Goal: Contribute content

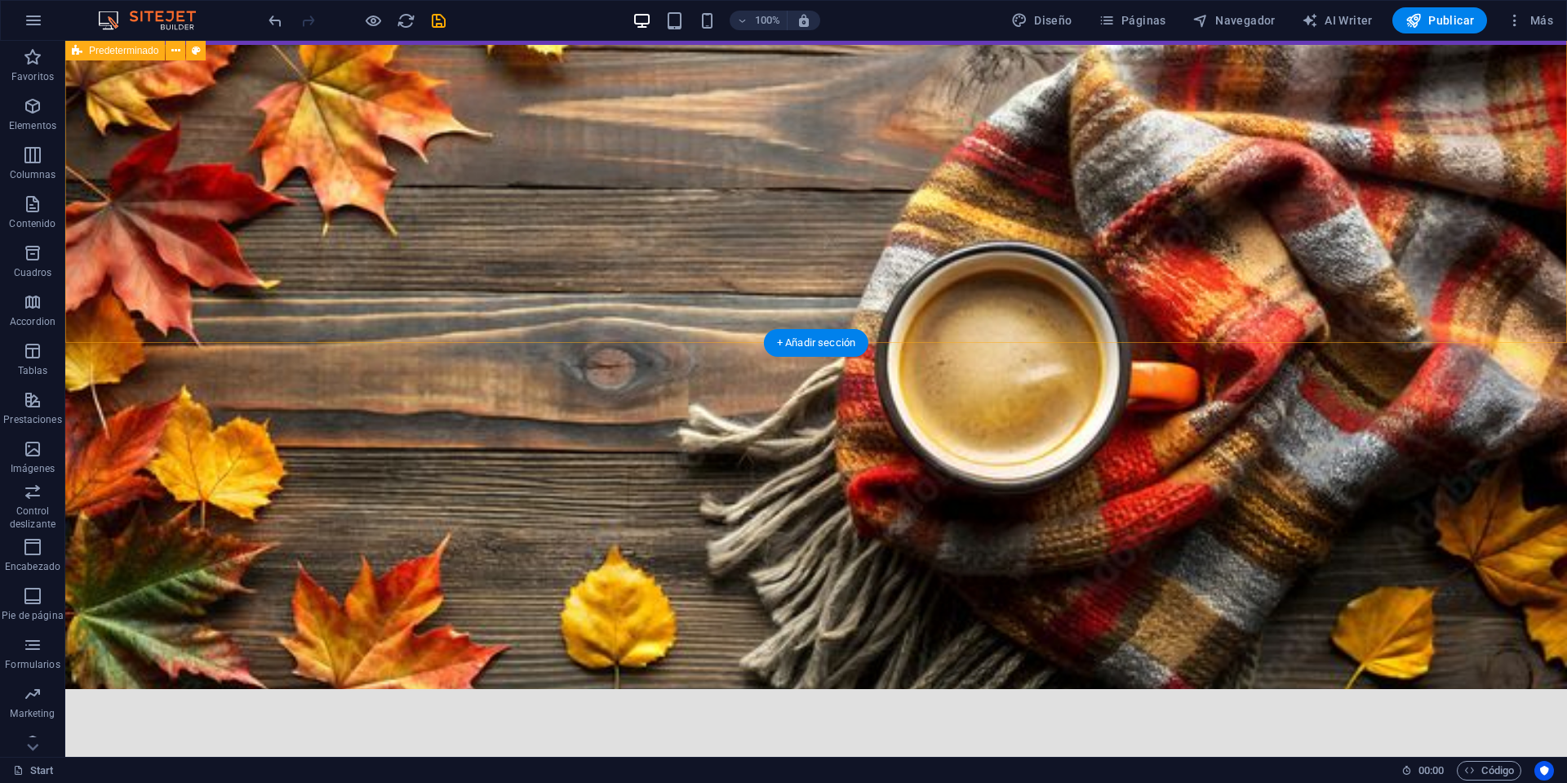
scroll to position [3324, 0]
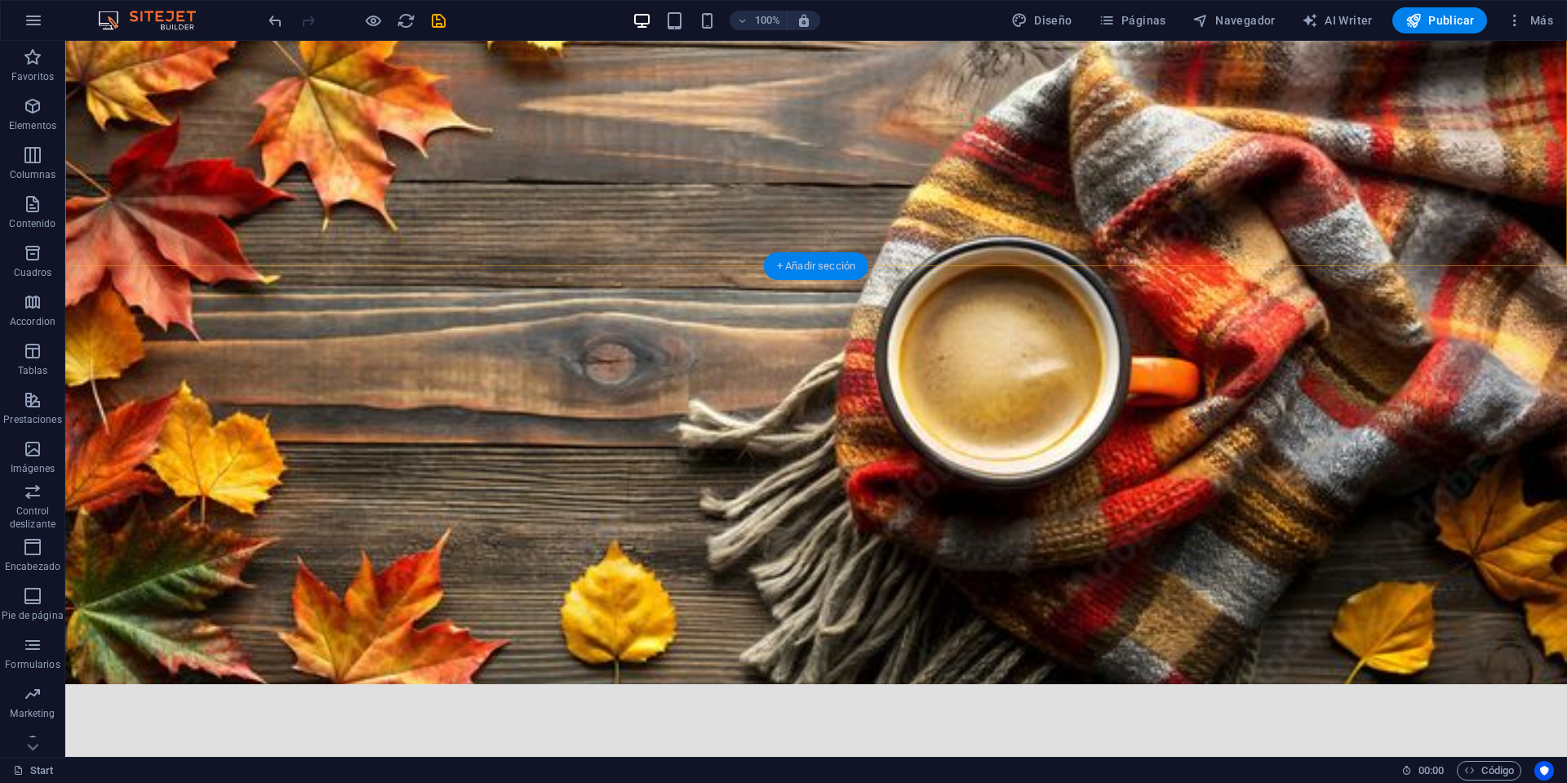
click at [799, 260] on div "+ Añadir sección" at bounding box center [816, 266] width 104 height 28
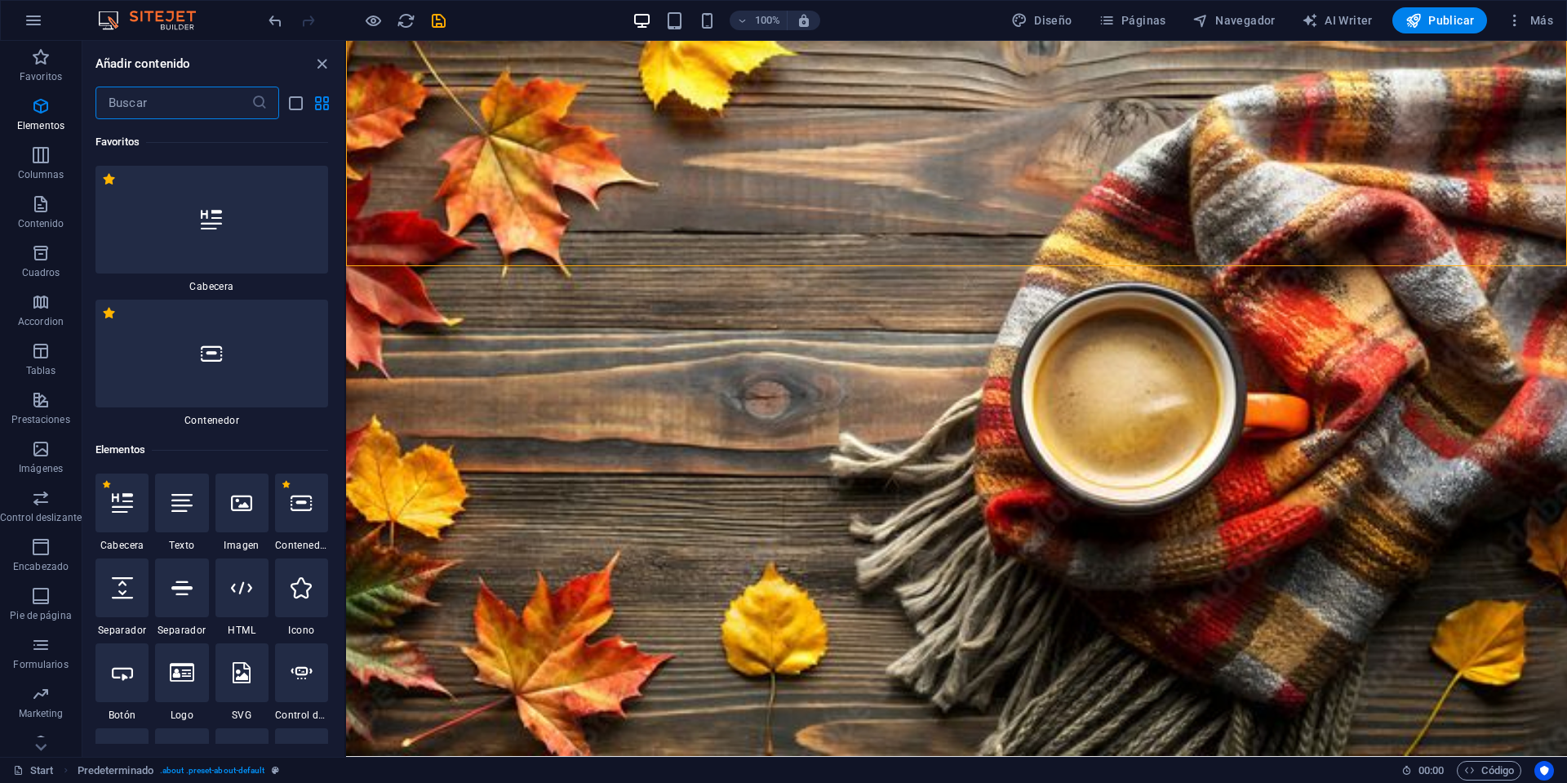
scroll to position [4997, 0]
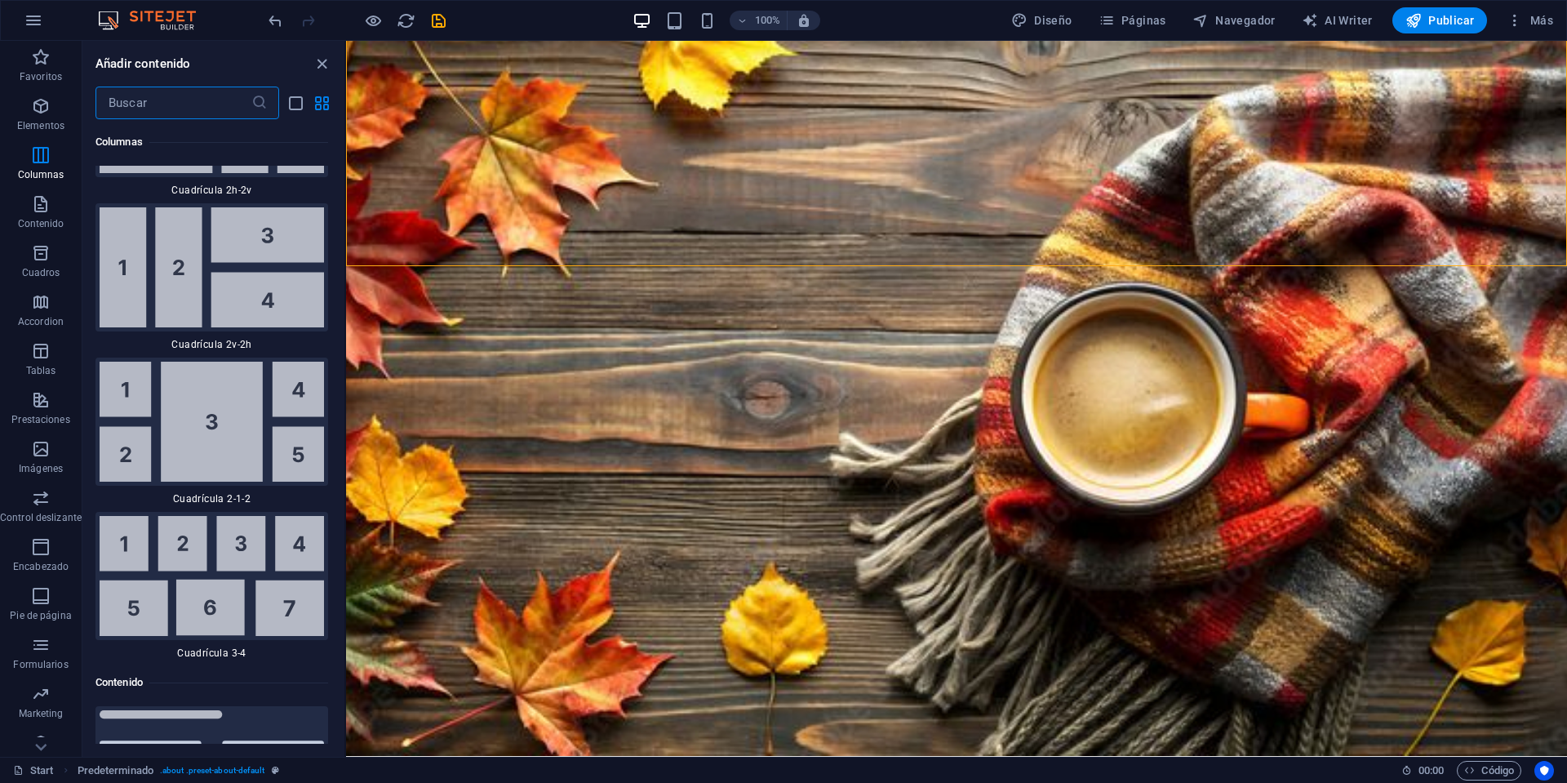
click at [179, 104] on input "text" at bounding box center [173, 103] width 156 height 33
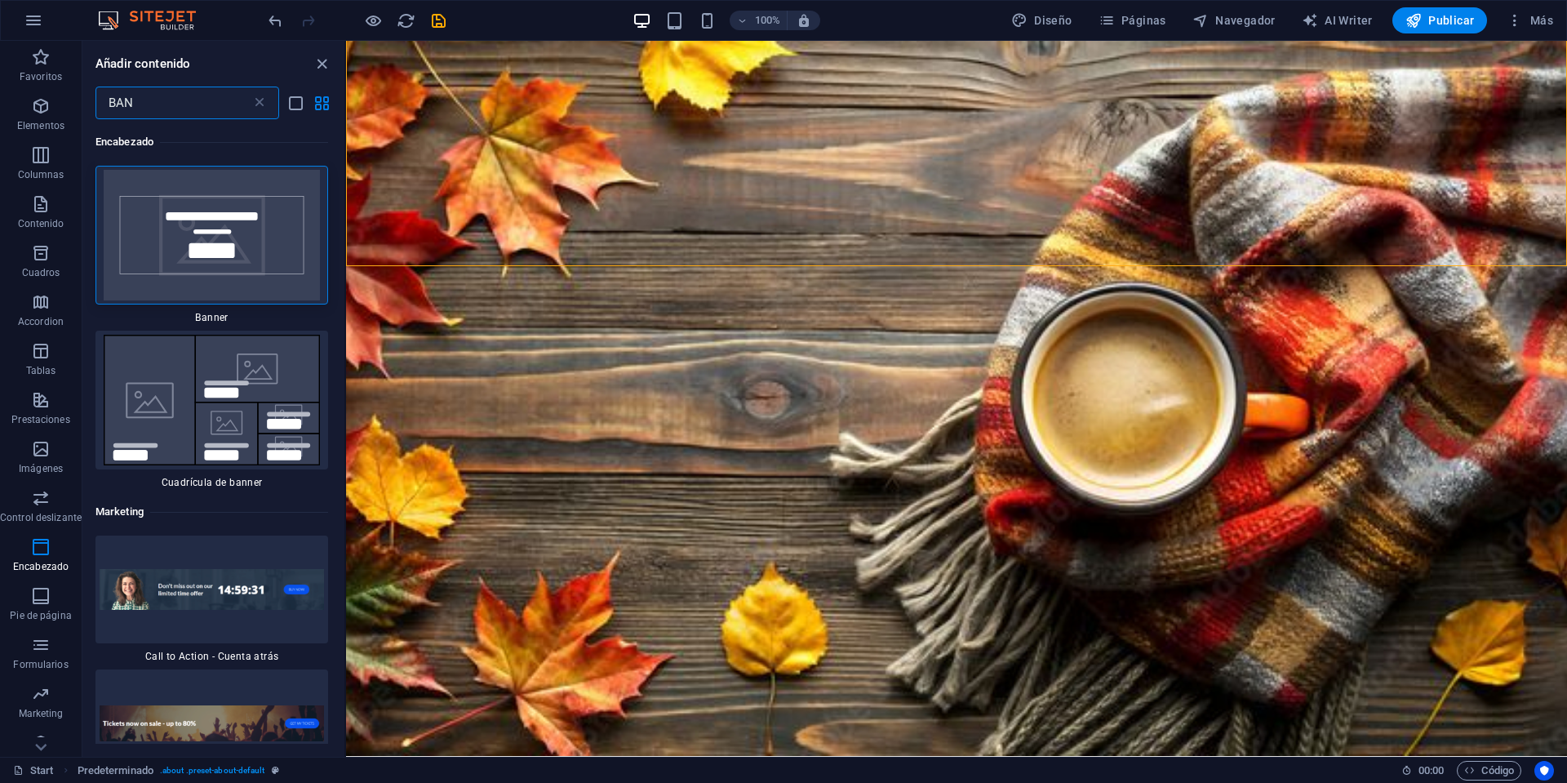
scroll to position [0, 0]
type input "BAN"
click at [180, 218] on img at bounding box center [212, 235] width 224 height 131
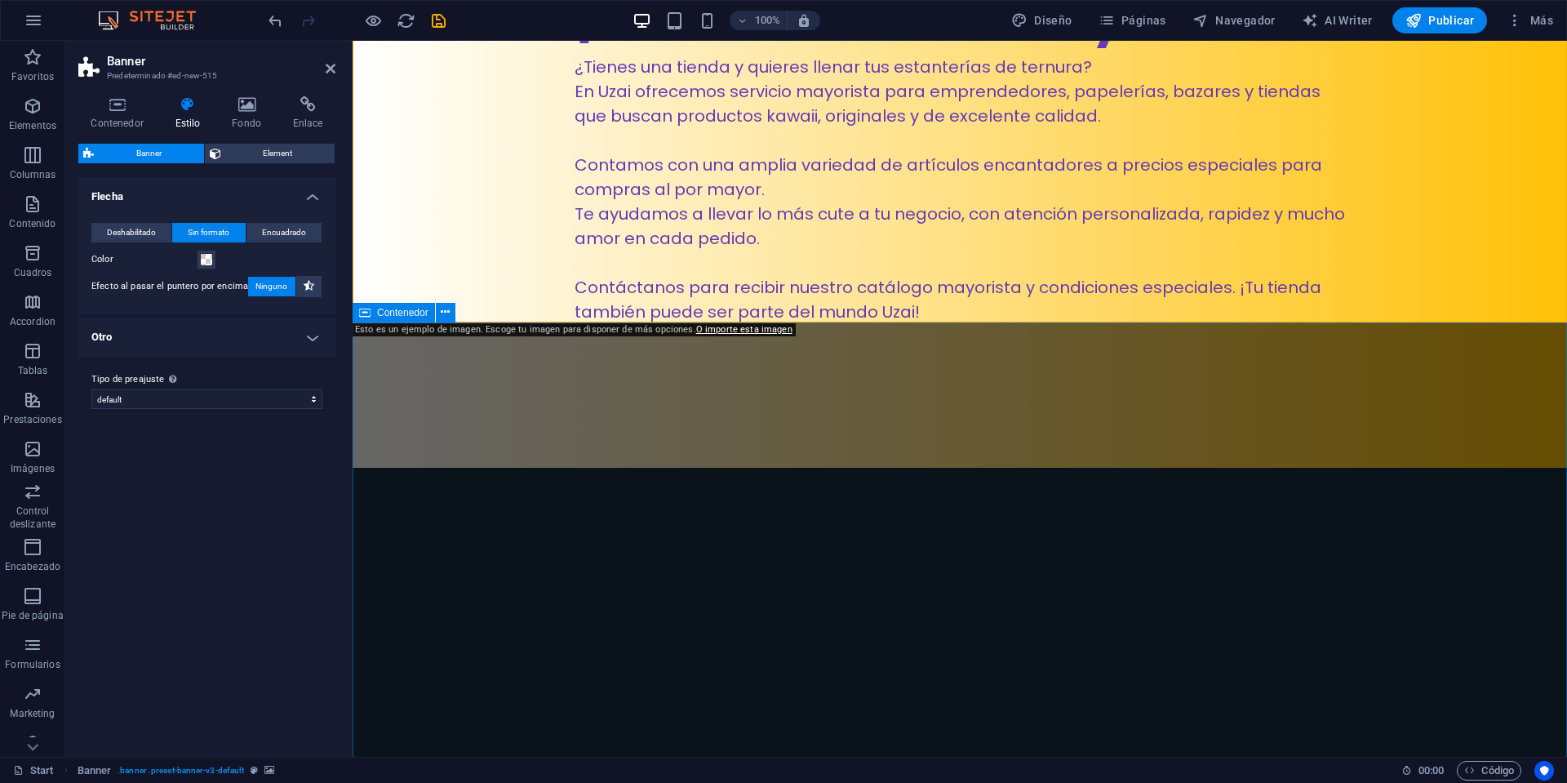
scroll to position [4058, 0]
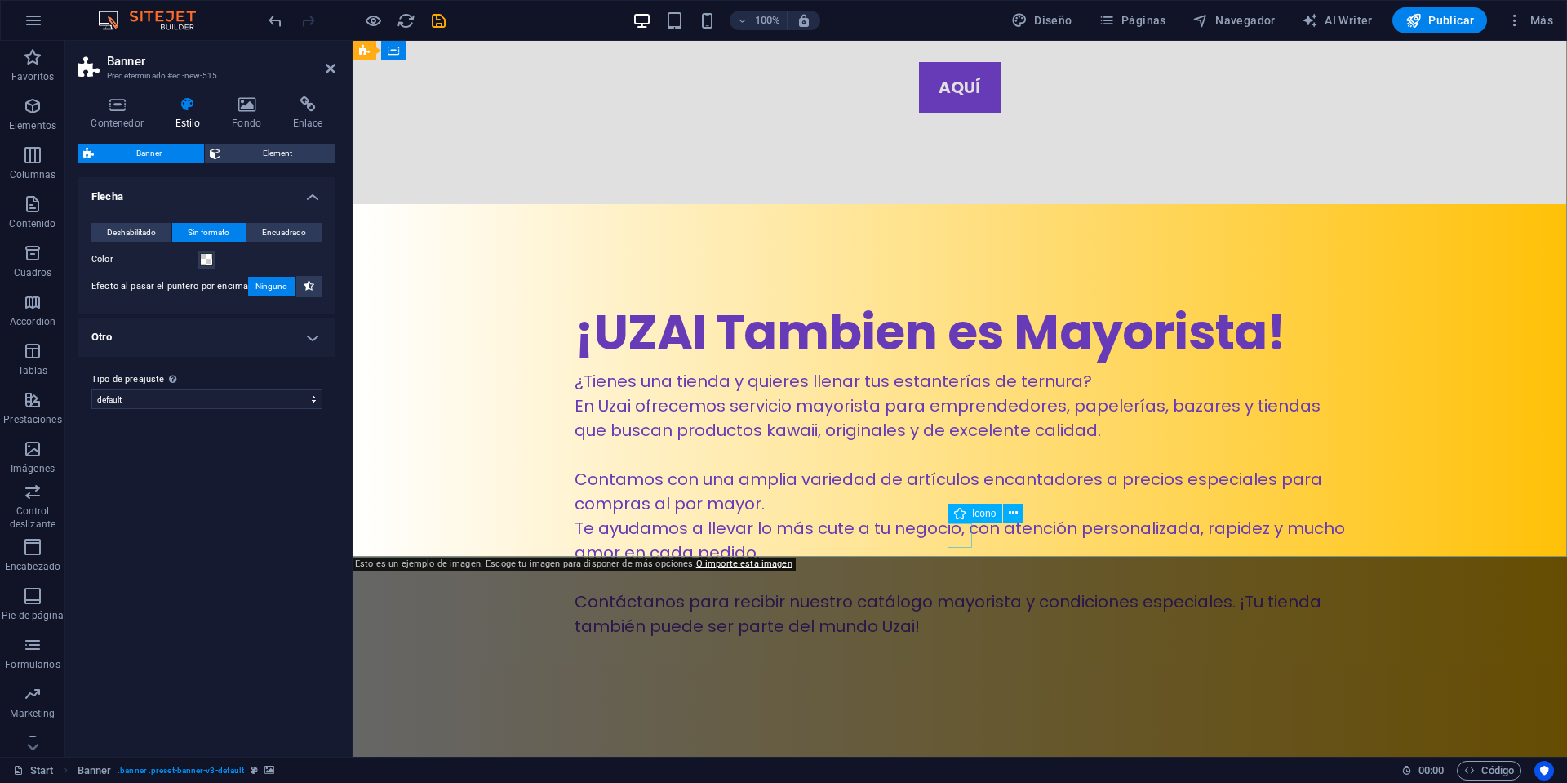
click at [1014, 512] on icon at bounding box center [1013, 512] width 9 height 17
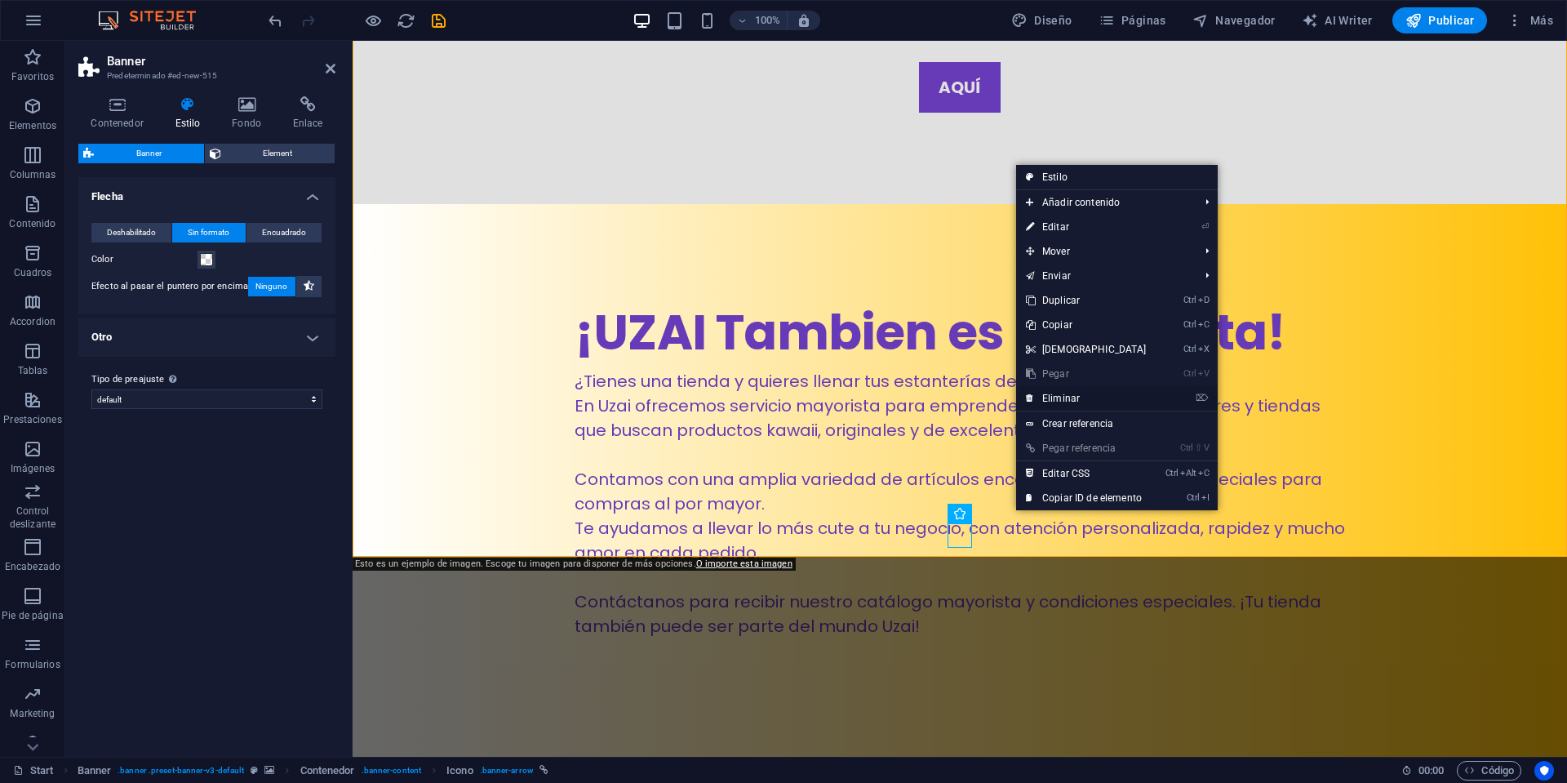
click at [1072, 402] on link "⌦ Eliminar" at bounding box center [1086, 398] width 140 height 24
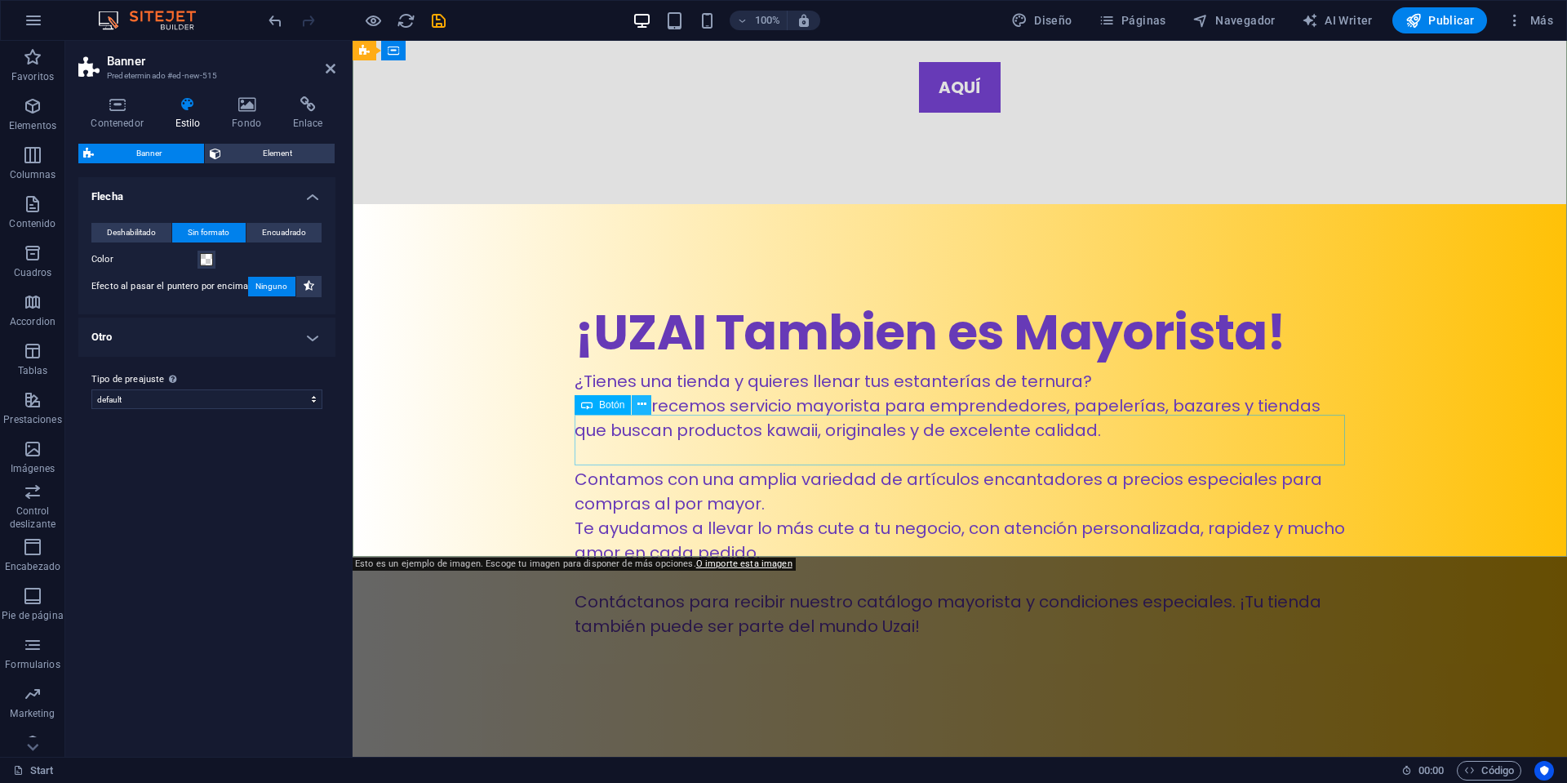
click at [649, 407] on button at bounding box center [642, 405] width 20 height 20
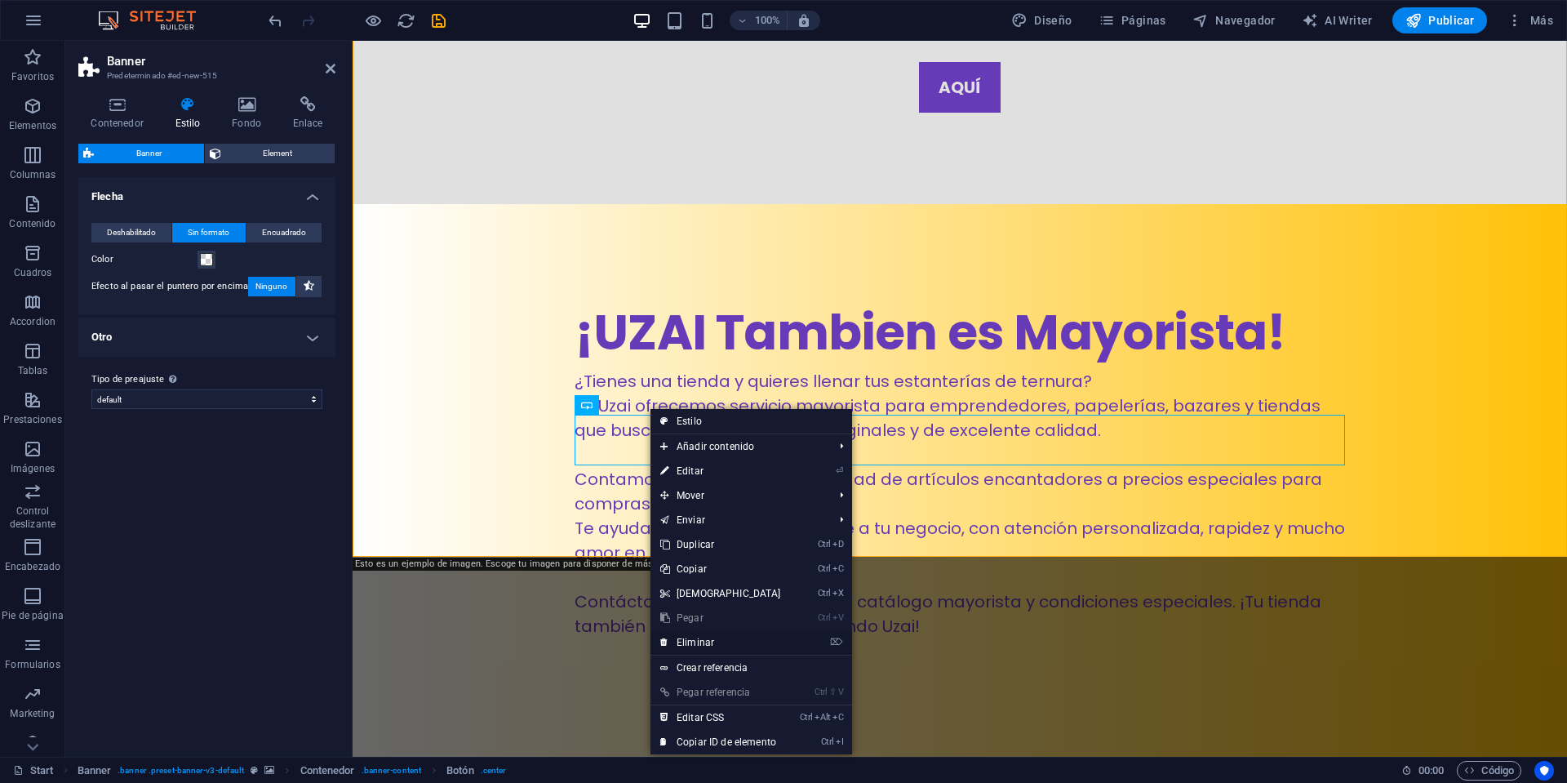
drag, startPoint x: 722, startPoint y: 645, endPoint x: 371, endPoint y: 603, distance: 354.2
click at [722, 645] on link "⌦ Eliminar" at bounding box center [720, 642] width 140 height 24
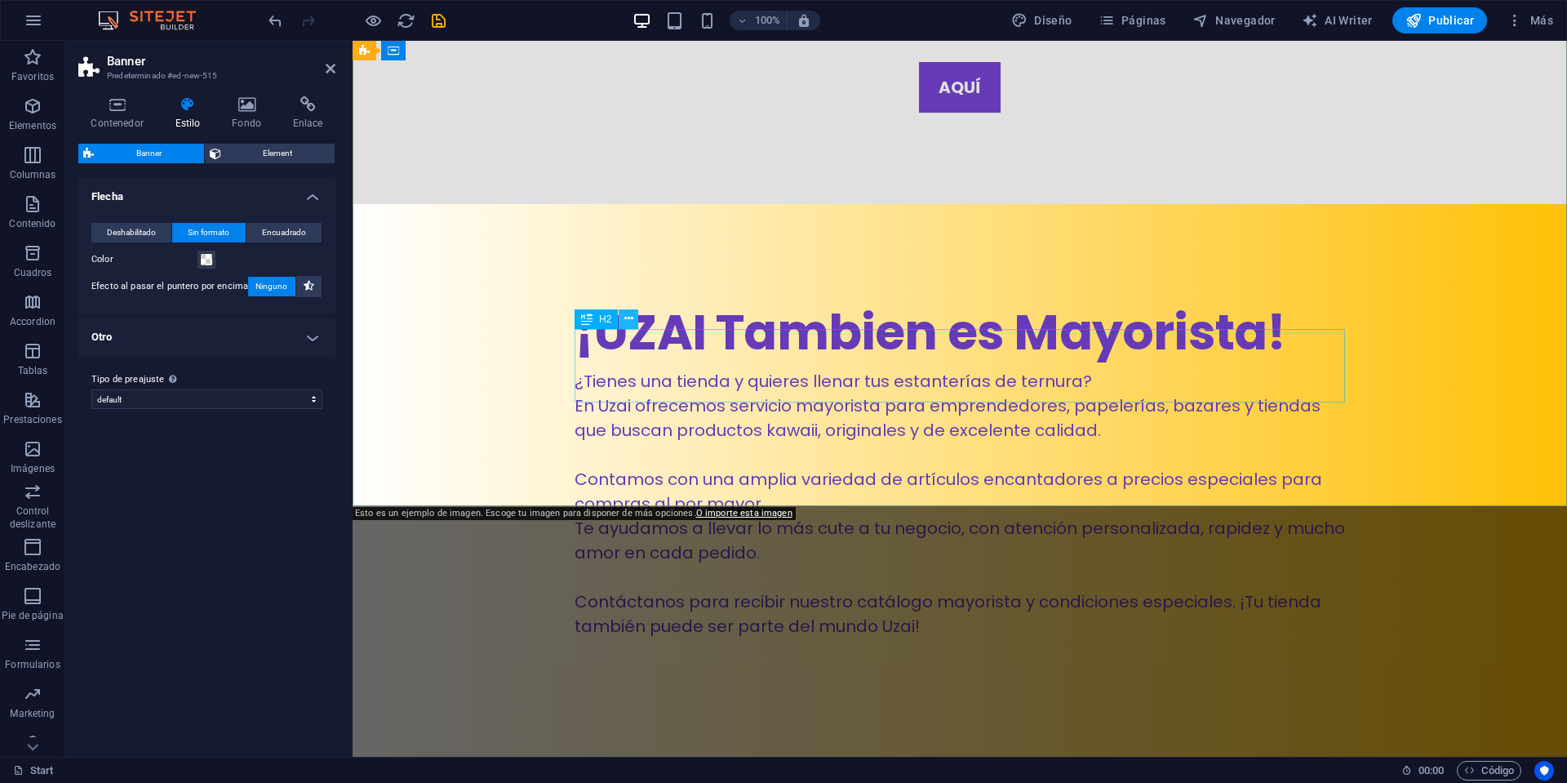
click at [628, 318] on icon at bounding box center [628, 318] width 9 height 17
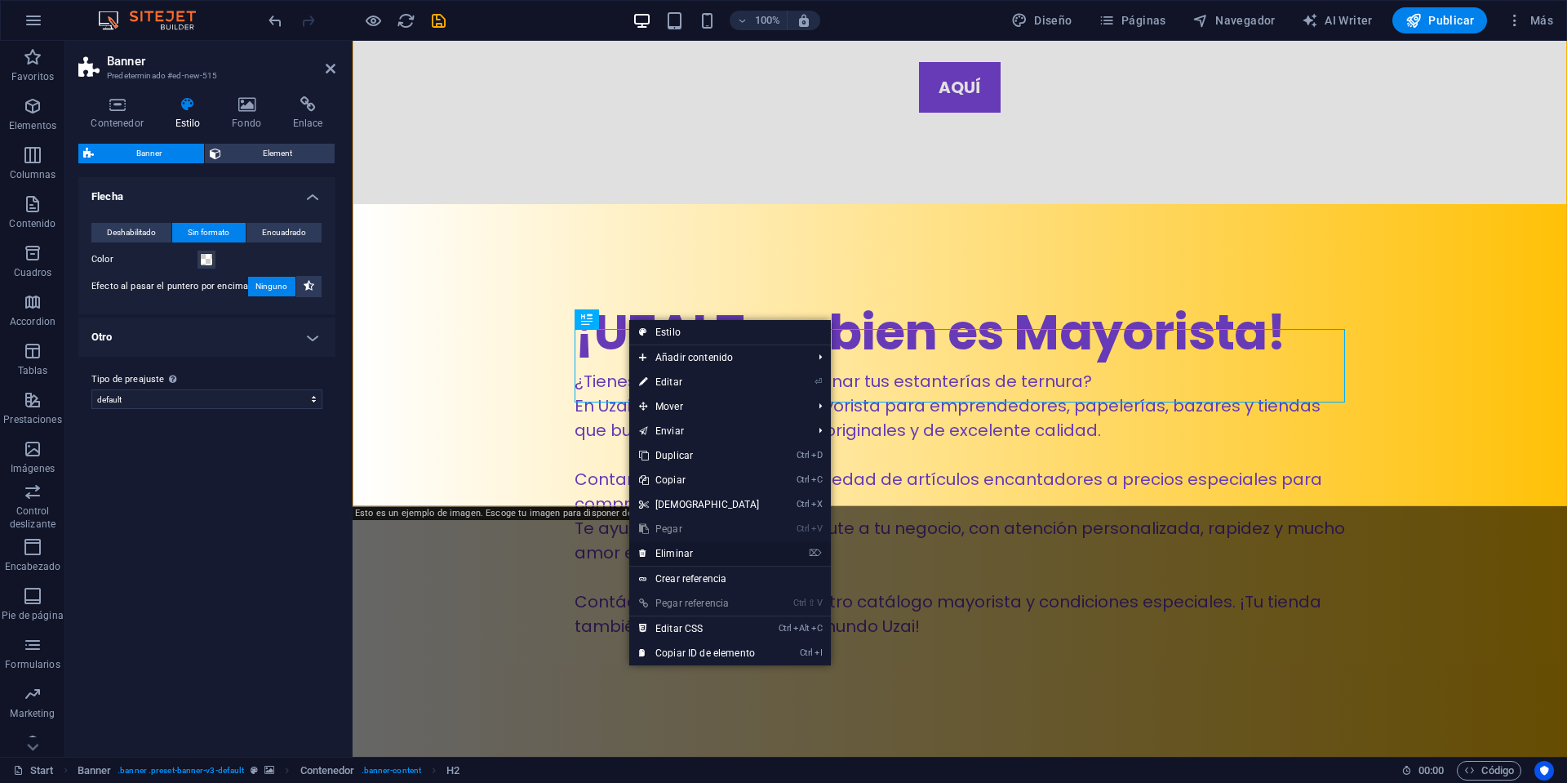
click at [692, 552] on link "⌦ Eliminar" at bounding box center [699, 553] width 140 height 24
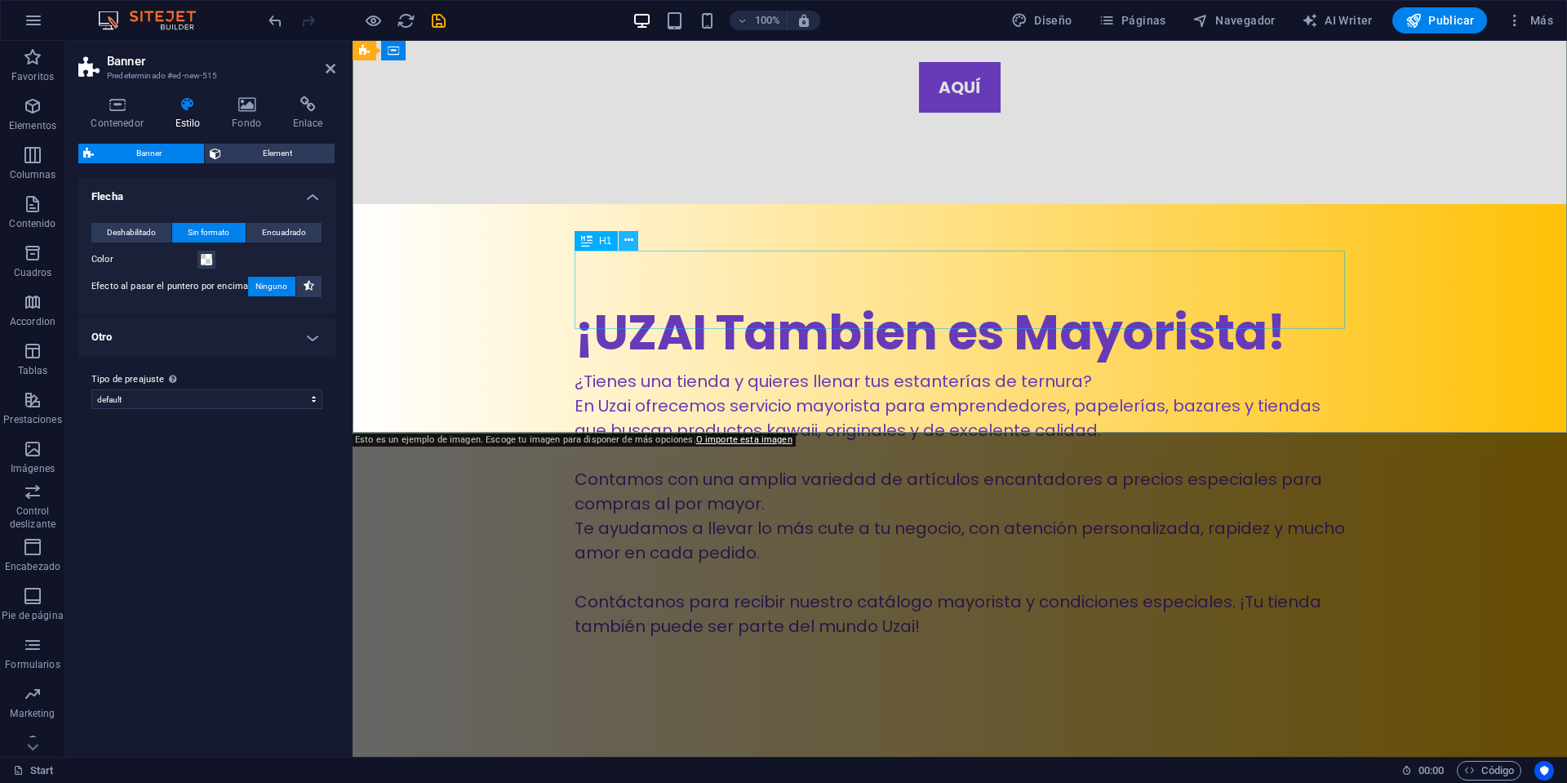
click at [633, 244] on button at bounding box center [629, 241] width 20 height 20
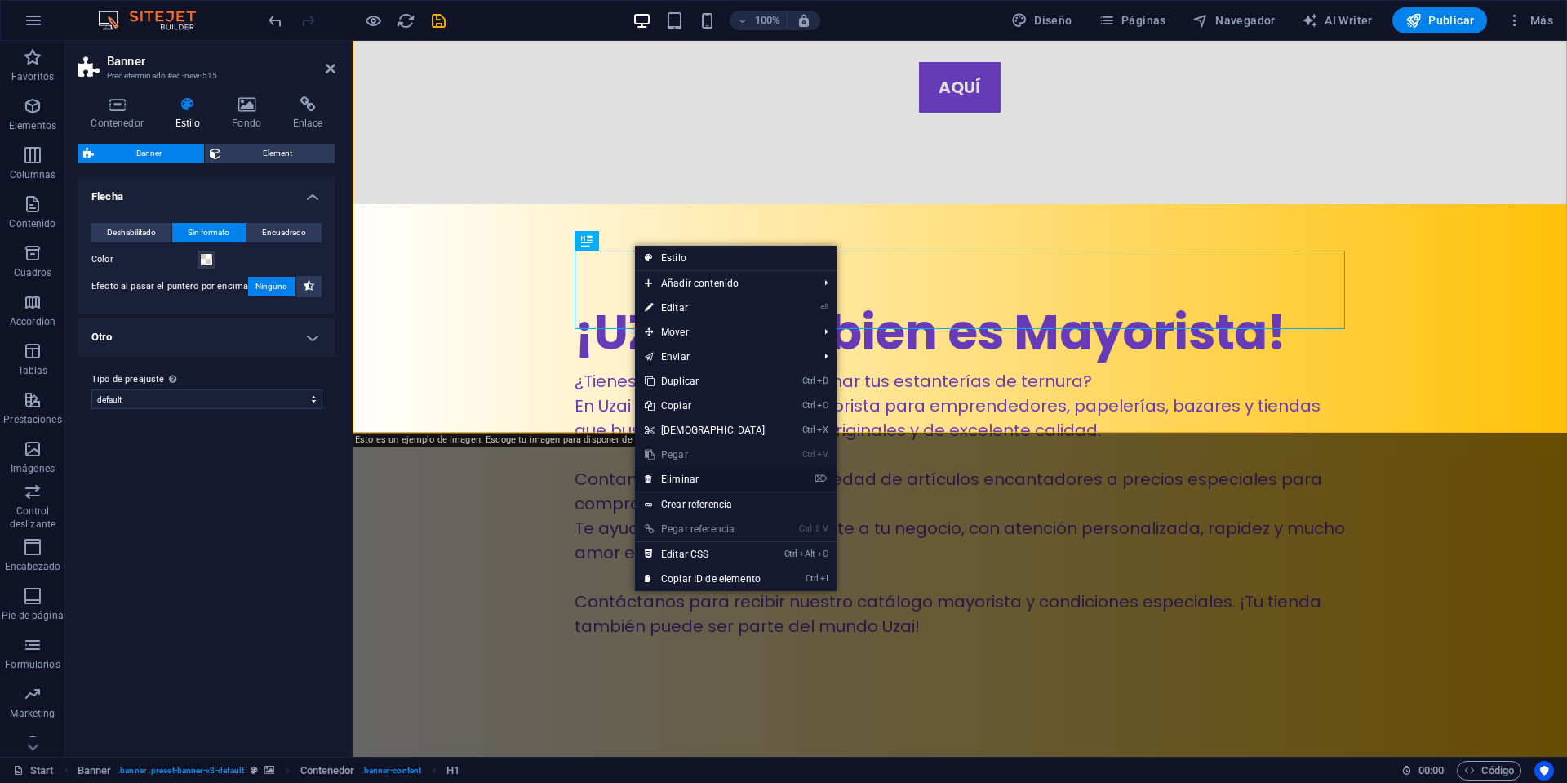
click at [694, 475] on link "⌦ Eliminar" at bounding box center [705, 479] width 140 height 24
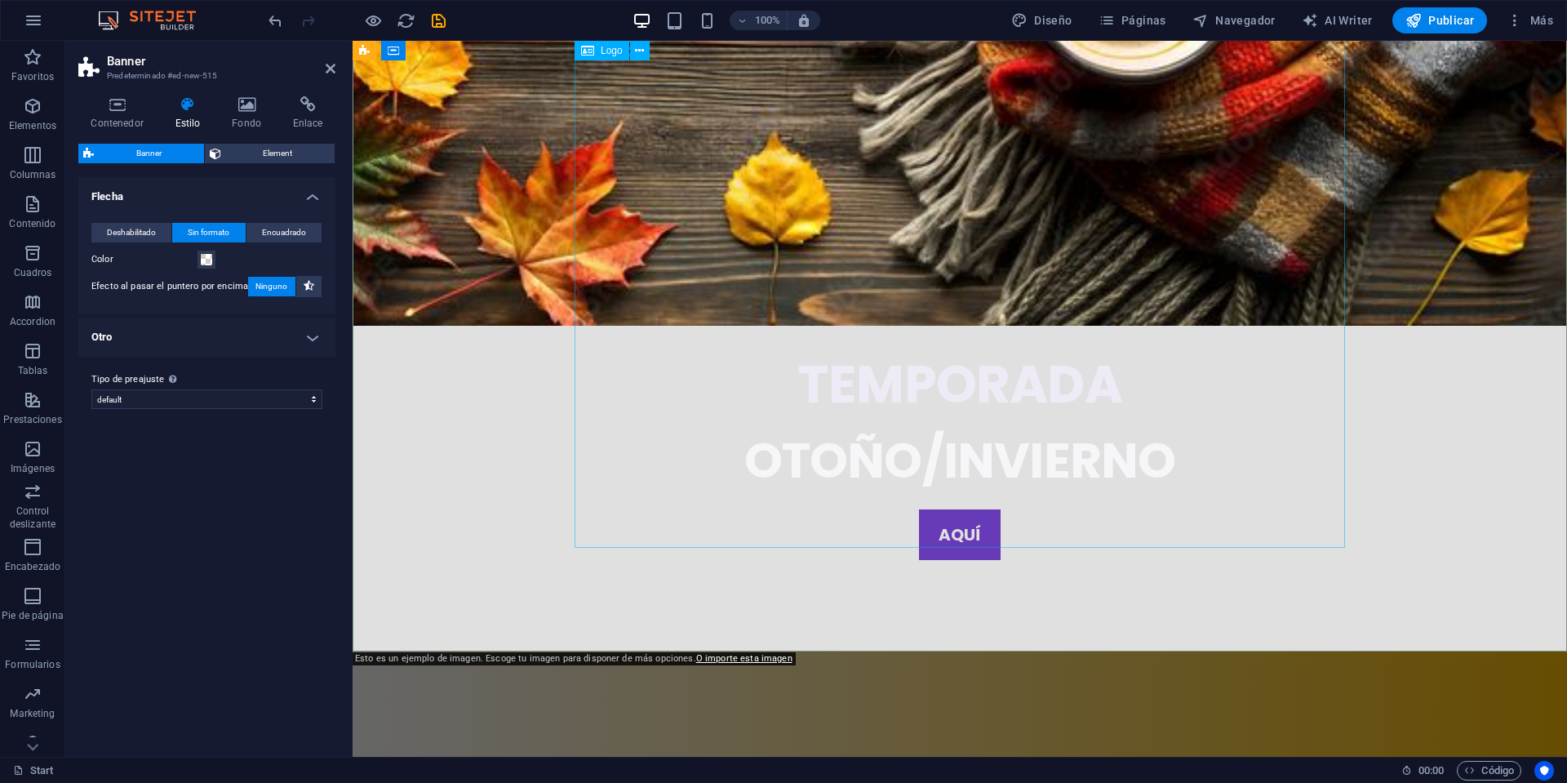
scroll to position [3591, 0]
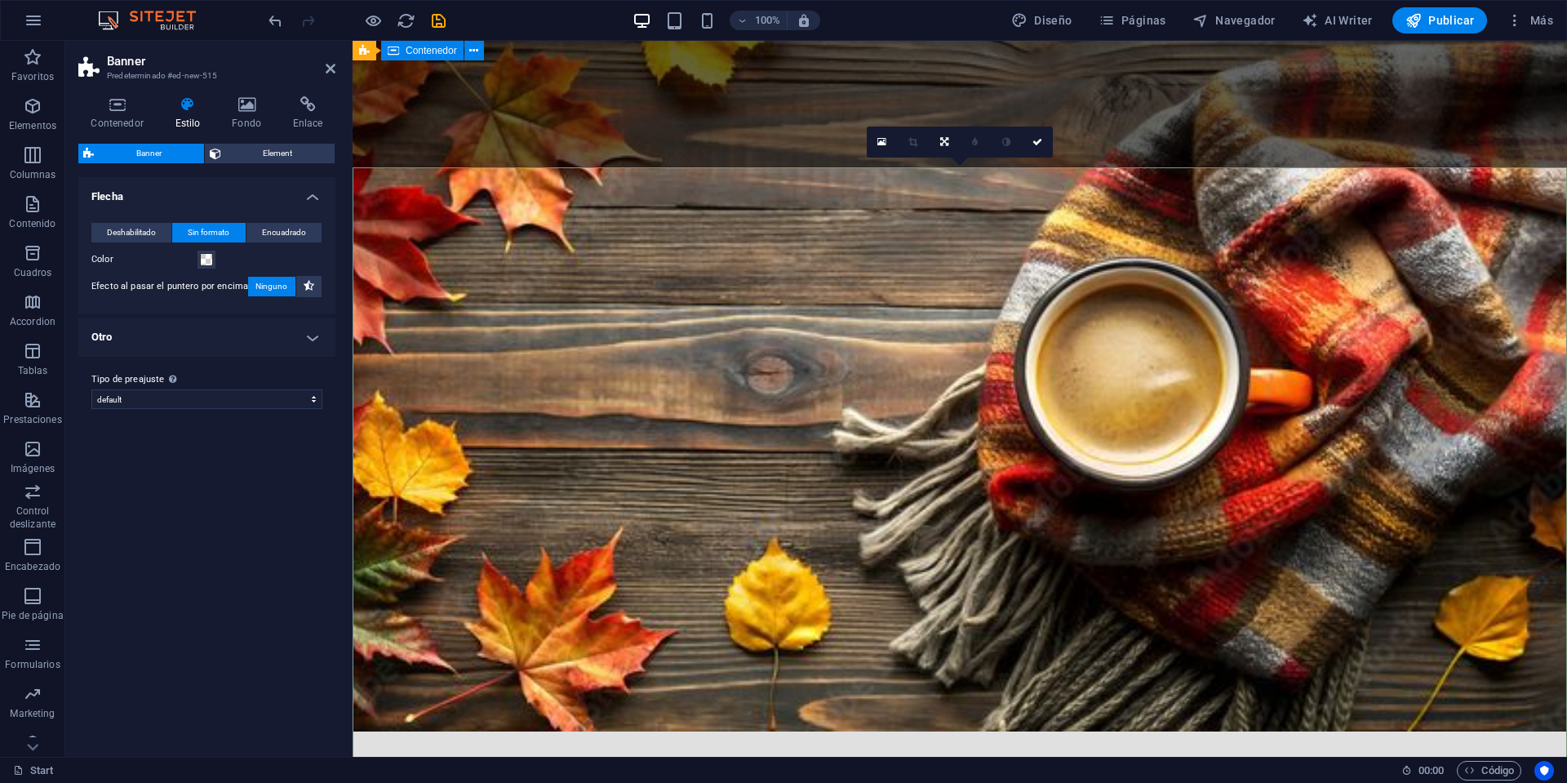
scroll to position [3203, 0]
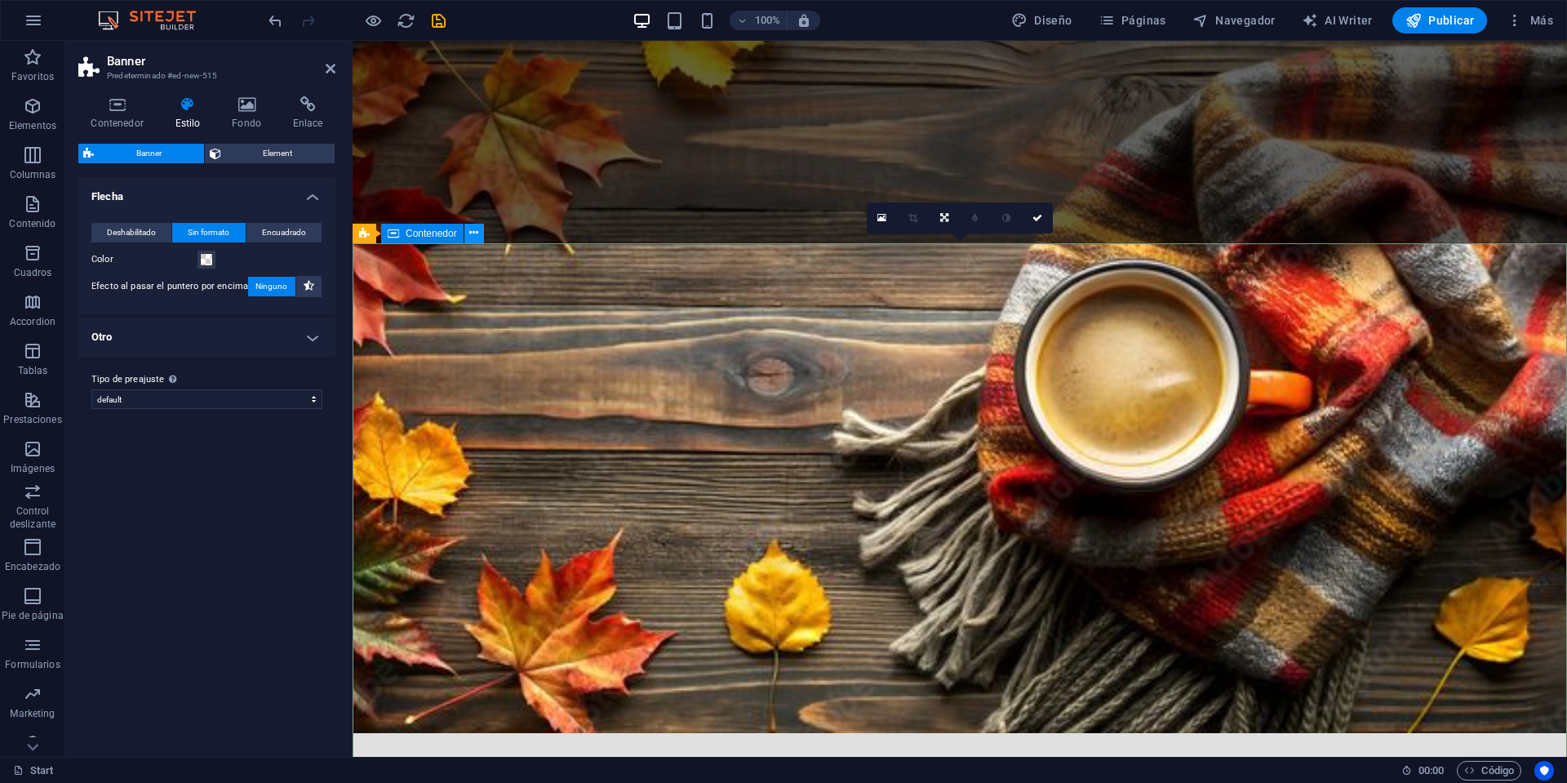
click at [477, 235] on icon at bounding box center [473, 232] width 9 height 17
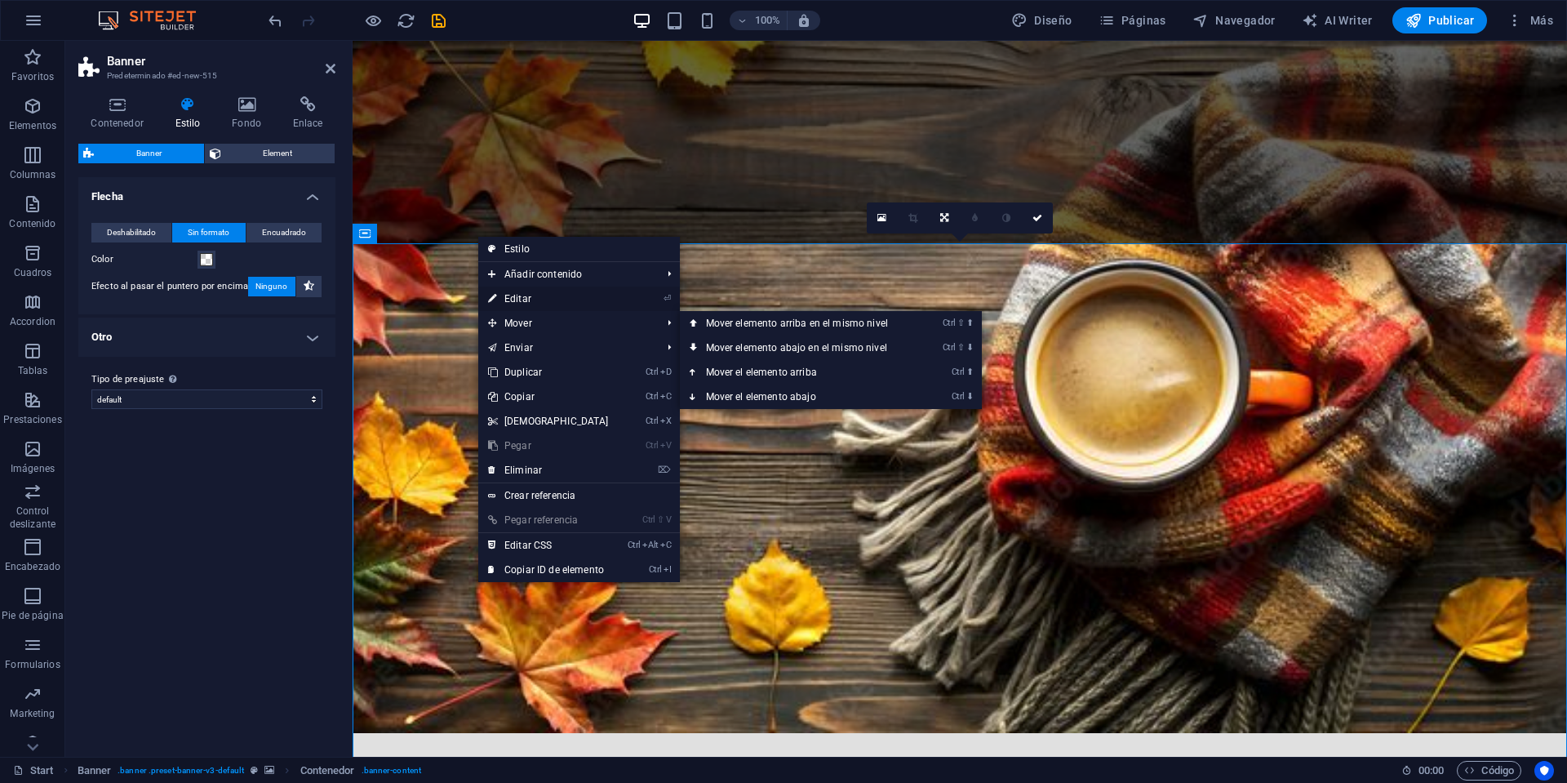
click at [535, 298] on link "⏎ Editar" at bounding box center [548, 298] width 140 height 24
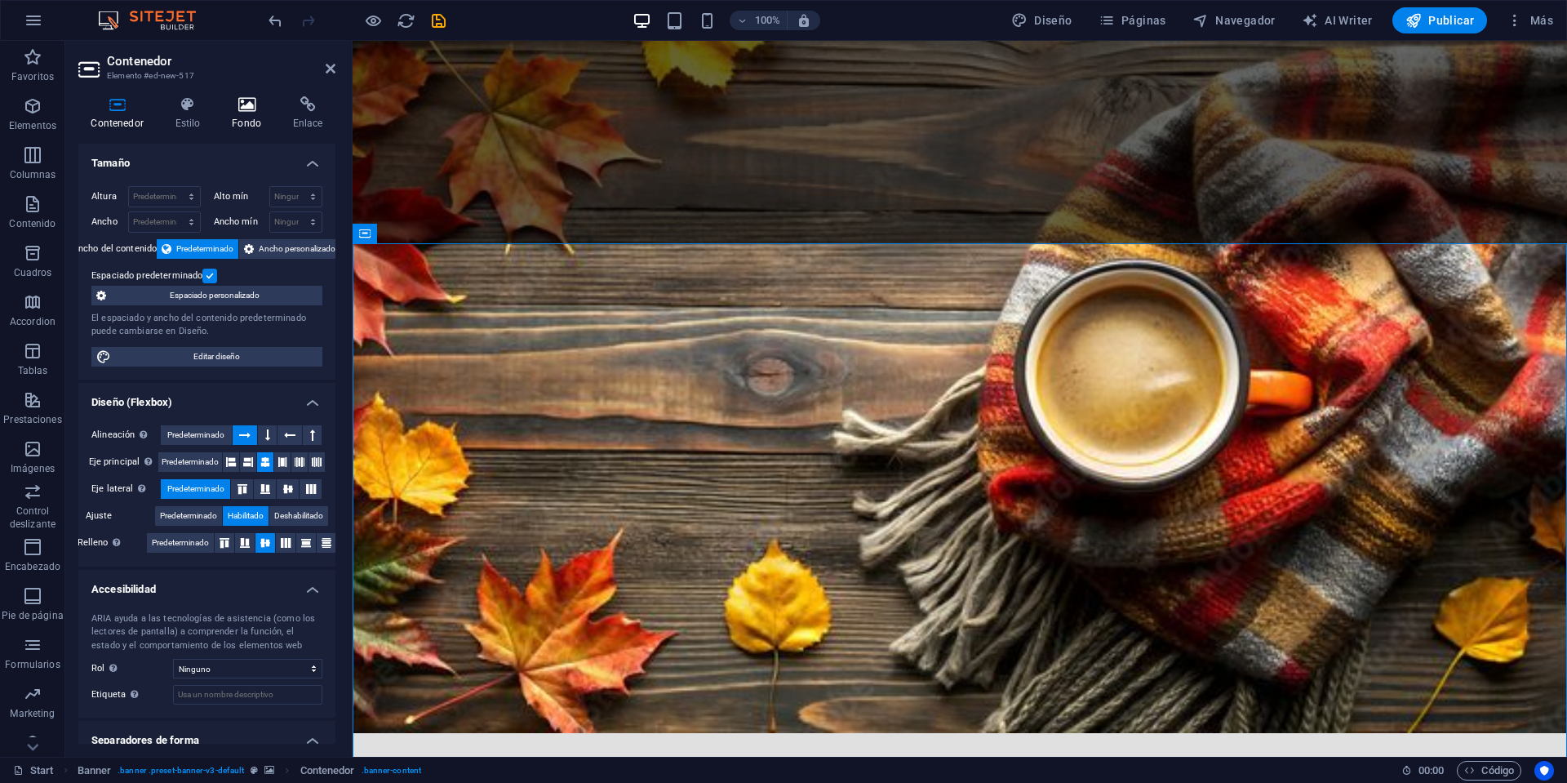
click at [251, 116] on h4 "Fondo" at bounding box center [250, 113] width 61 height 34
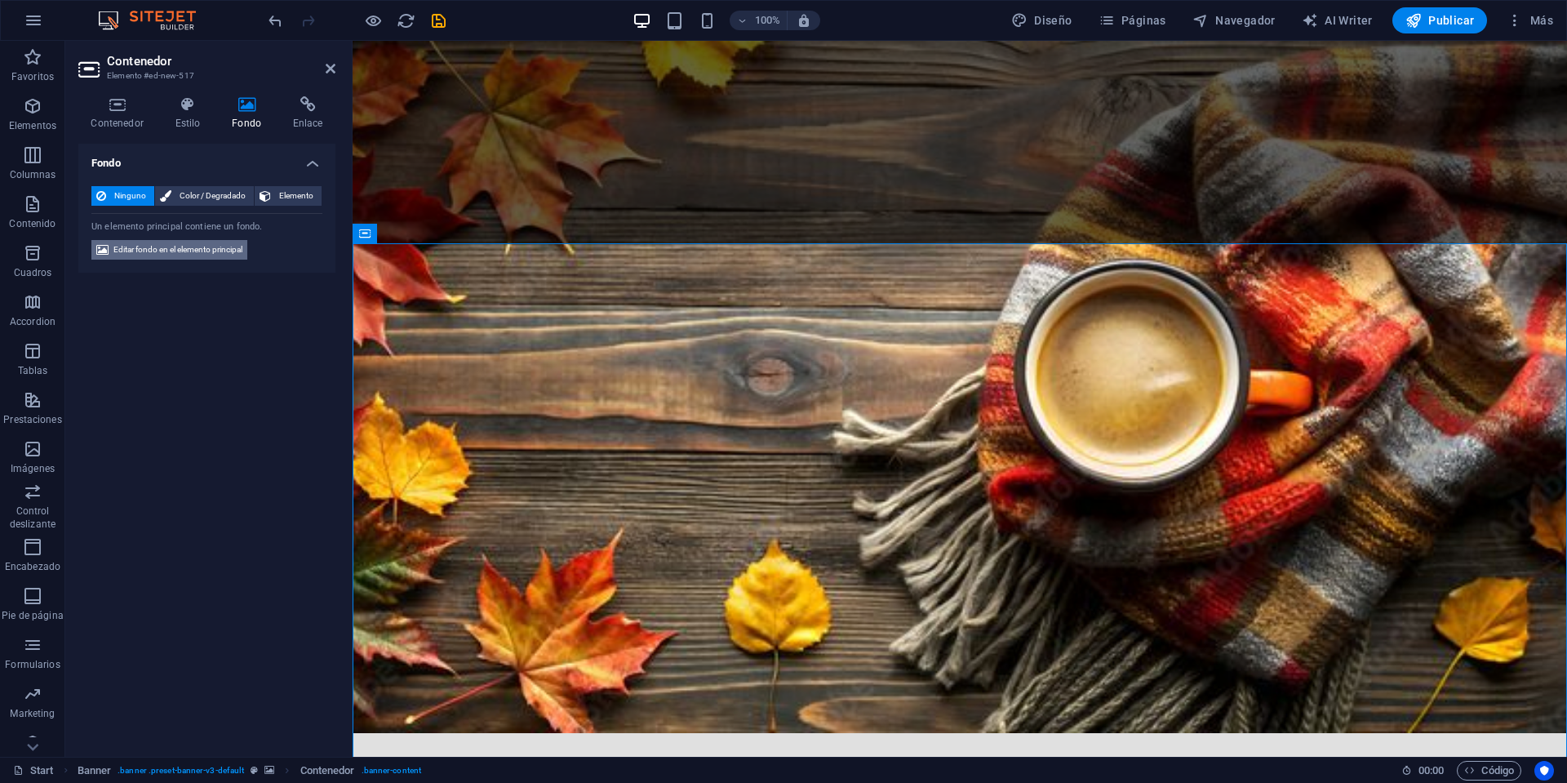
click at [194, 248] on span "Editar fondo en el elemento principal" at bounding box center [177, 250] width 129 height 20
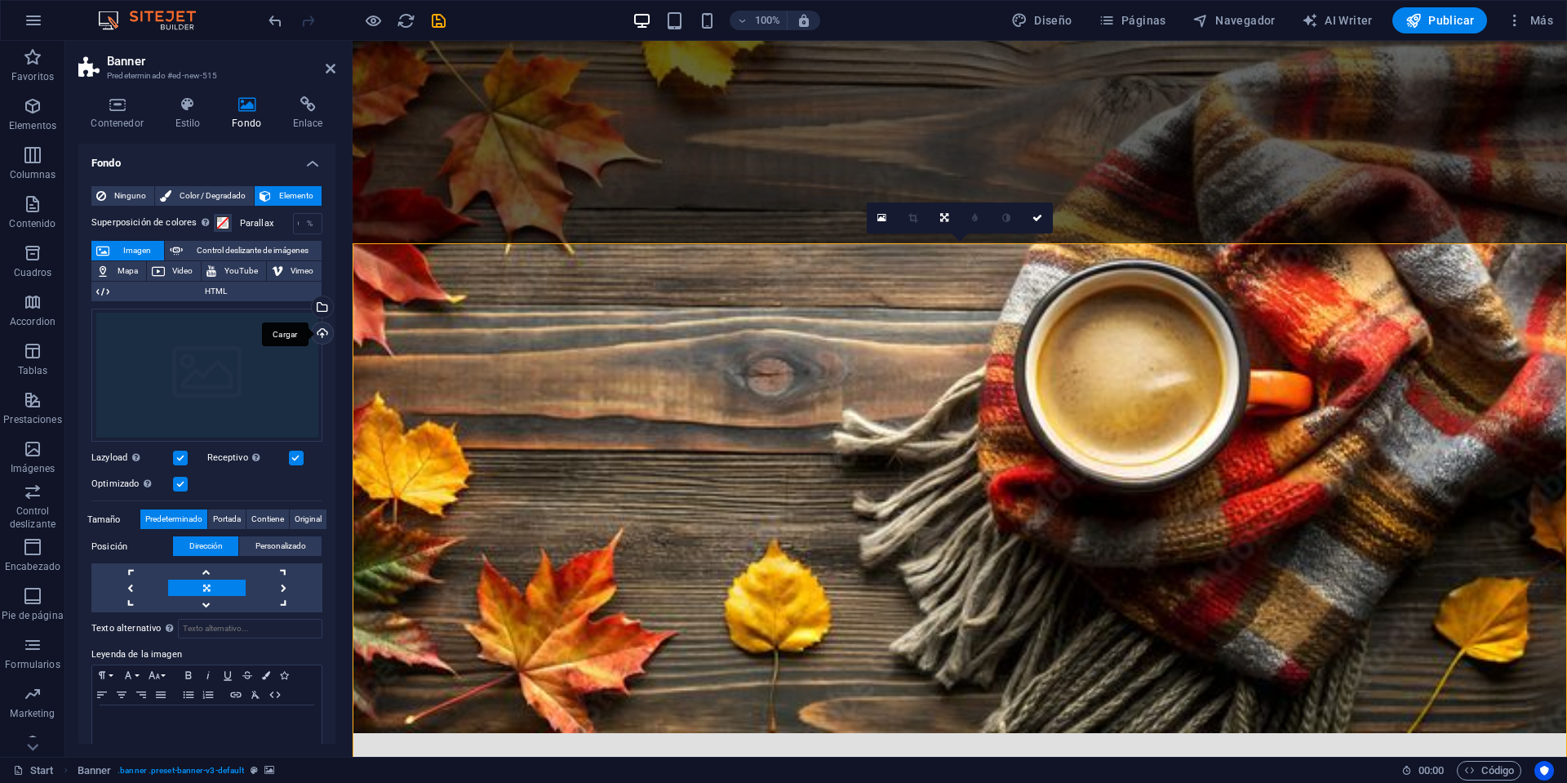
click at [318, 339] on div "Cargar" at bounding box center [320, 334] width 24 height 24
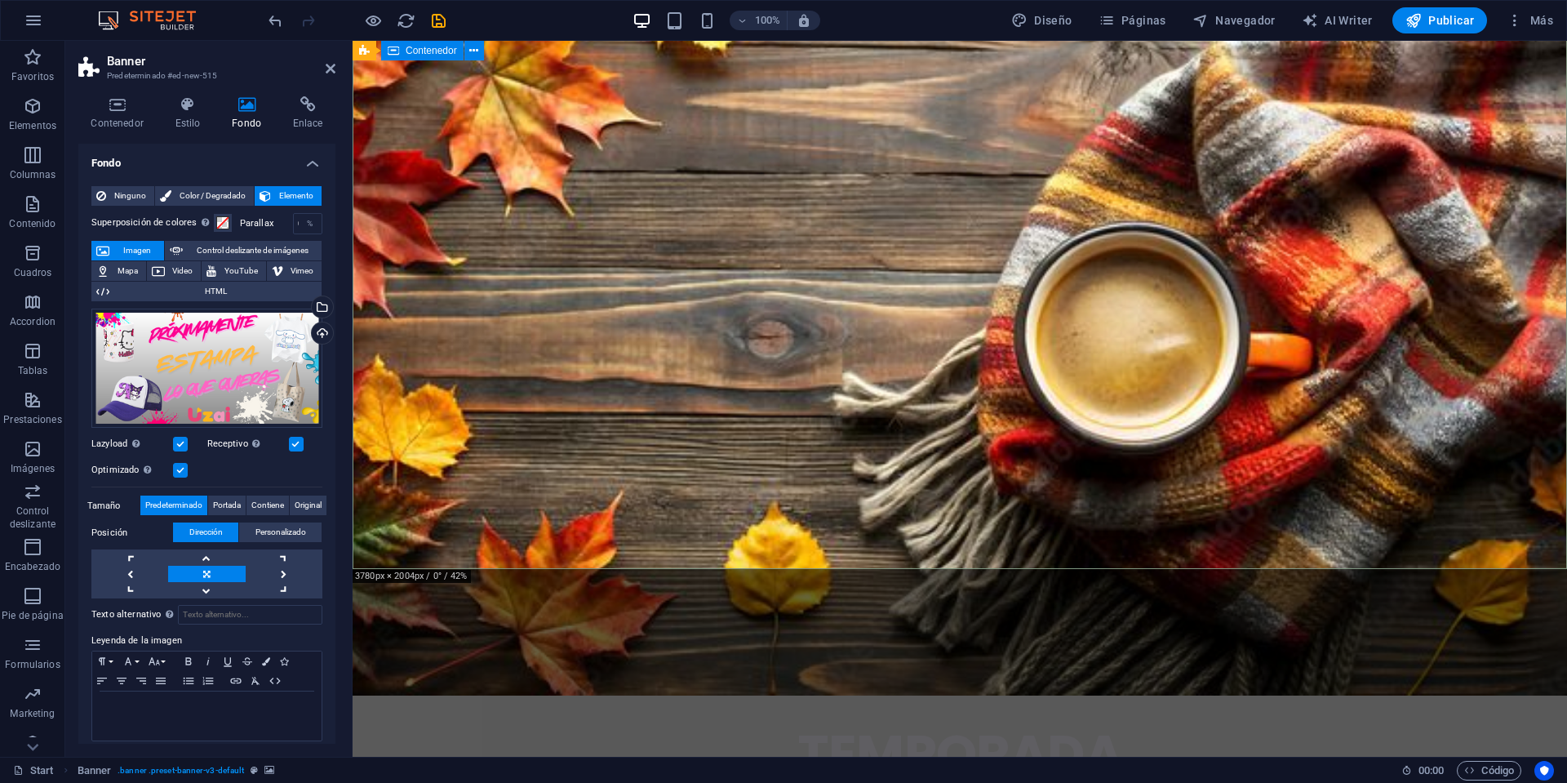
scroll to position [3048, 0]
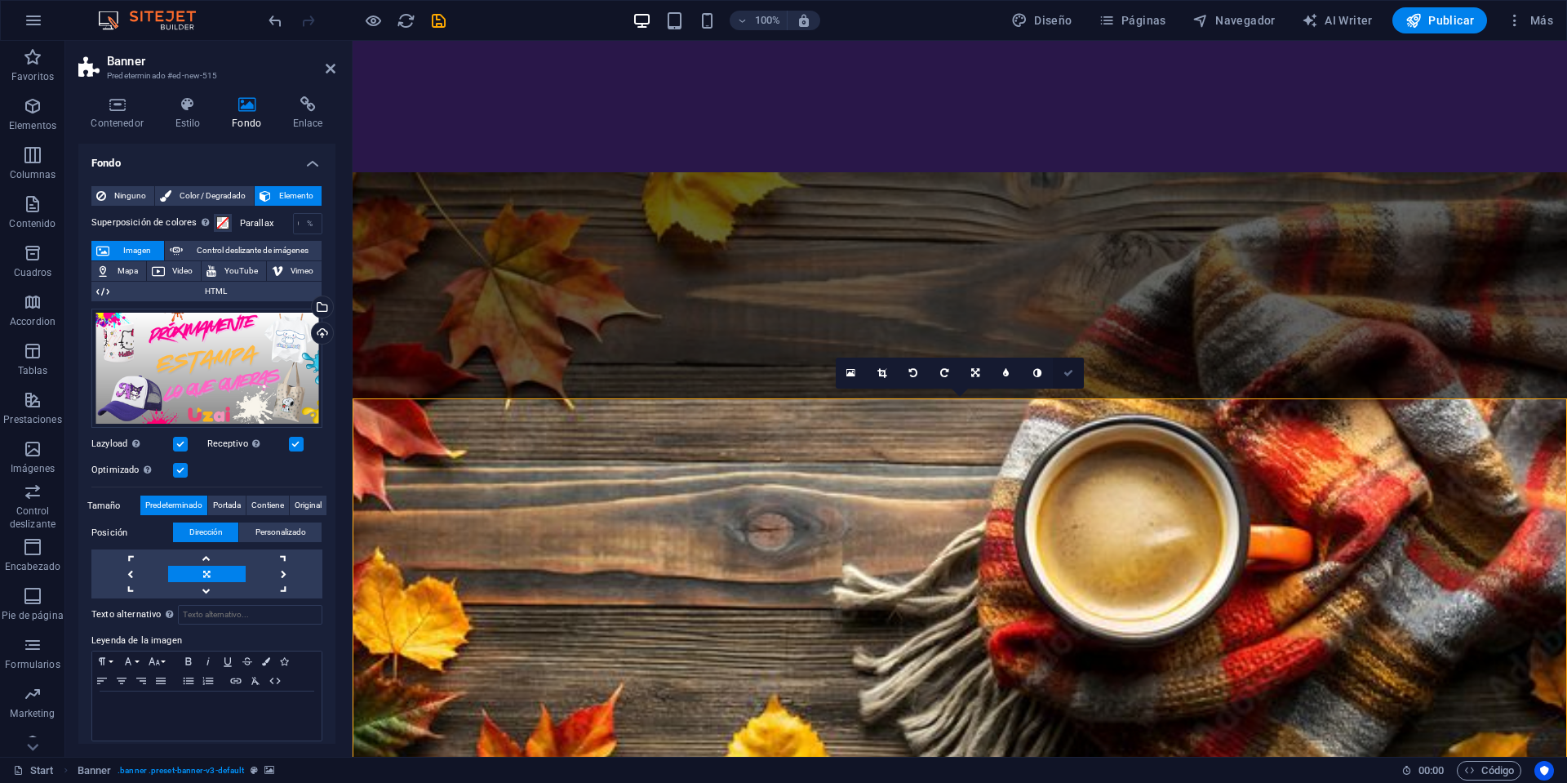
click at [1069, 376] on icon at bounding box center [1068, 373] width 10 height 10
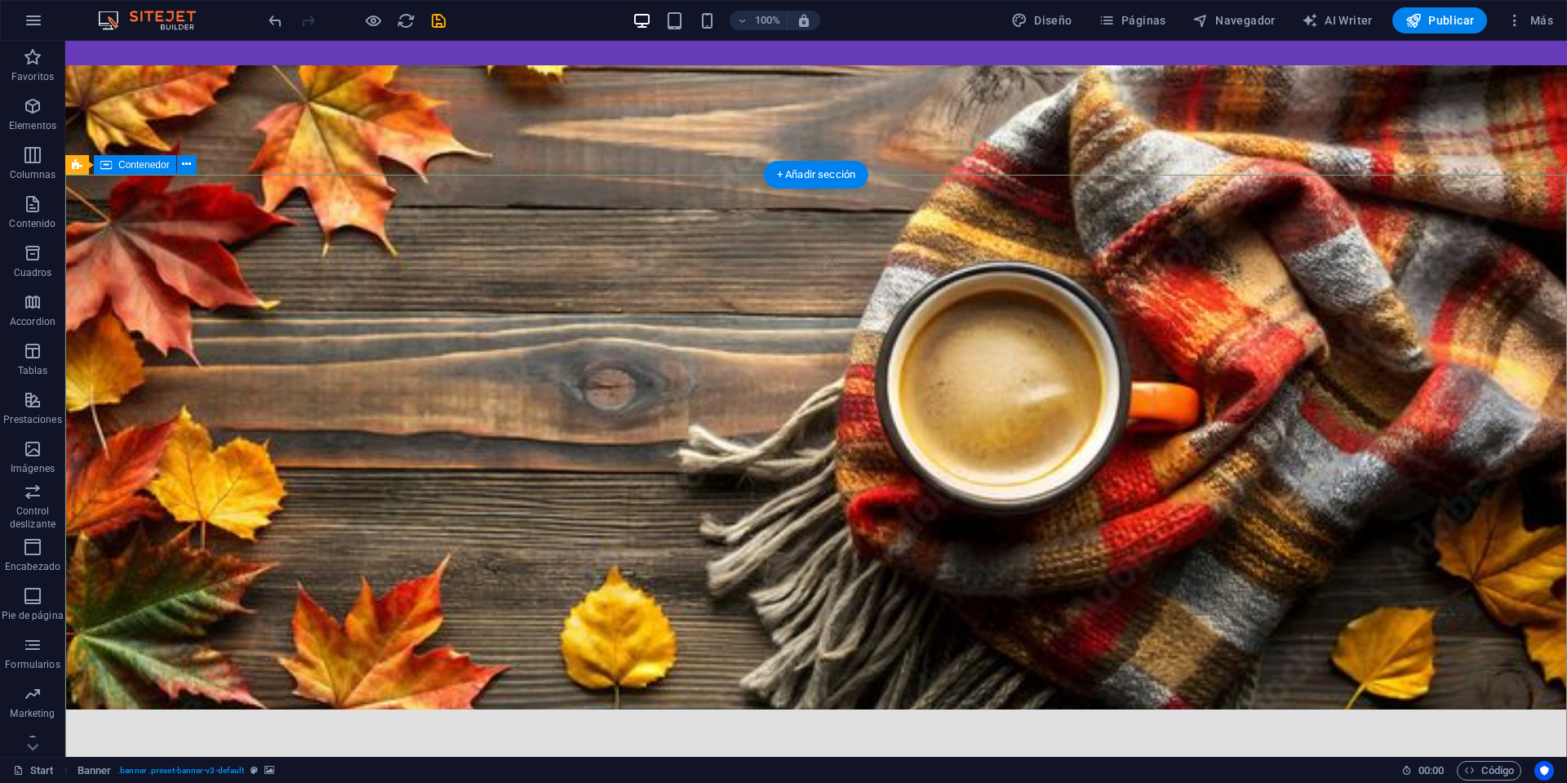
scroll to position [3286, 0]
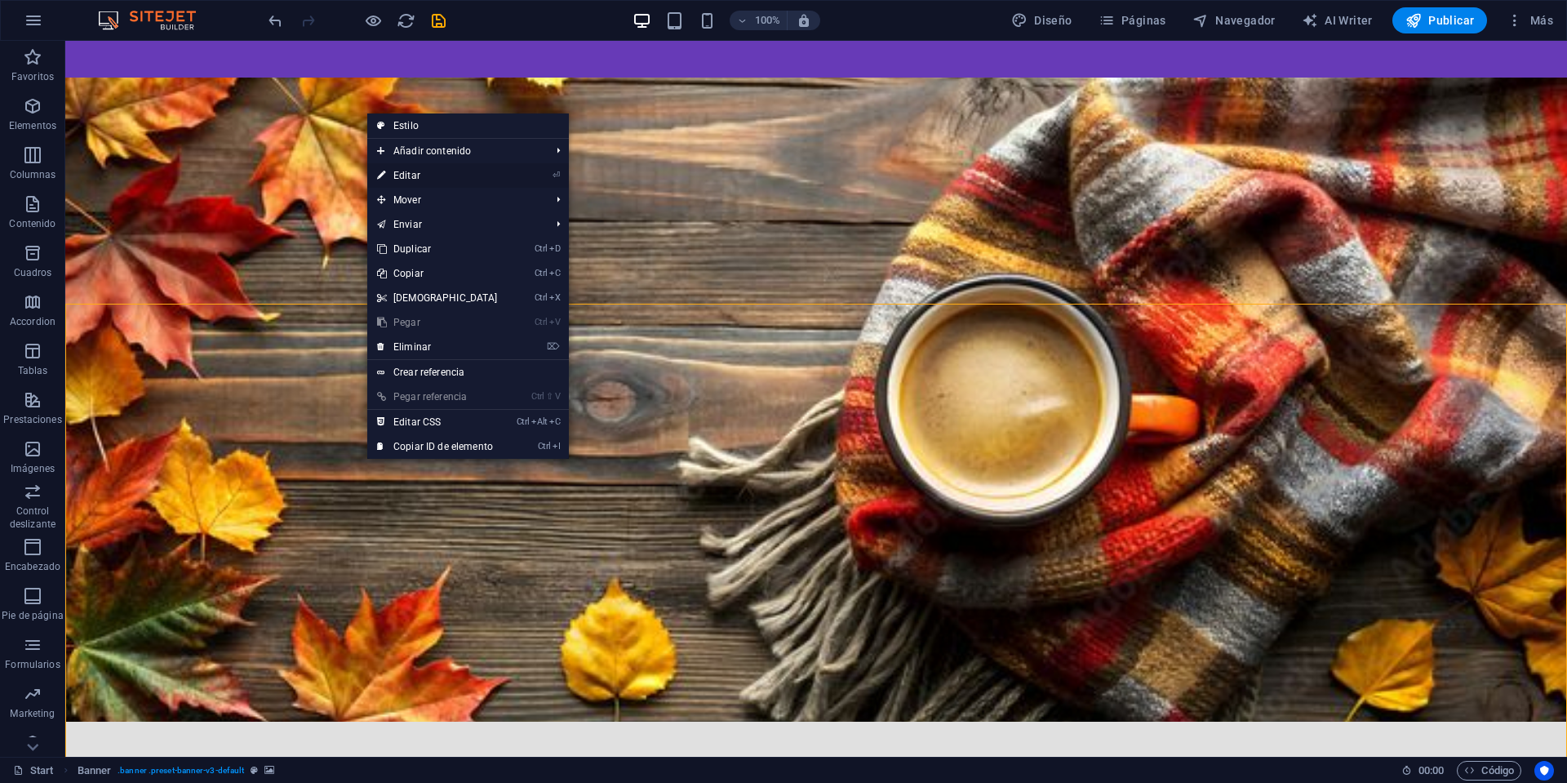
click at [440, 170] on link "⏎ Editar" at bounding box center [437, 175] width 140 height 24
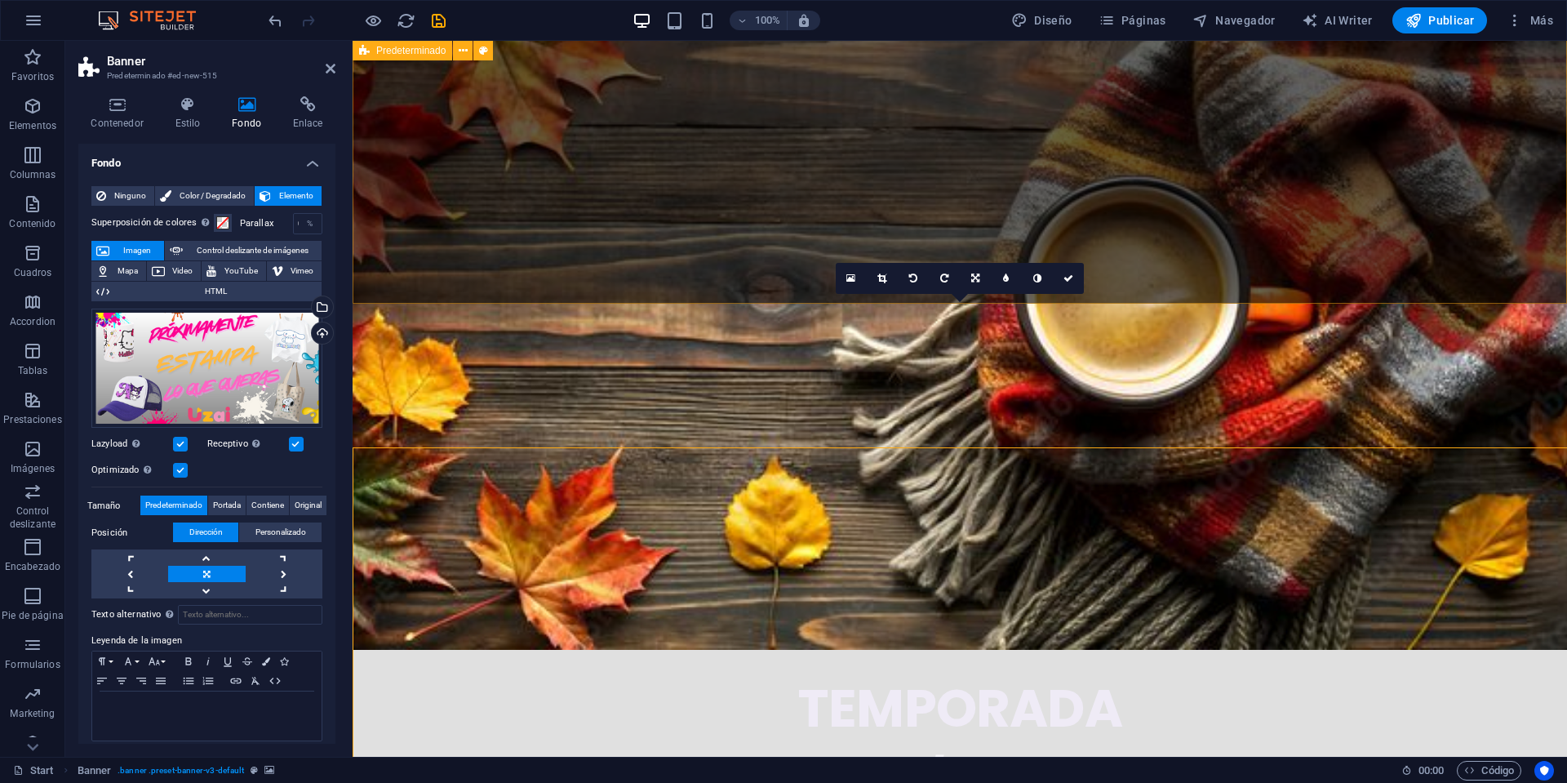
scroll to position [3143, 0]
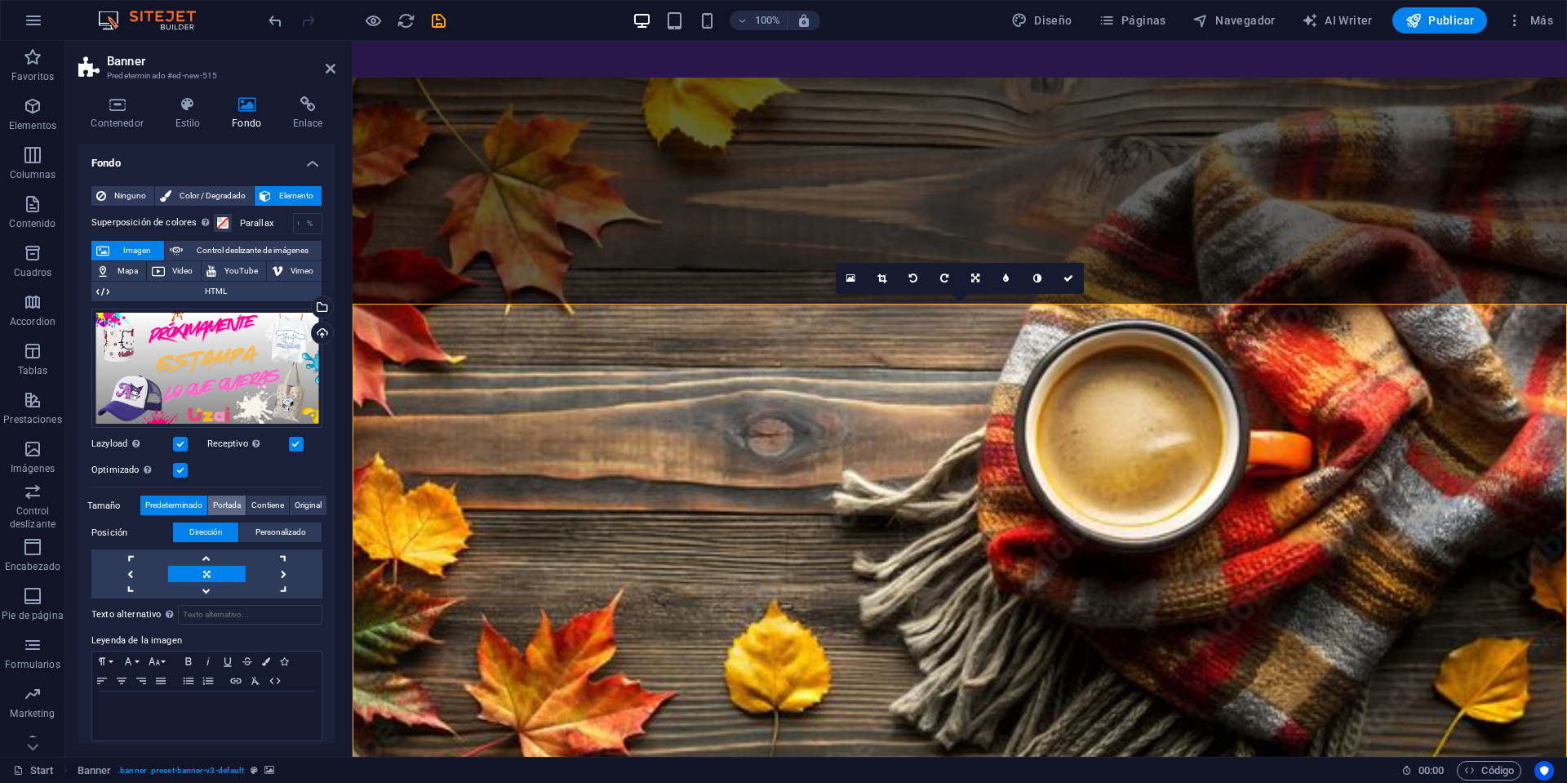
click at [226, 504] on span "Portada" at bounding box center [227, 505] width 28 height 20
click at [278, 526] on span "Personalizado" at bounding box center [280, 532] width 51 height 20
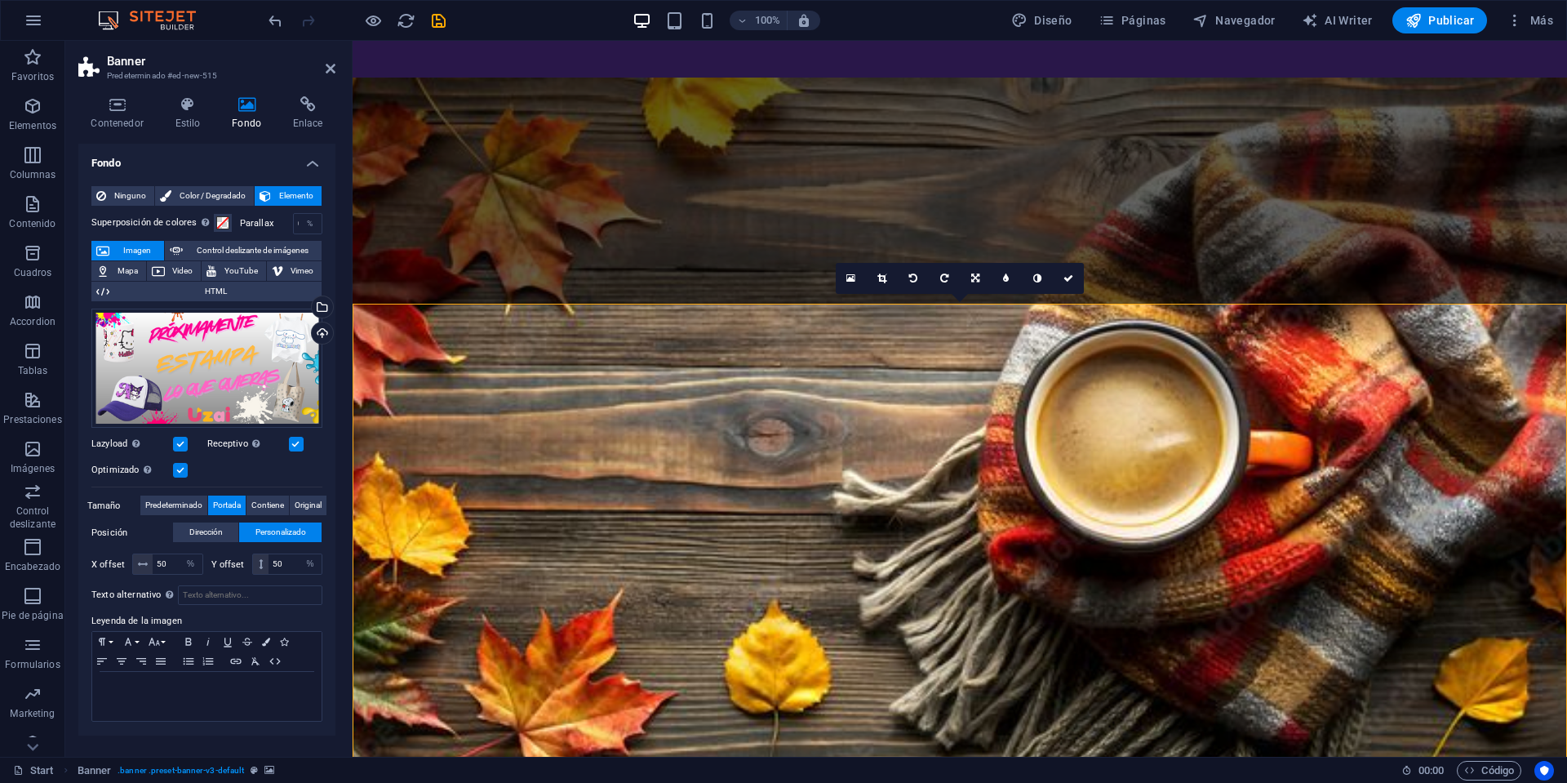
click at [143, 255] on span "Imagen" at bounding box center [136, 251] width 45 height 20
click at [278, 250] on span "Control deslizante de imágenes" at bounding box center [252, 251] width 129 height 20
select select "ms"
select select "s"
select select "progressive"
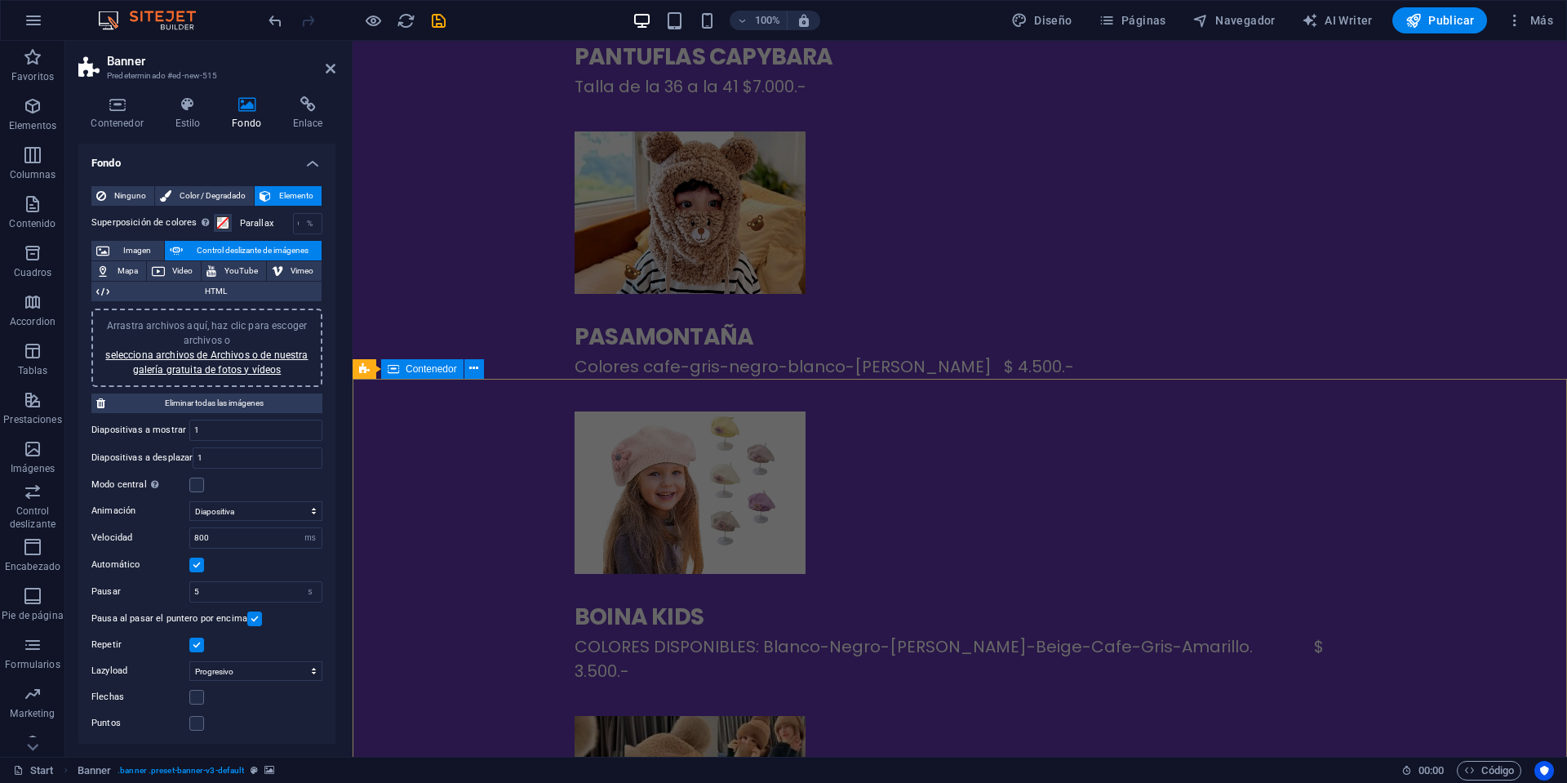
scroll to position [2474, 0]
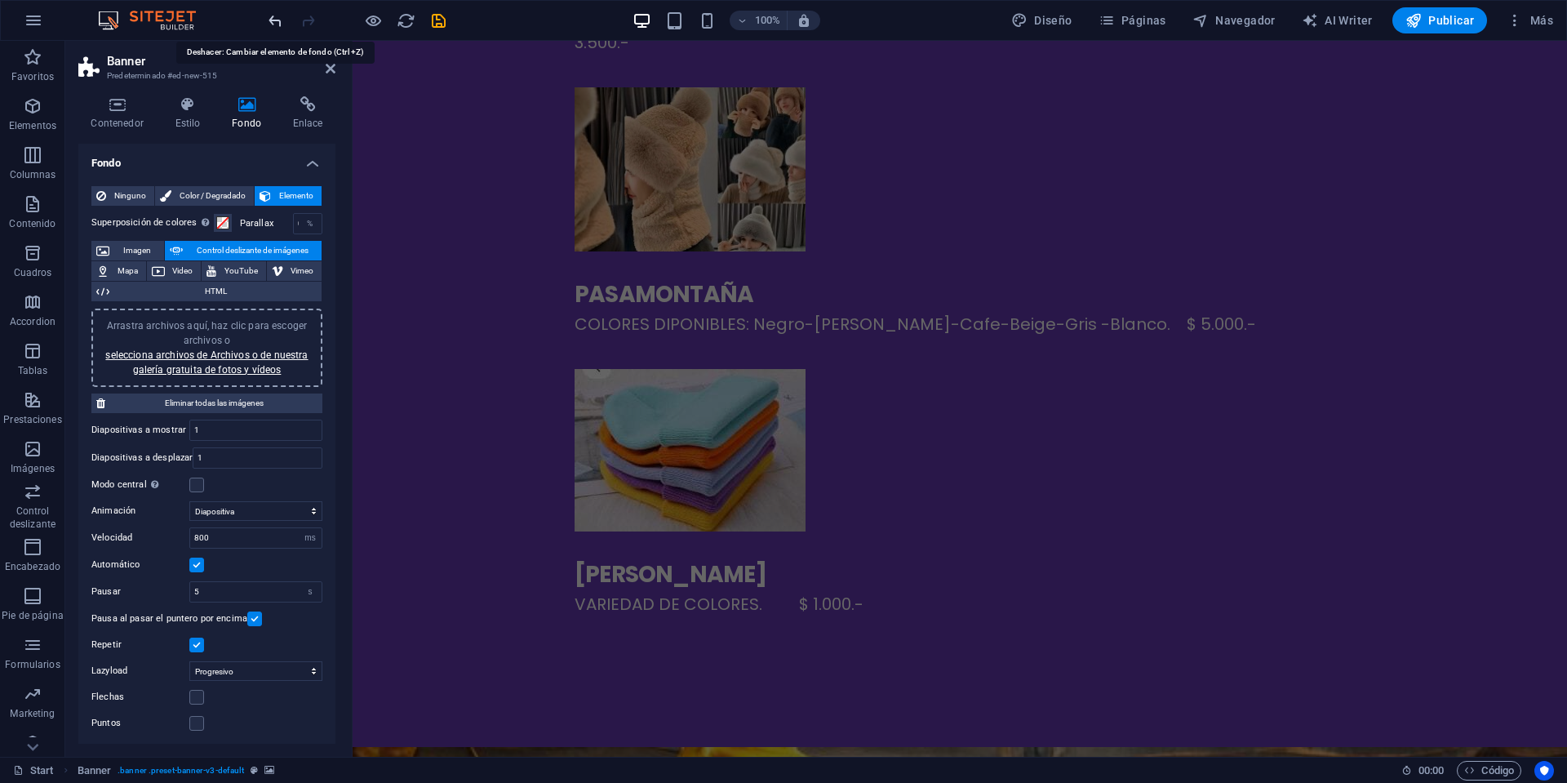
click at [276, 24] on icon "undo" at bounding box center [275, 20] width 19 height 19
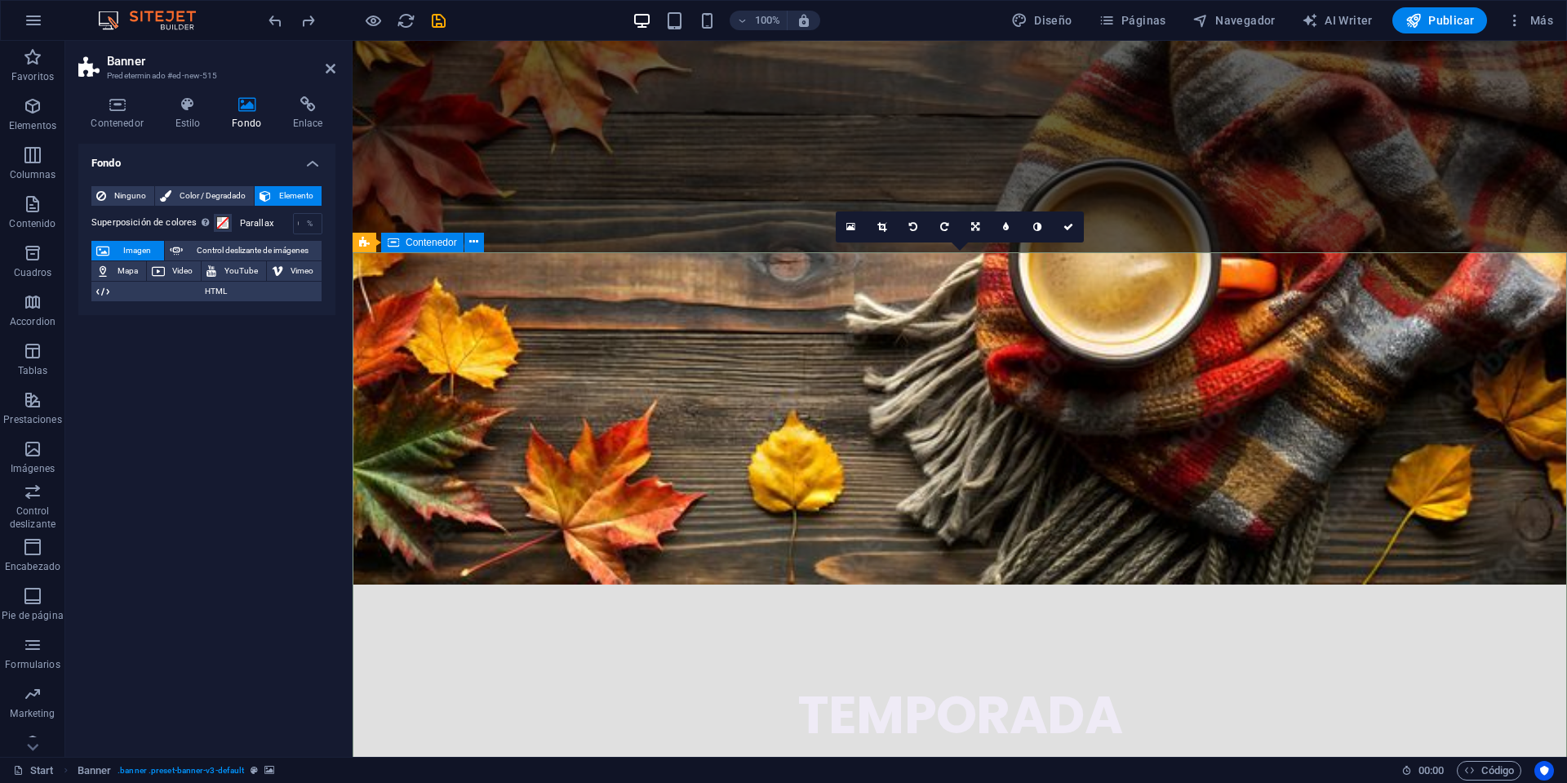
scroll to position [3123, 0]
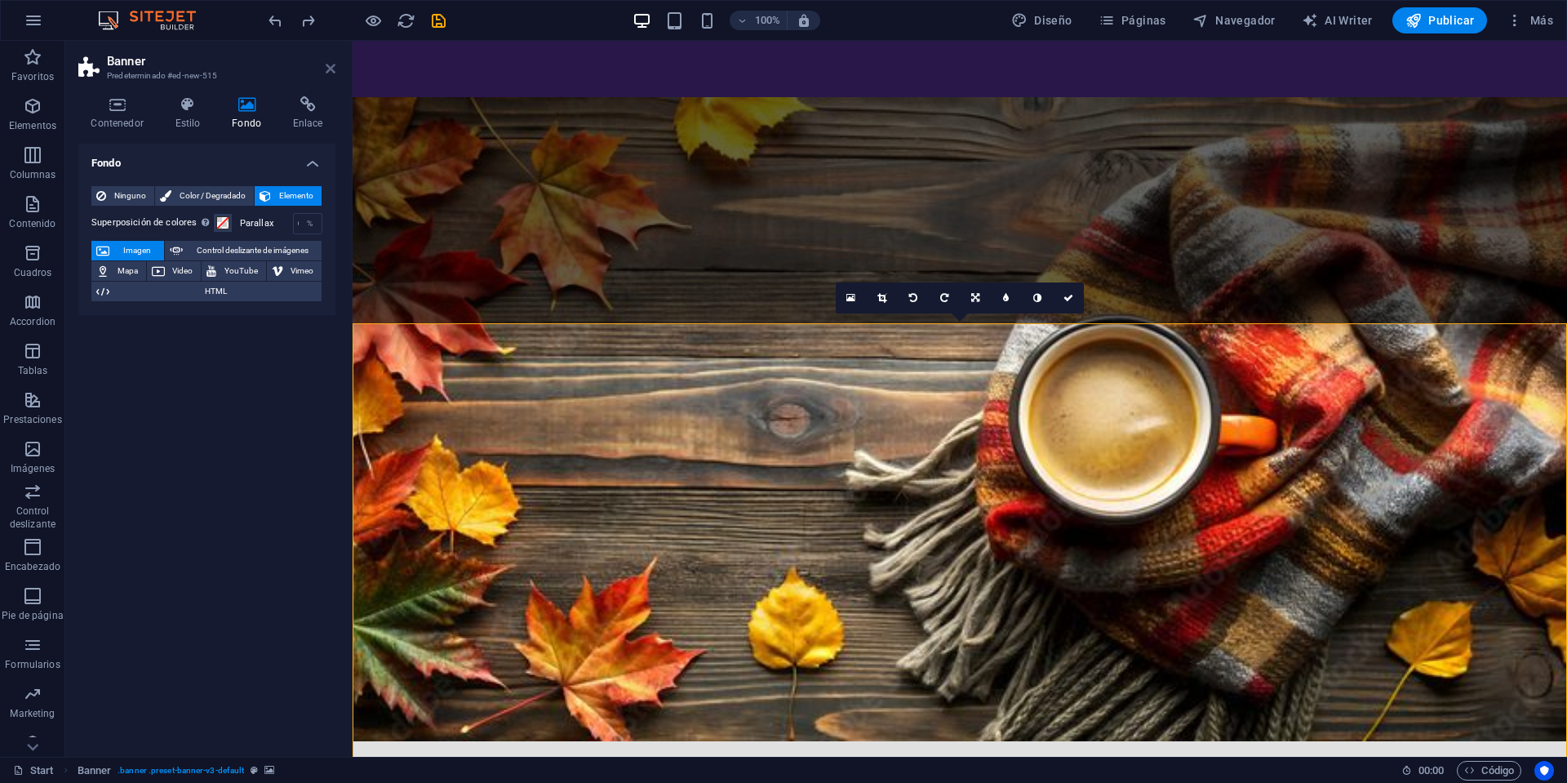
click at [332, 72] on icon at bounding box center [331, 68] width 10 height 13
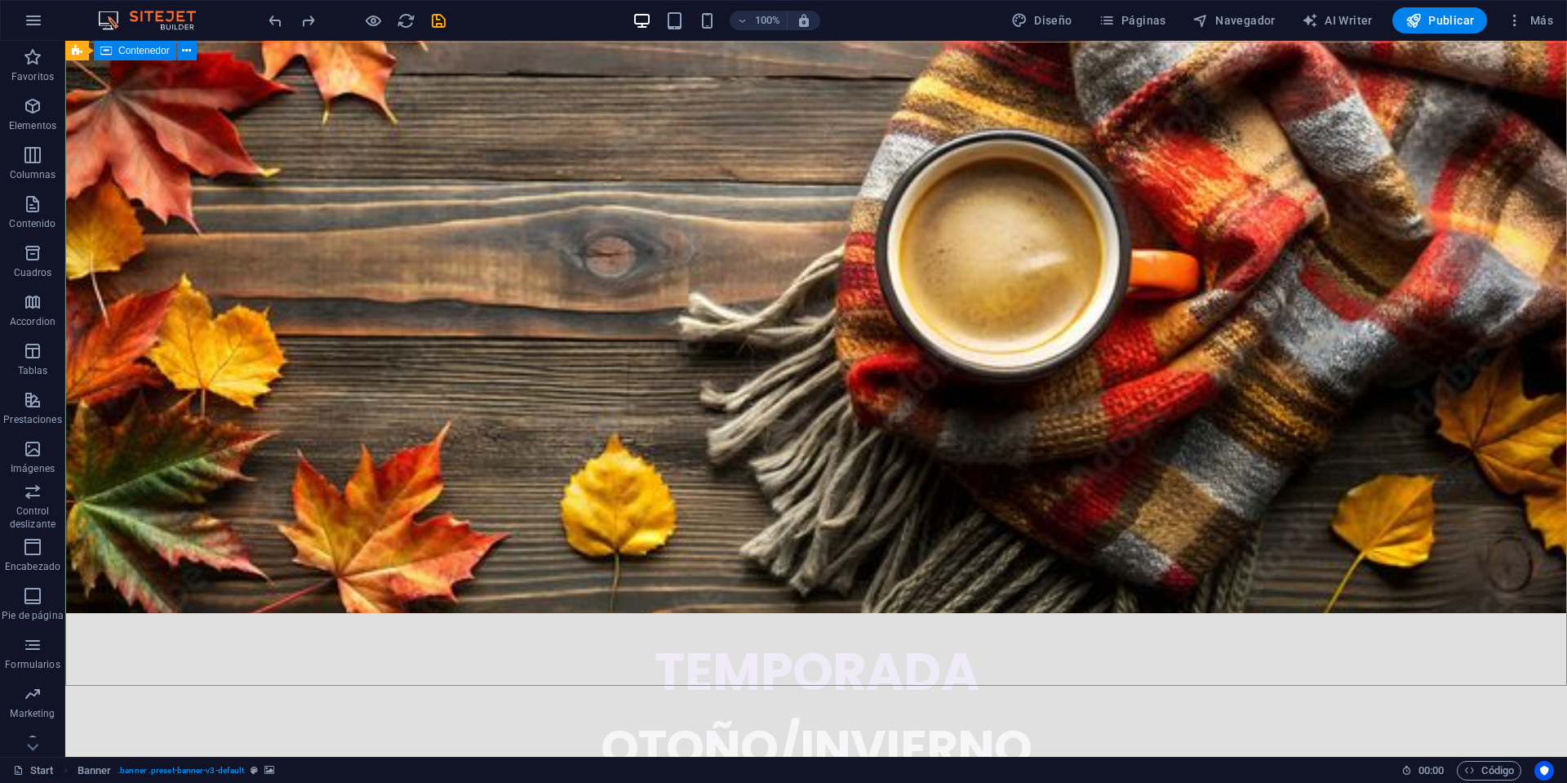
scroll to position [3437, 0]
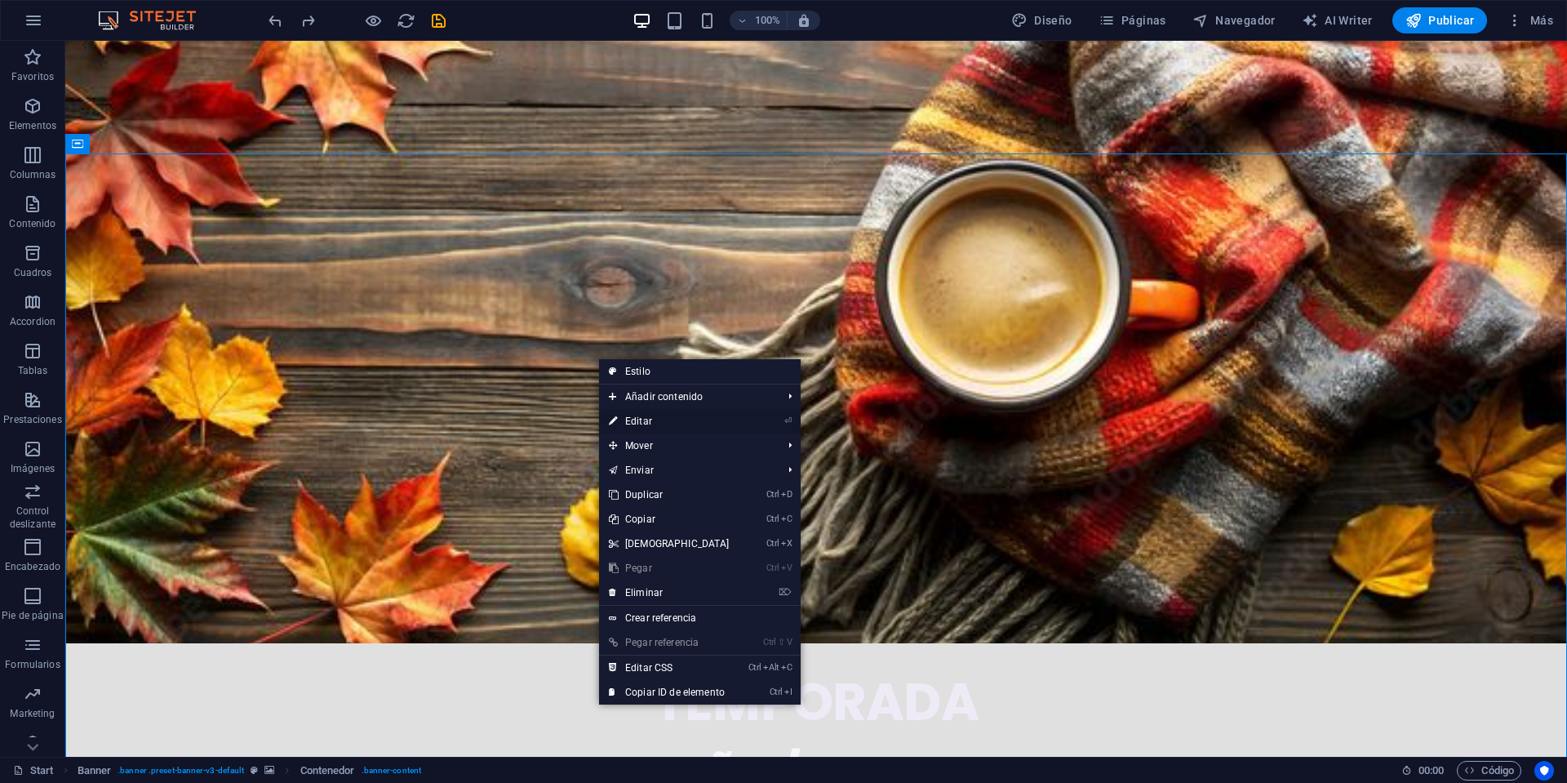
click at [677, 424] on link "⏎ Editar" at bounding box center [669, 421] width 140 height 24
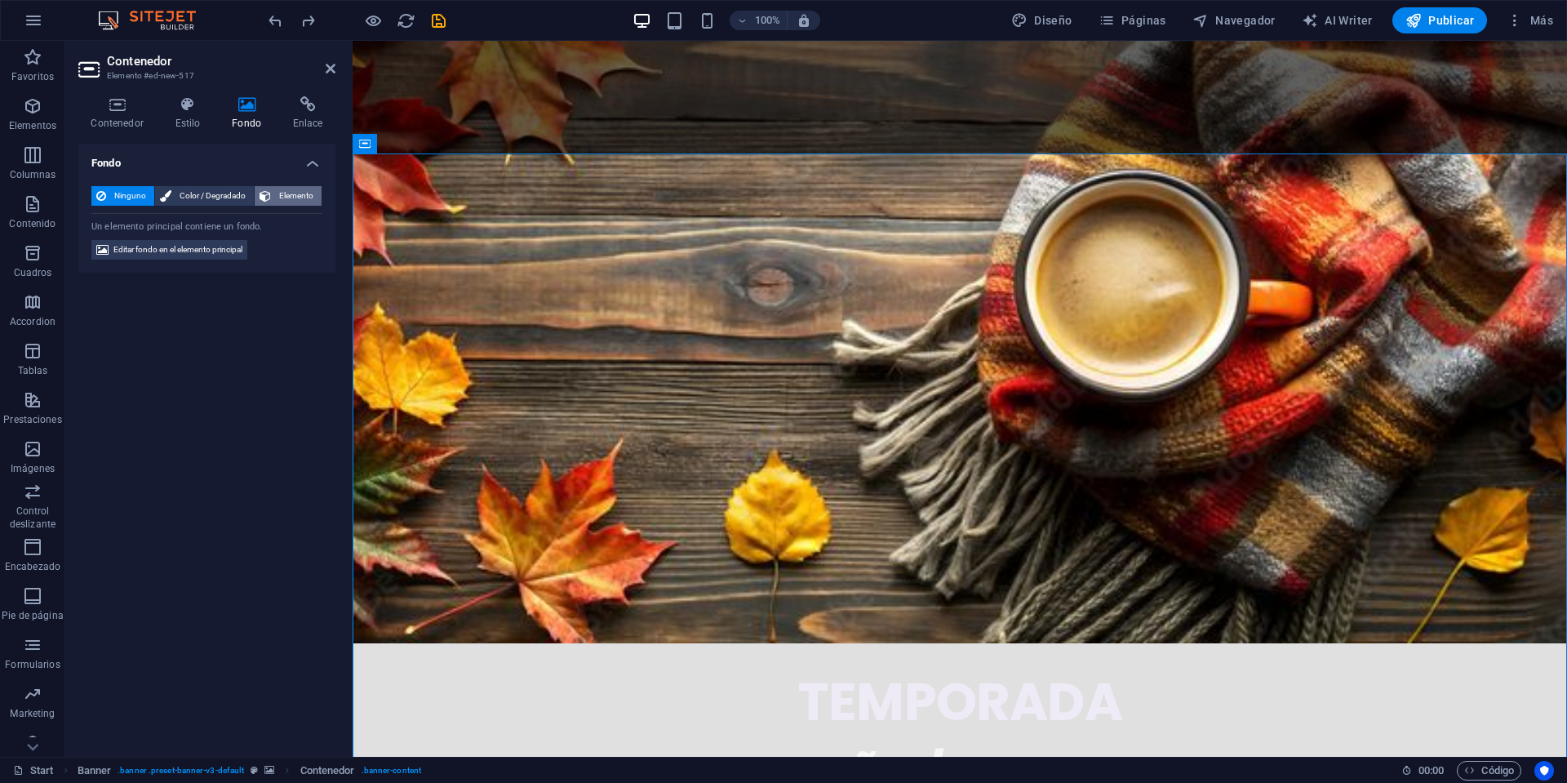
click at [300, 201] on span "Elemento" at bounding box center [296, 196] width 41 height 20
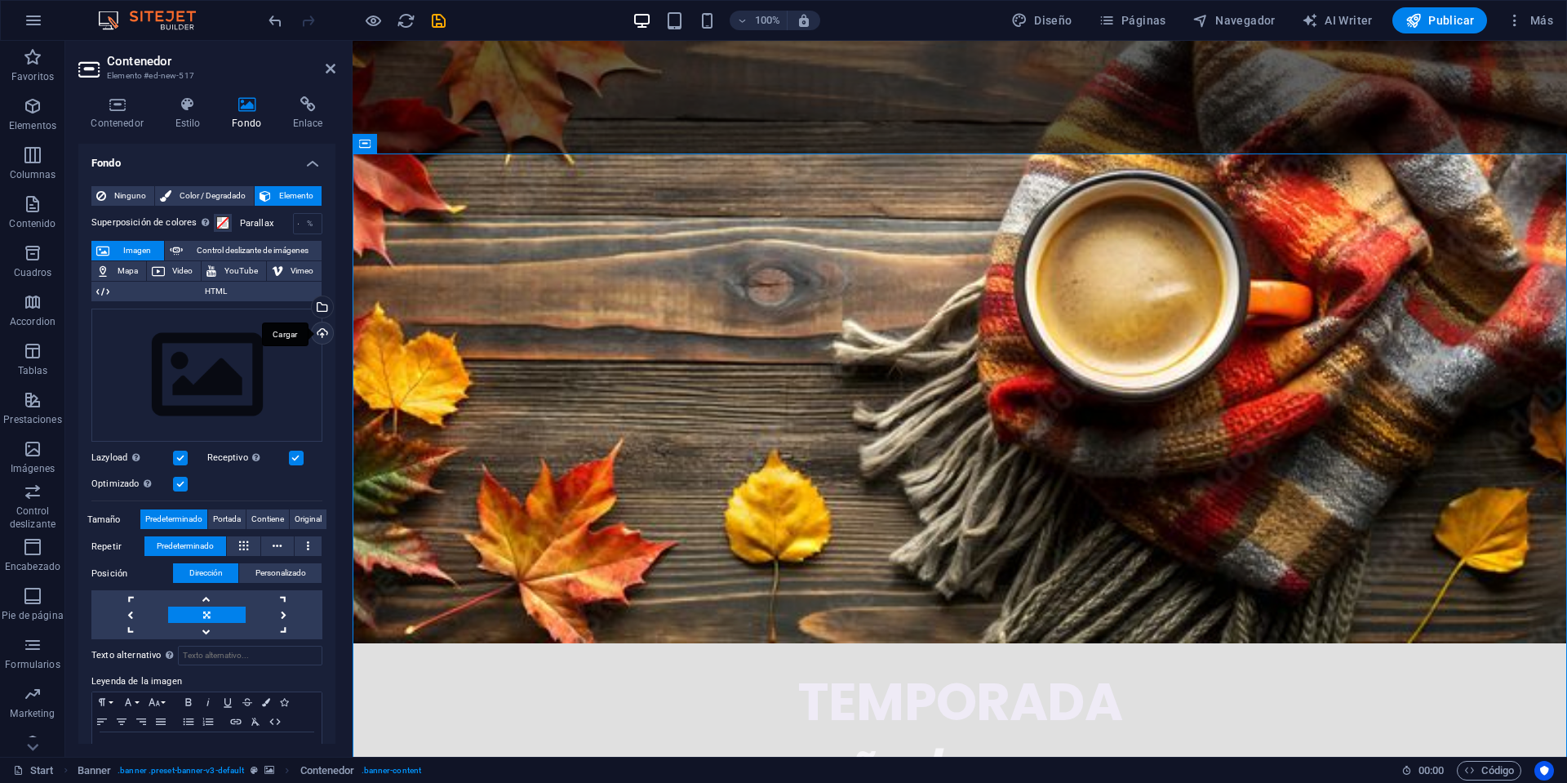
click at [319, 335] on div "Cargar" at bounding box center [320, 334] width 24 height 24
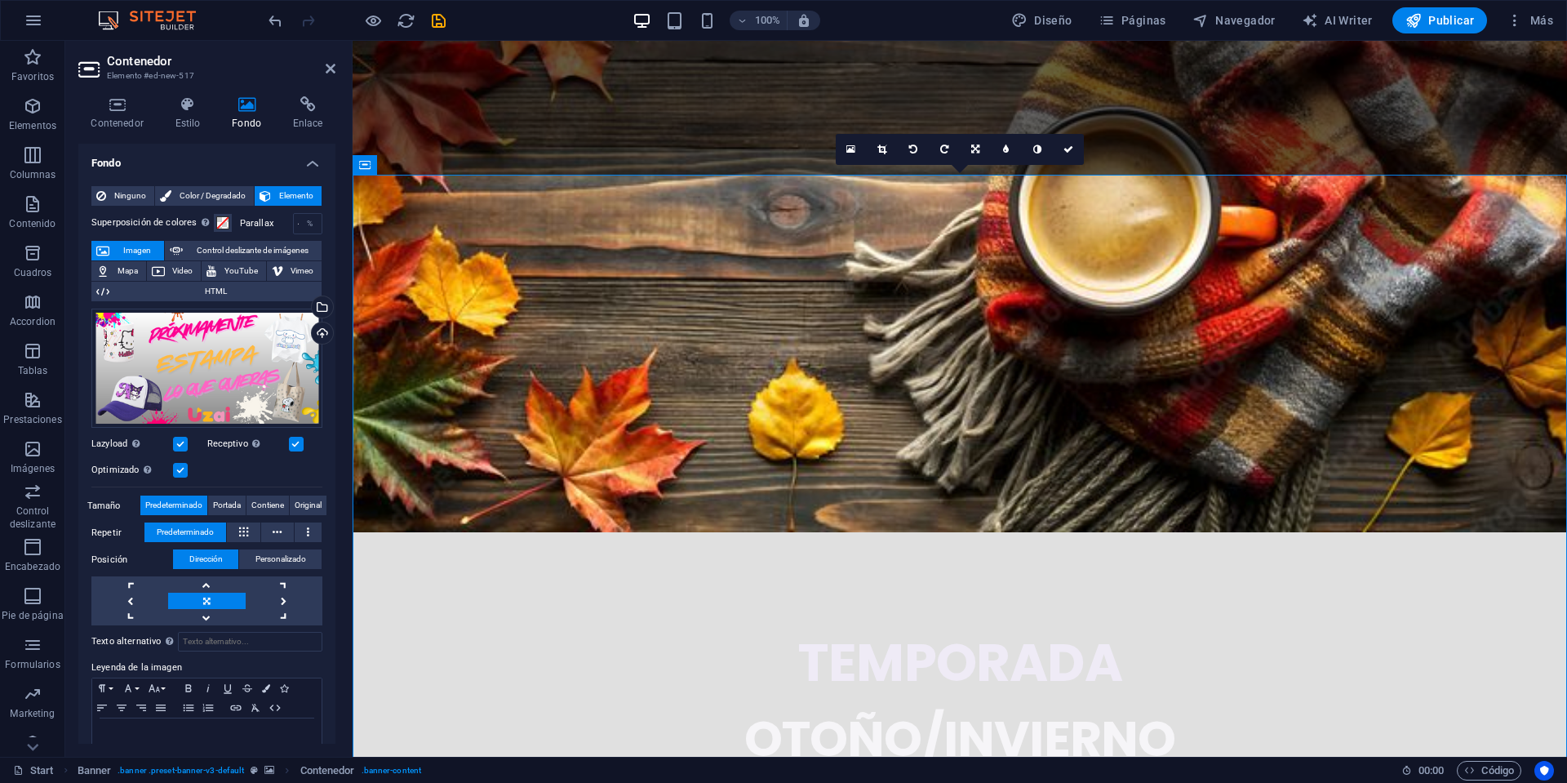
scroll to position [3196, 0]
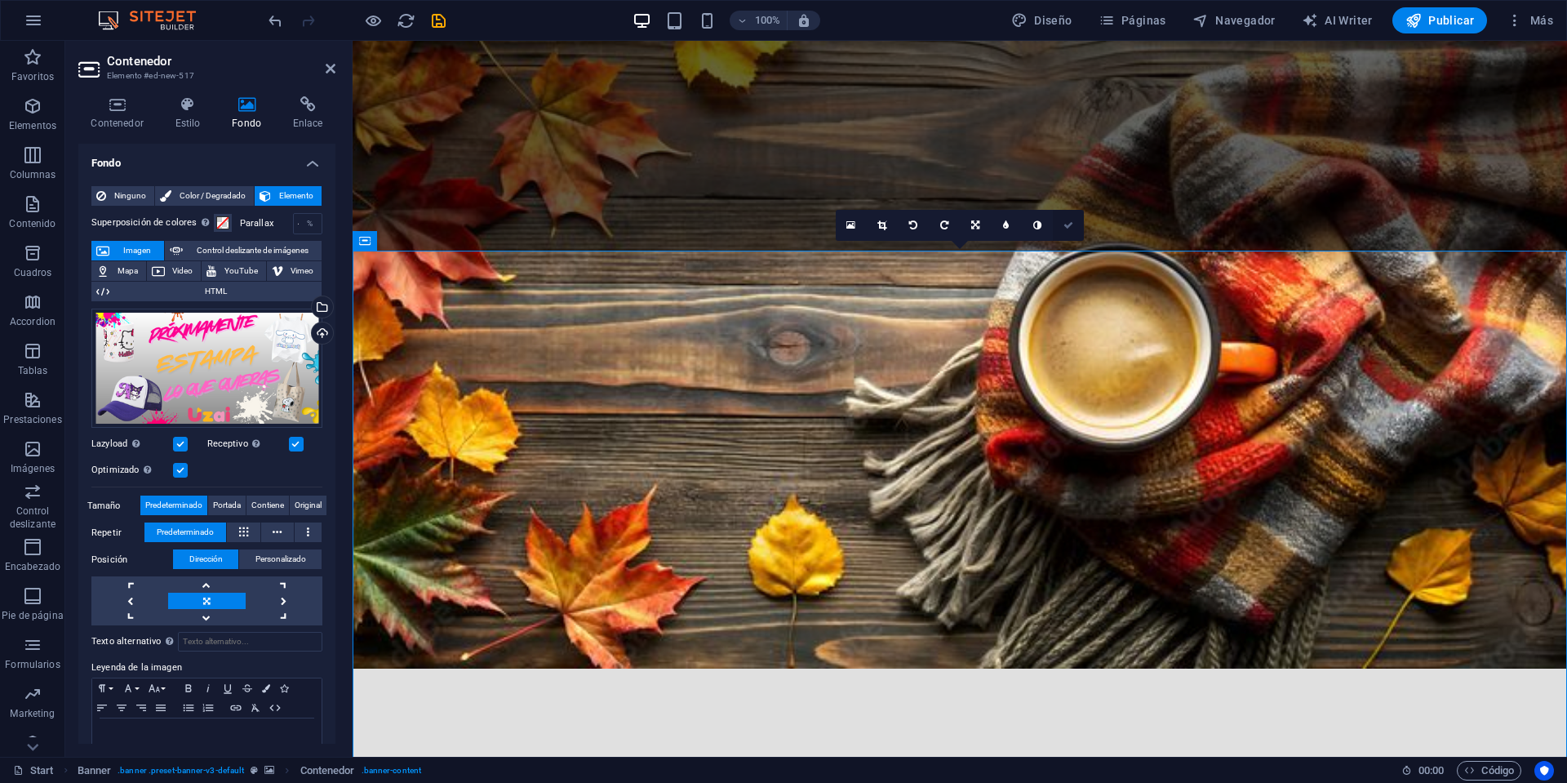
click at [1070, 227] on icon at bounding box center [1068, 225] width 10 height 10
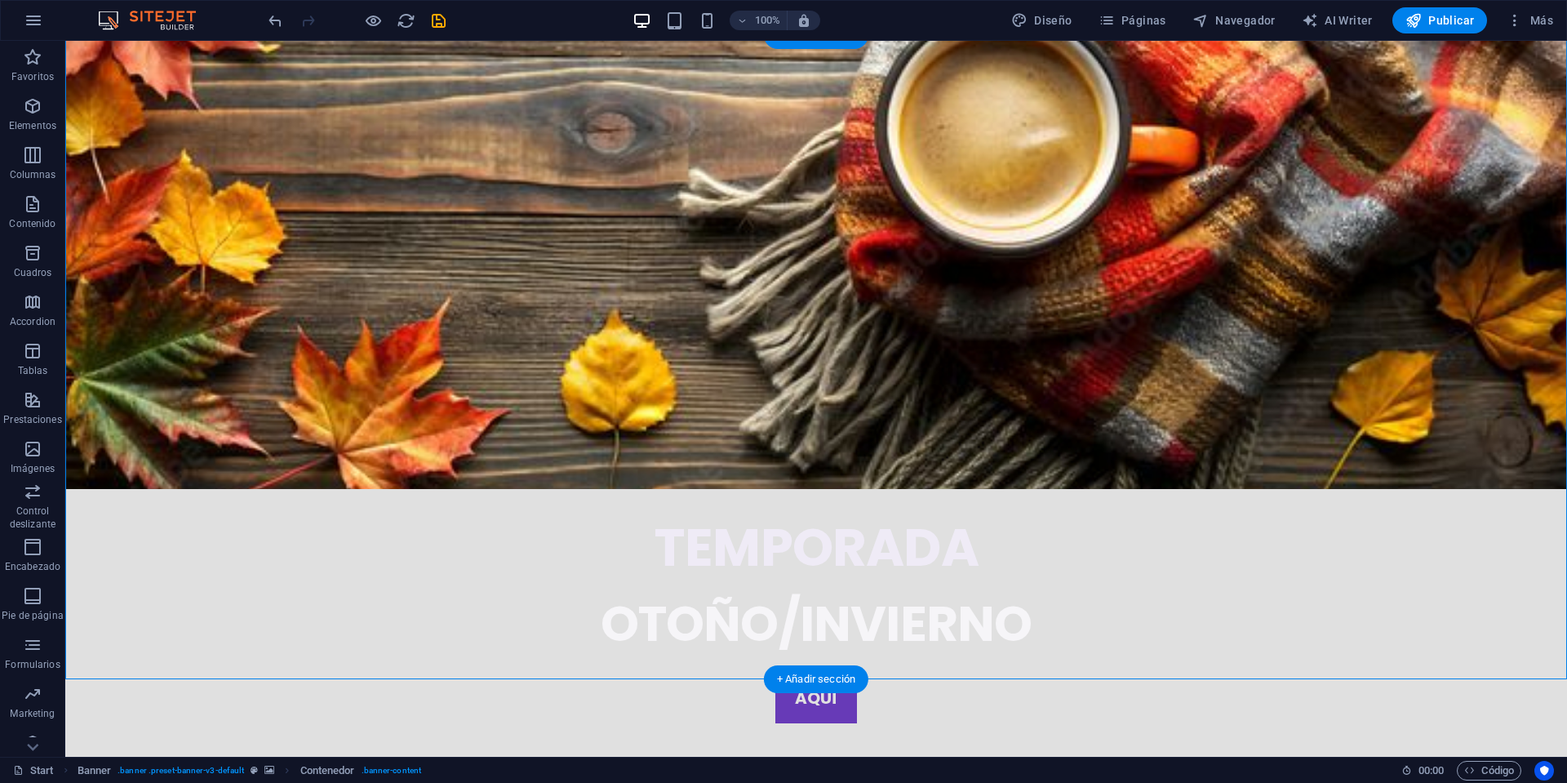
scroll to position [3520, 0]
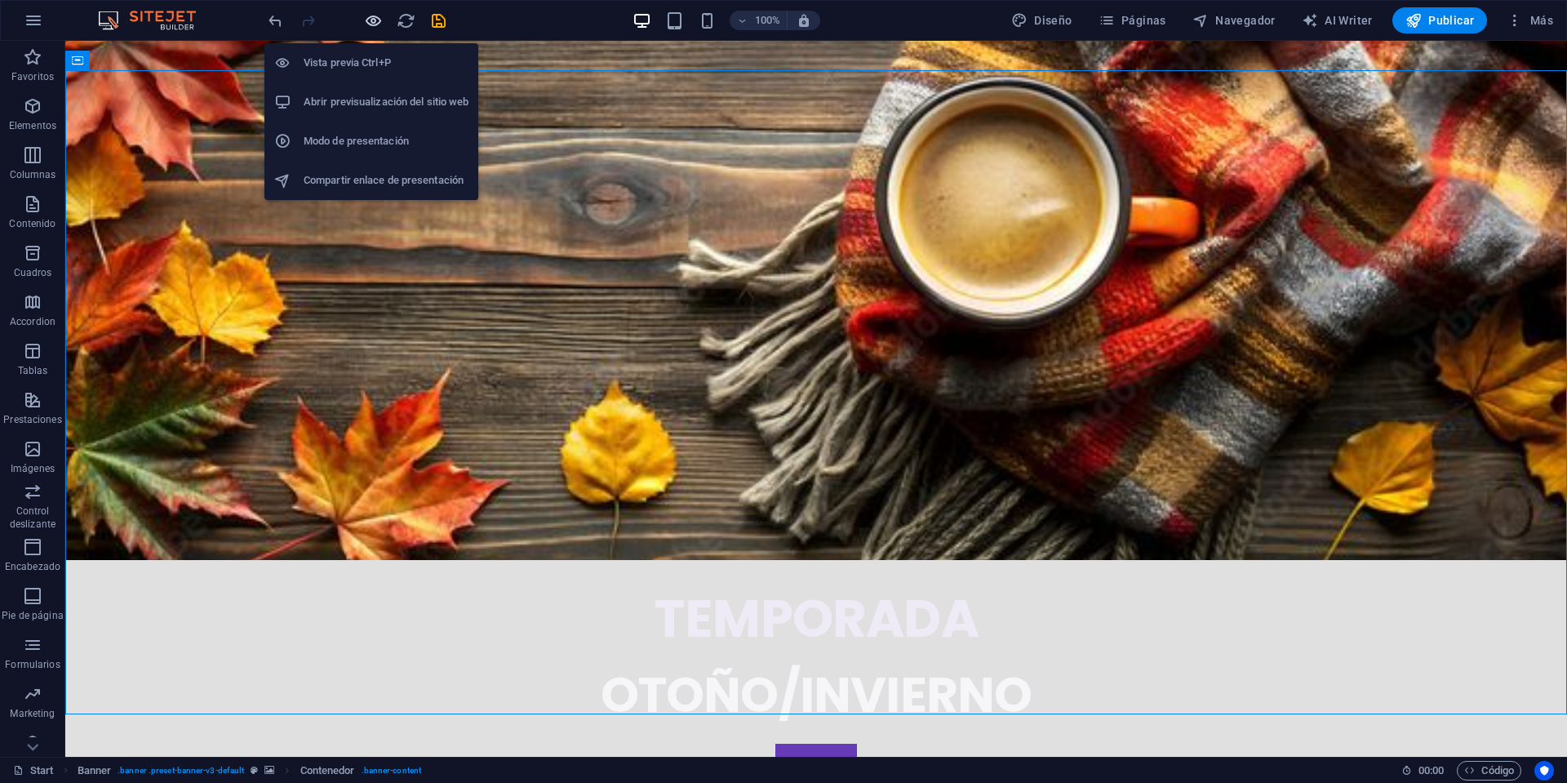
click at [376, 24] on icon "button" at bounding box center [373, 20] width 19 height 19
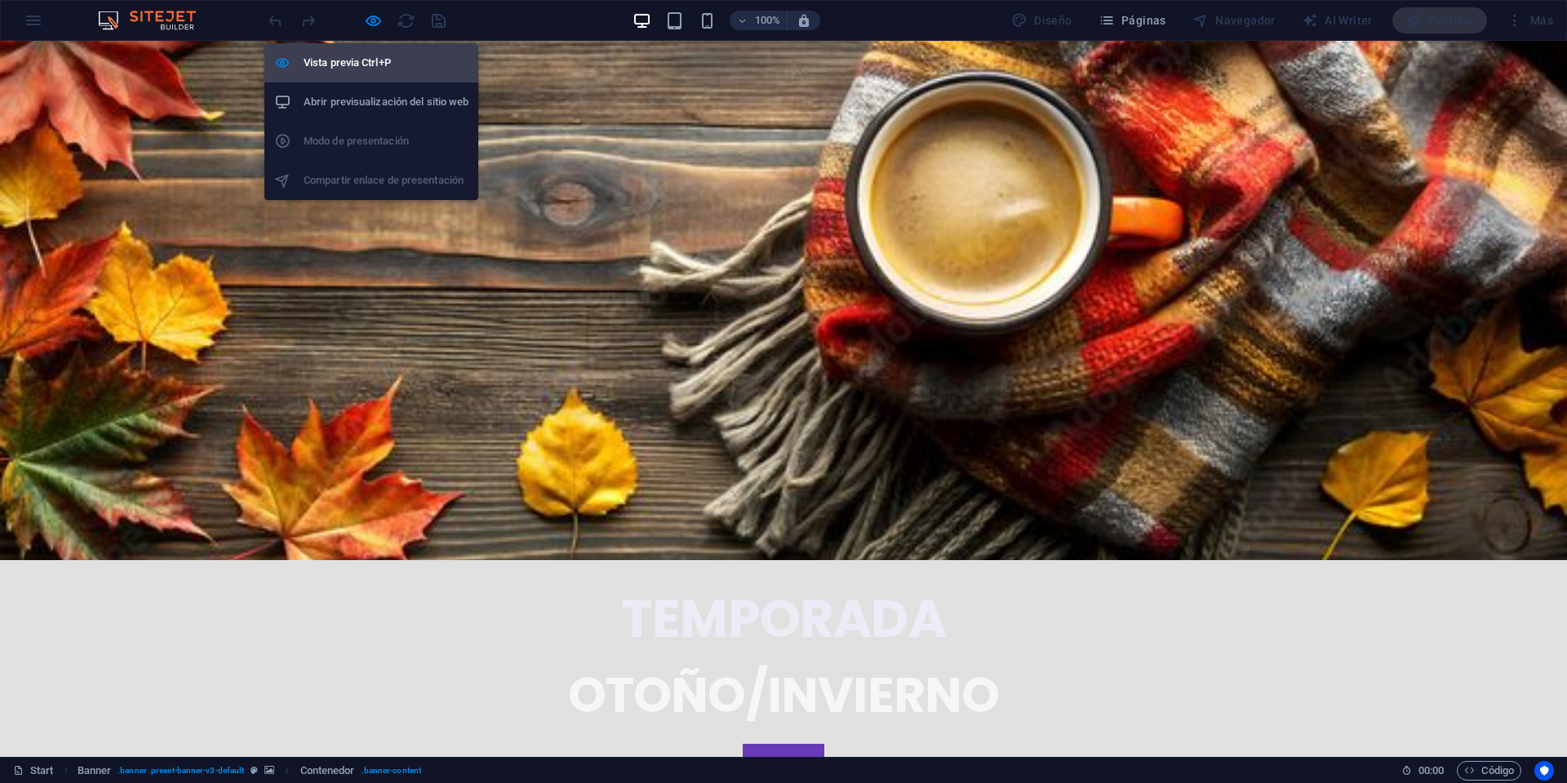
click at [330, 72] on h6 "Vista previa Ctrl+P" at bounding box center [386, 63] width 165 height 20
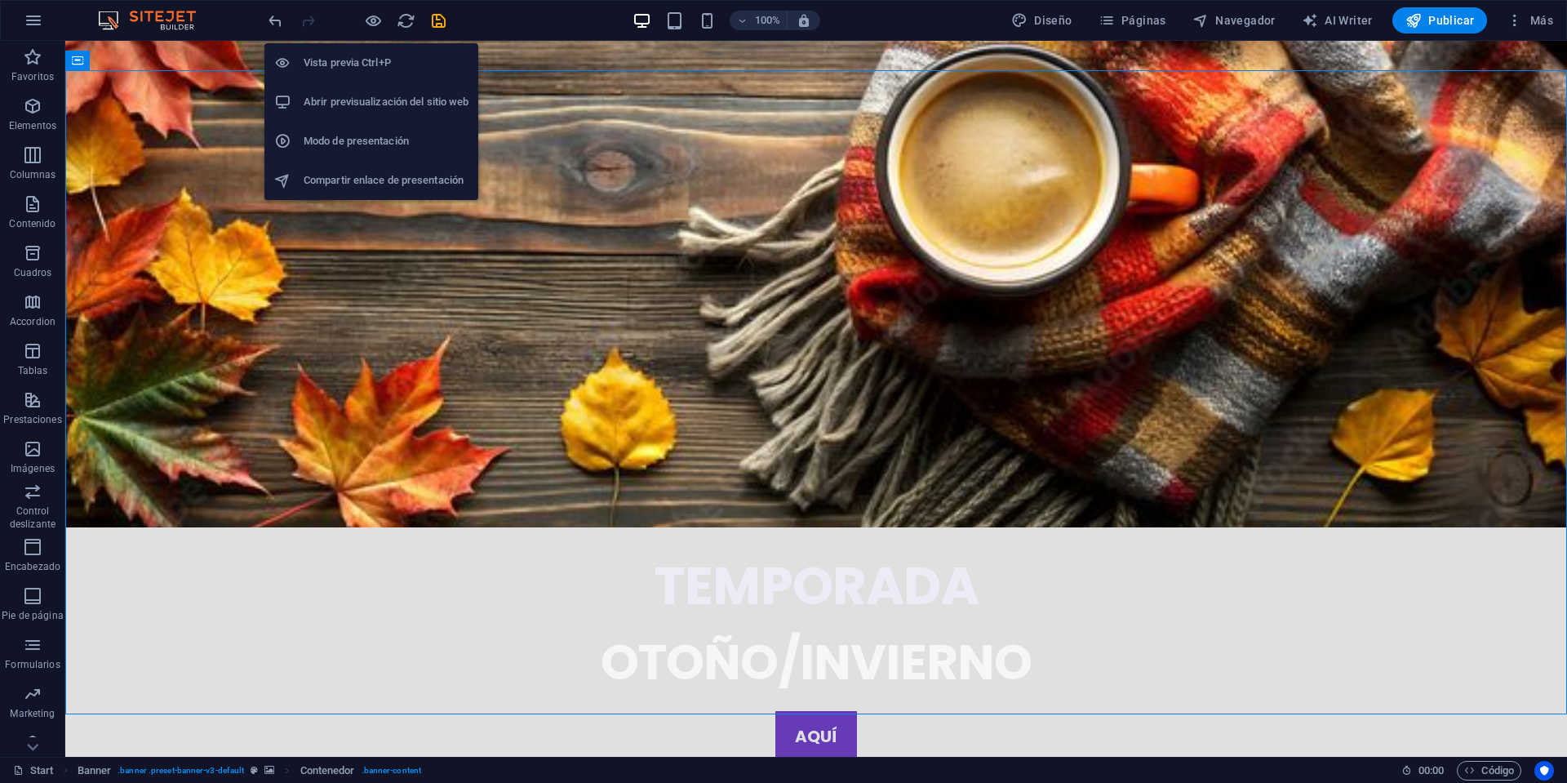
scroll to position [3520, 0]
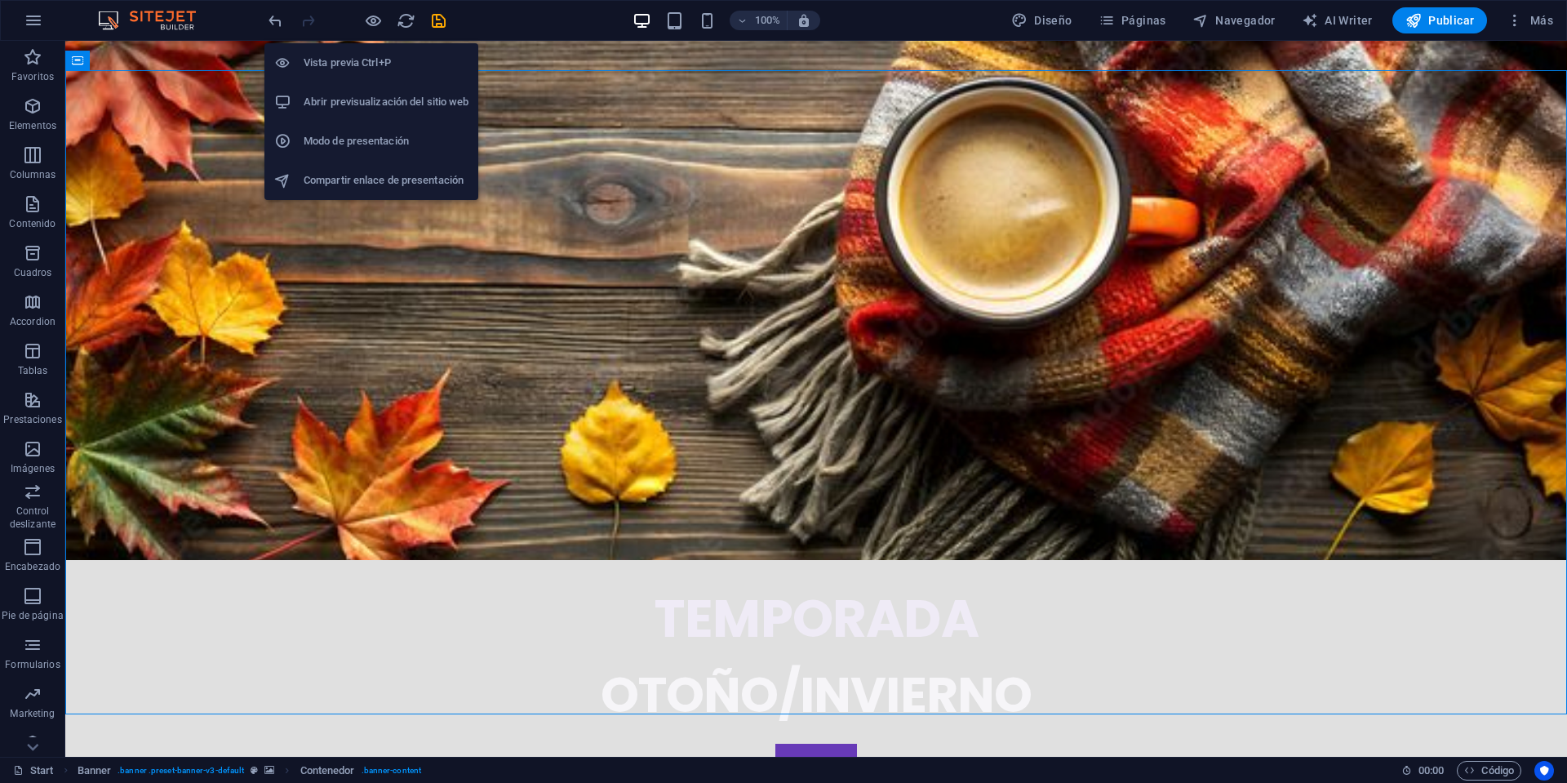
click at [339, 65] on h6 "Vista previa Ctrl+P" at bounding box center [386, 63] width 165 height 20
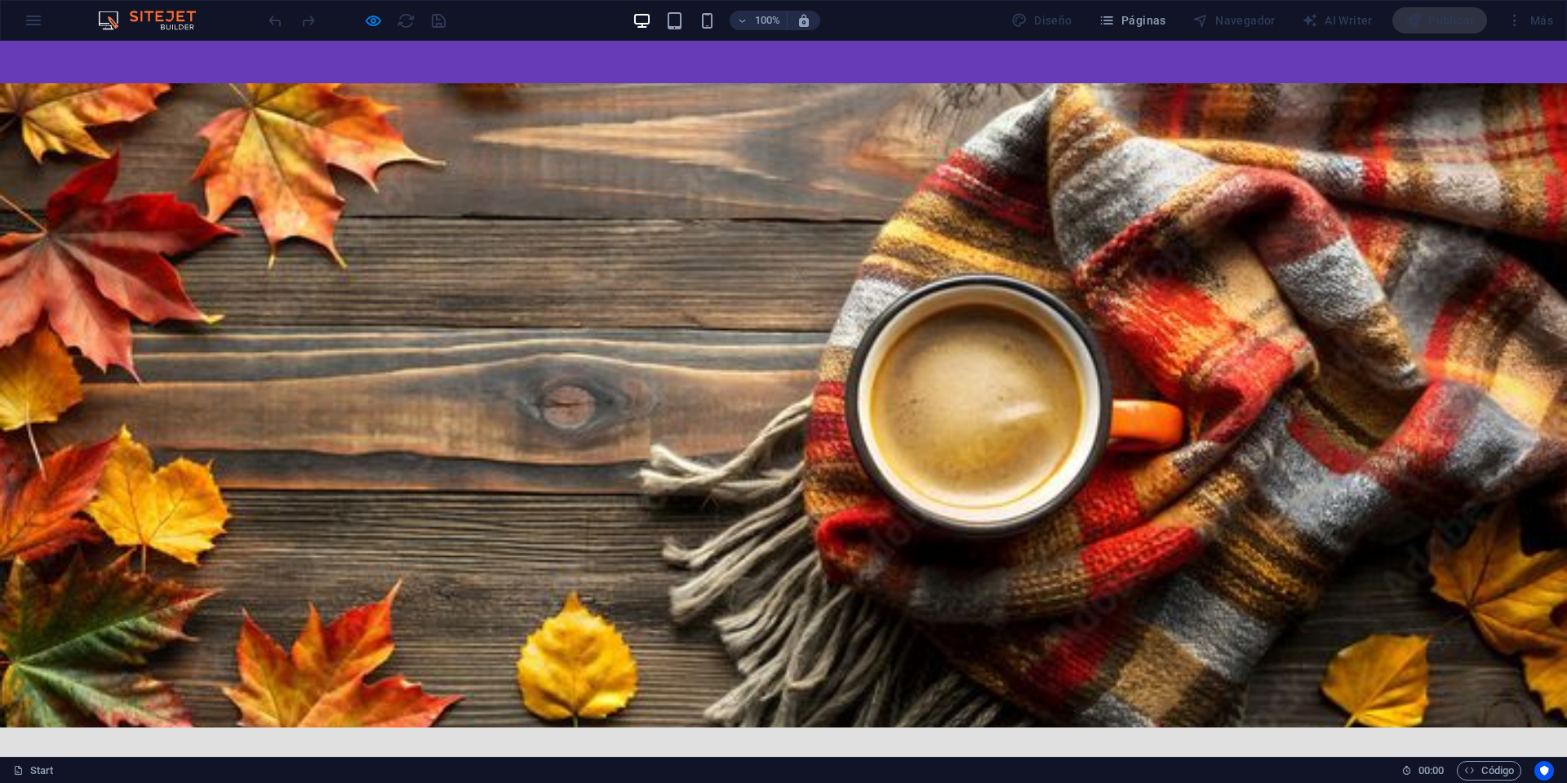
scroll to position [3197, 0]
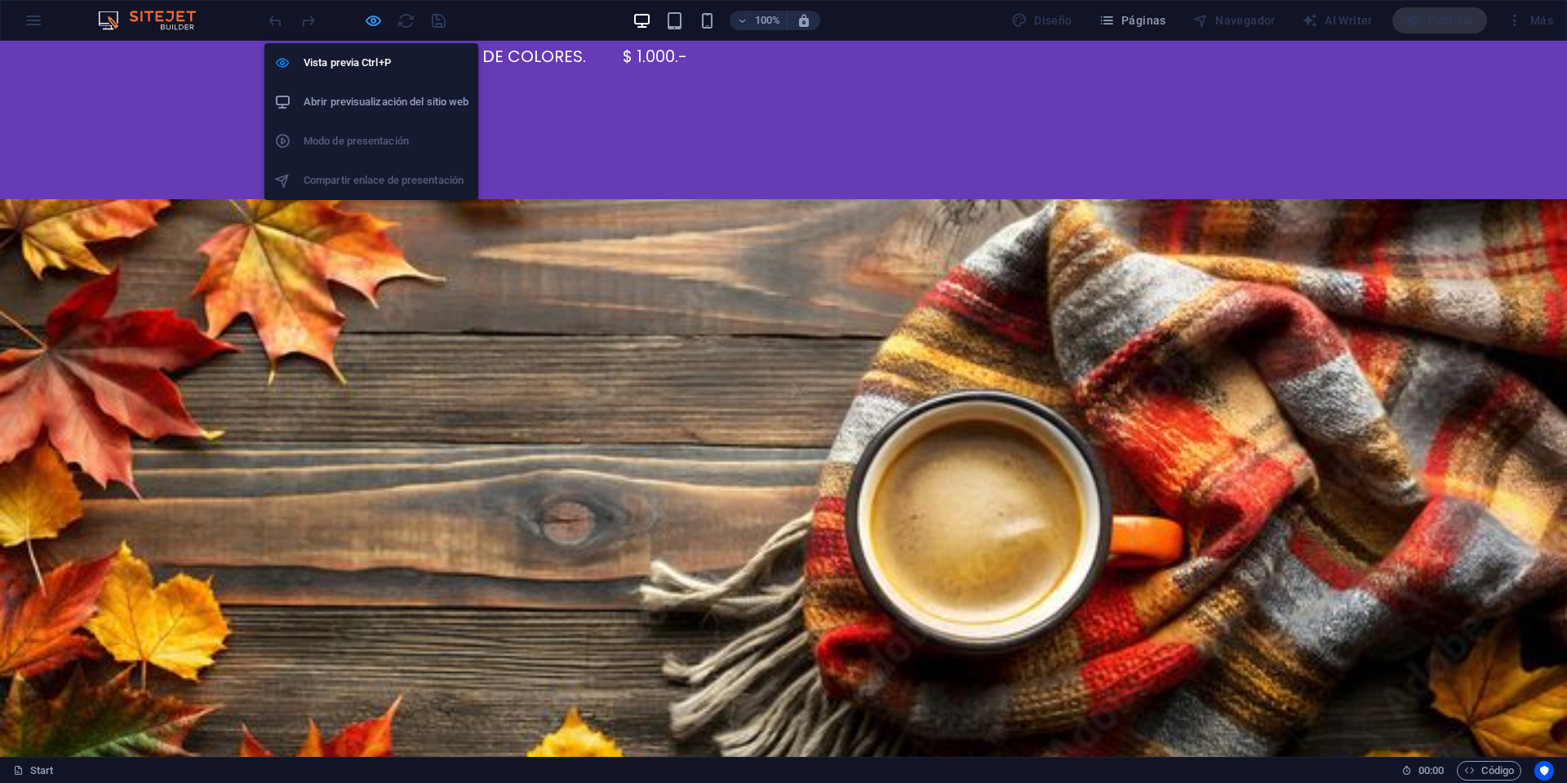
click at [366, 20] on icon "button" at bounding box center [373, 20] width 19 height 19
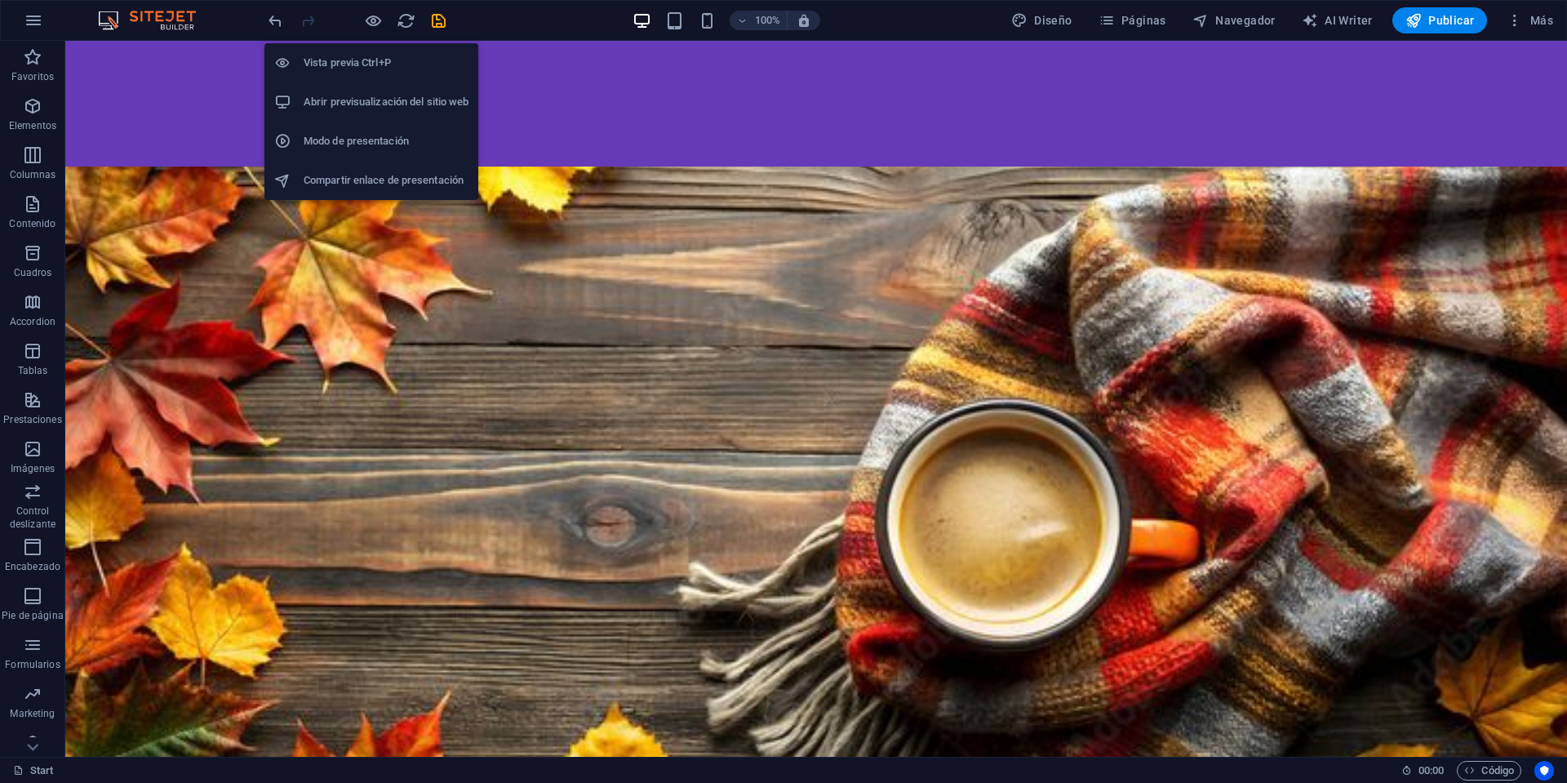
scroll to position [3165, 0]
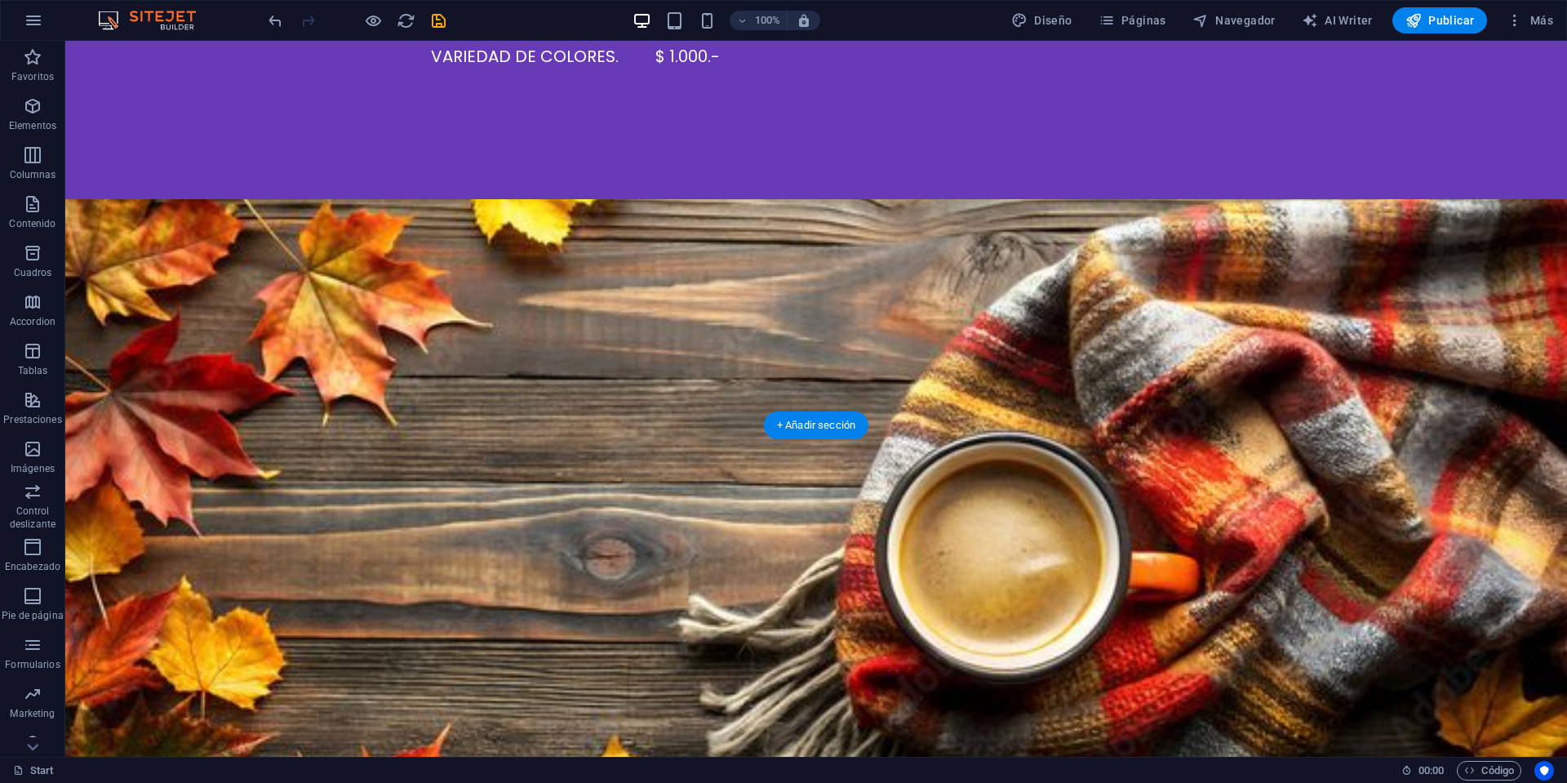
drag, startPoint x: 552, startPoint y: 554, endPoint x: 176, endPoint y: 619, distance: 381.8
drag, startPoint x: 160, startPoint y: 626, endPoint x: 199, endPoint y: 129, distance: 498.5
click at [199, 129] on div "QUIENES SOMOS? ¡Bienvenid@ al mundo de UZAI! Somos una tienda especializada en …" at bounding box center [816, 751] width 1502 height 7750
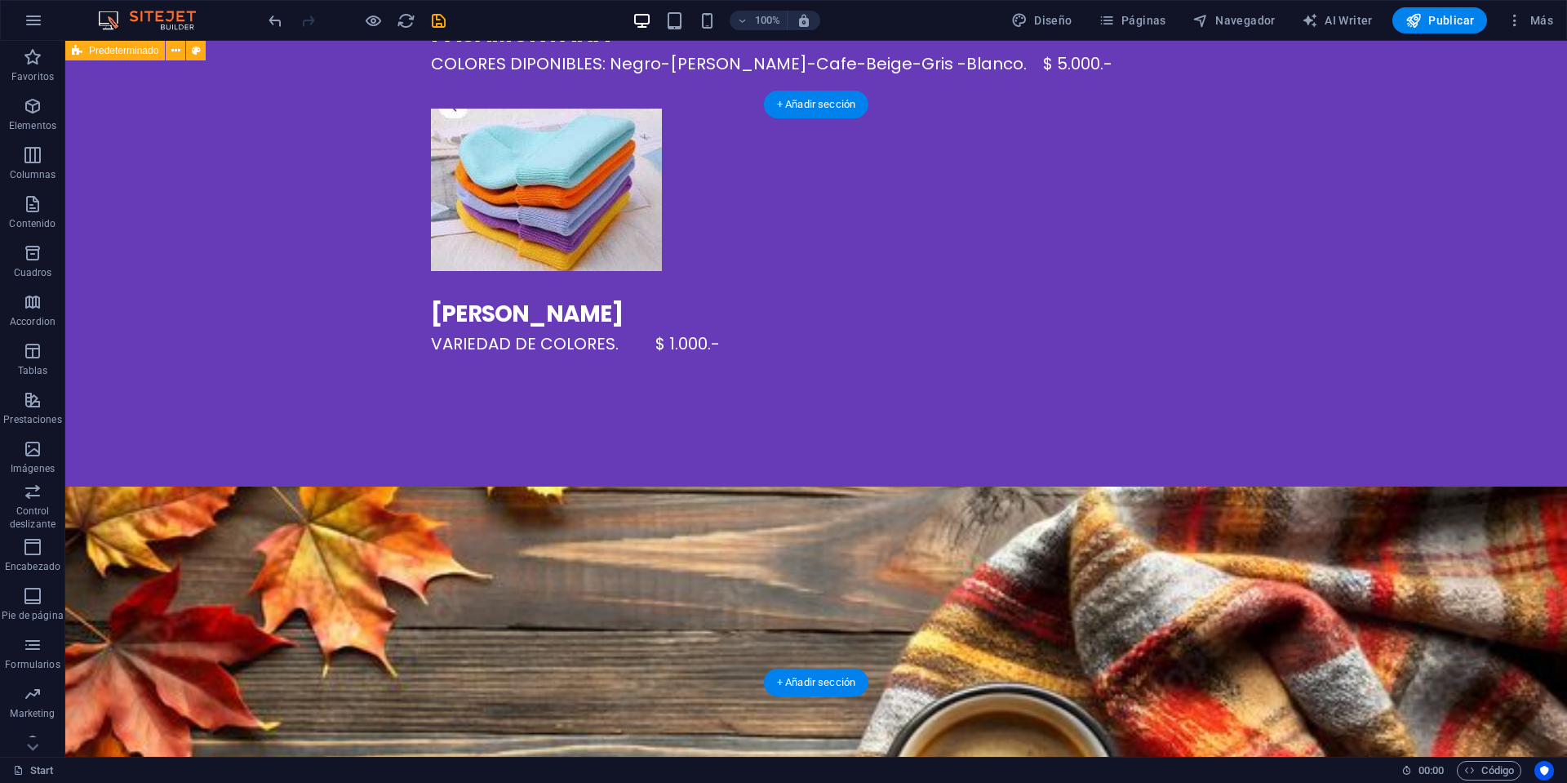
scroll to position [2875, 0]
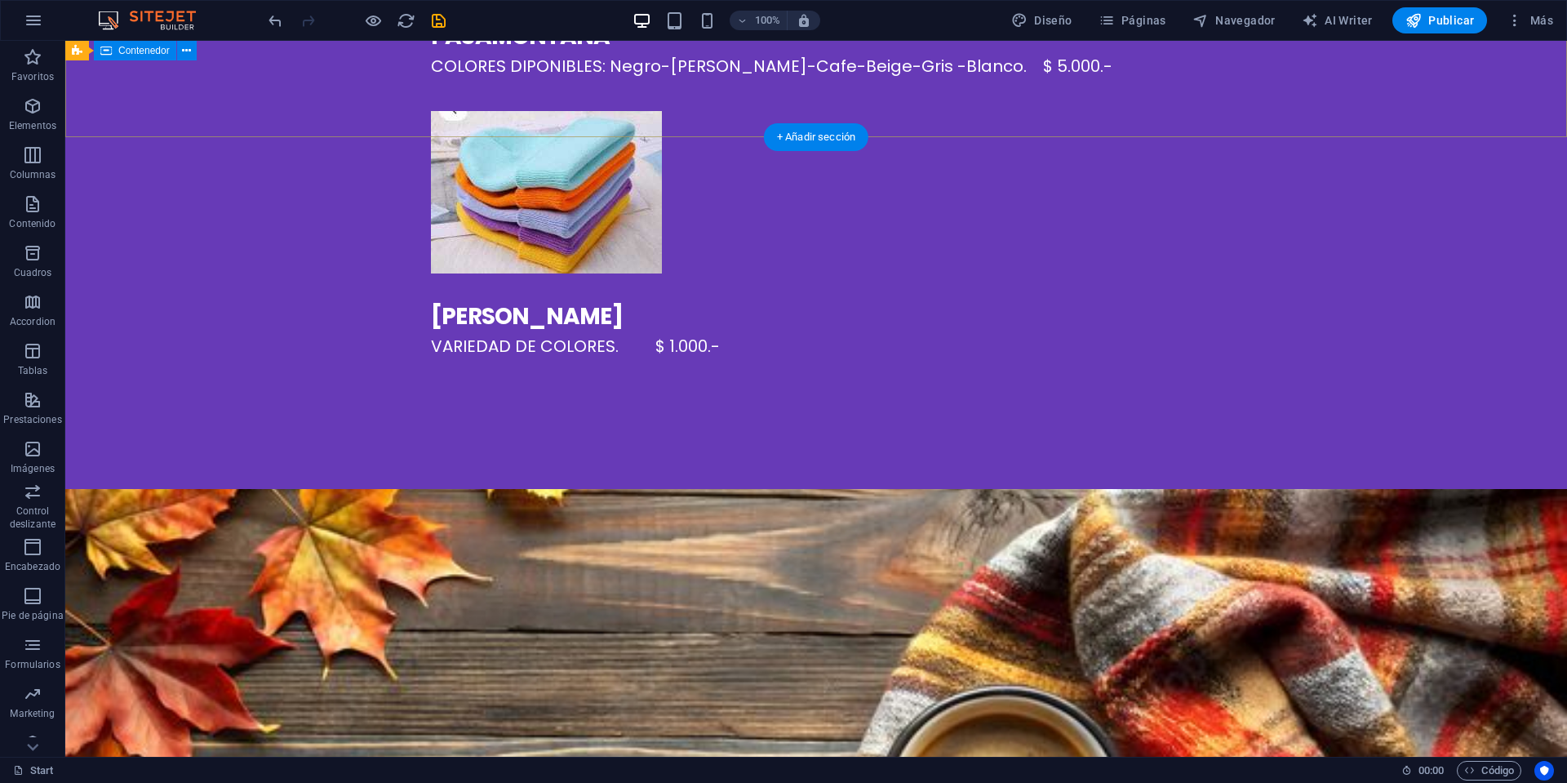
drag, startPoint x: 358, startPoint y: 720, endPoint x: 328, endPoint y: 46, distance: 674.8
drag, startPoint x: 341, startPoint y: 731, endPoint x: 266, endPoint y: 297, distance: 440.6
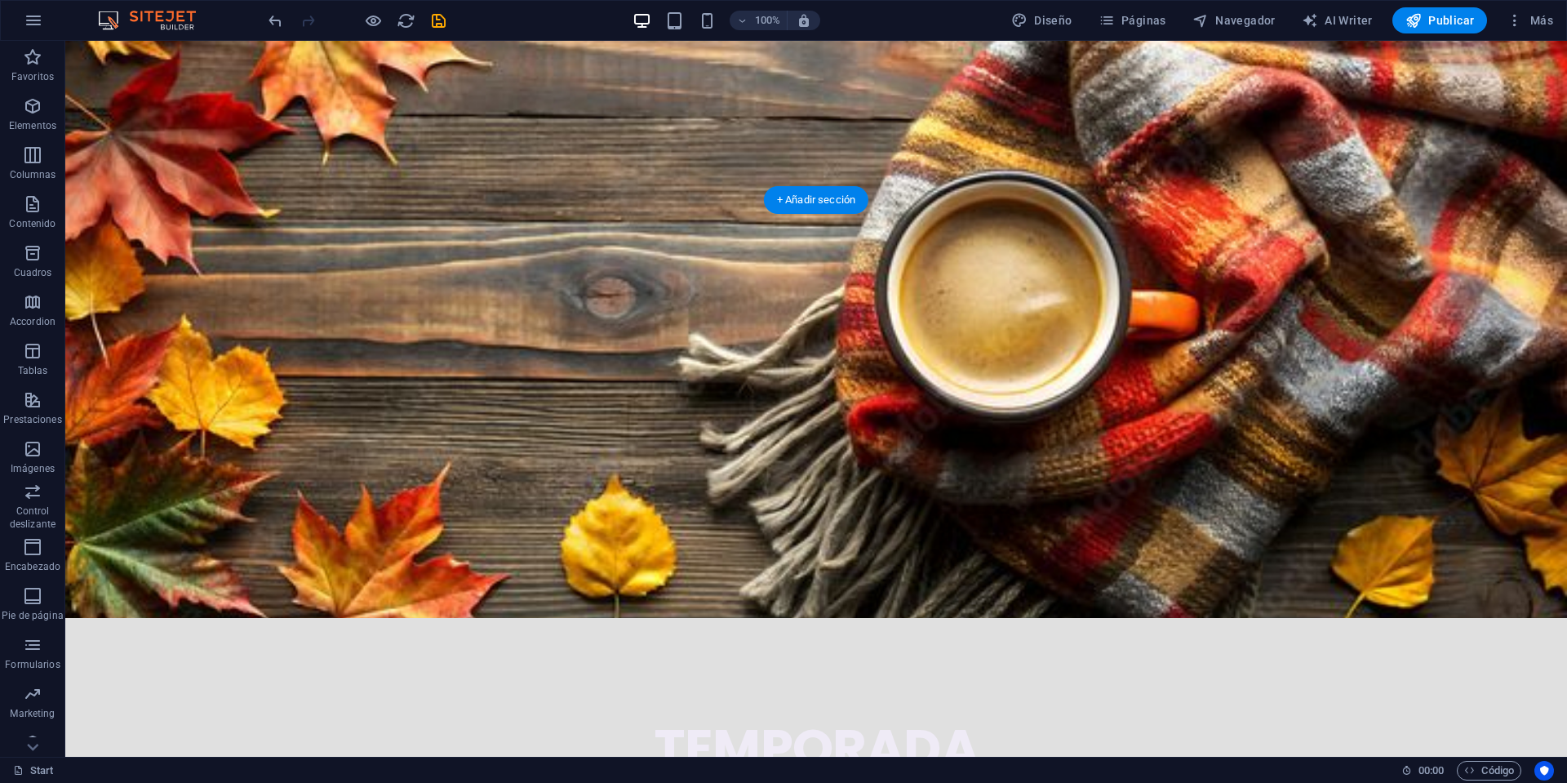
scroll to position [3462, 0]
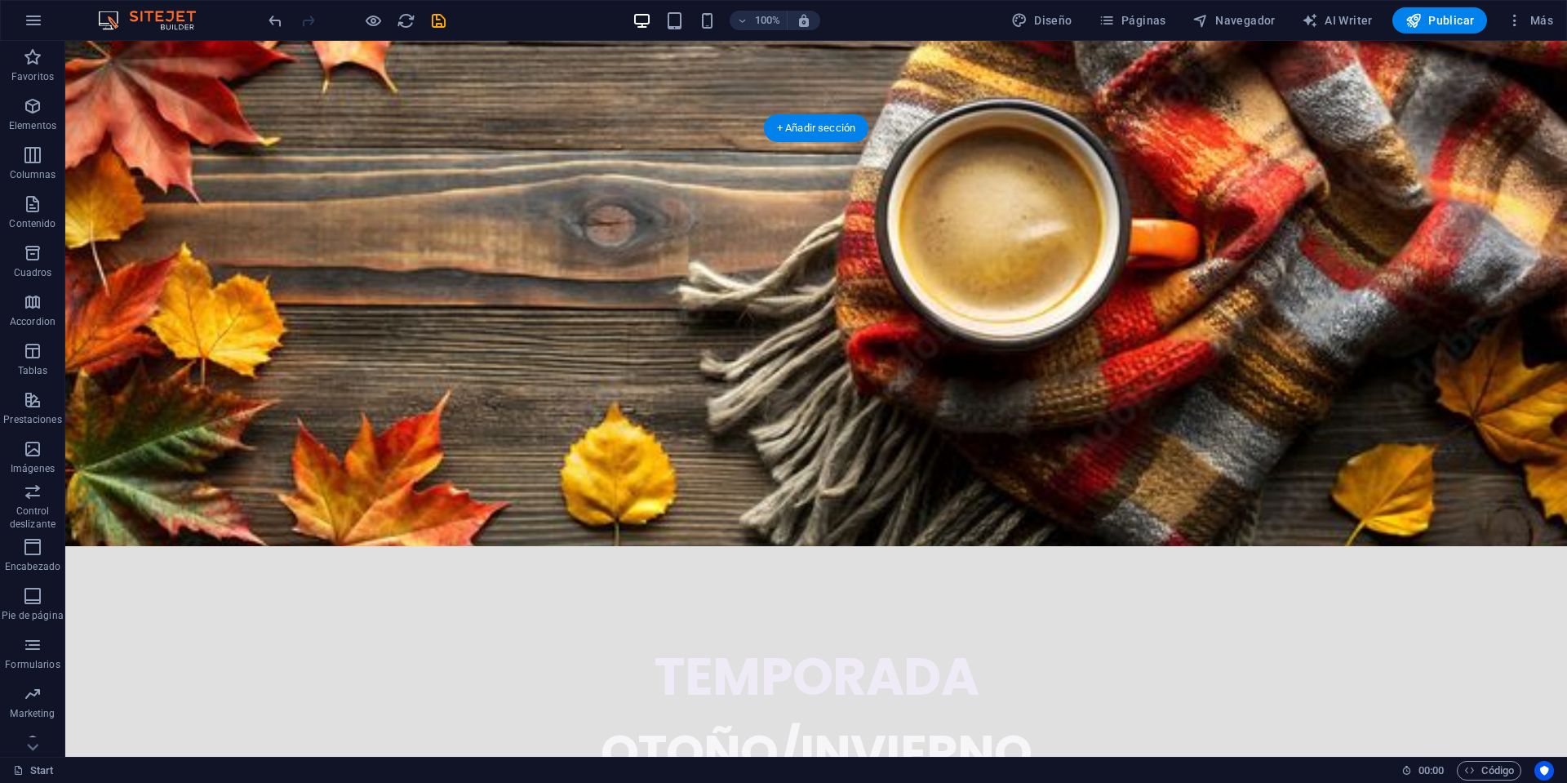
click at [810, 127] on div "+ Añadir sección" at bounding box center [816, 128] width 104 height 28
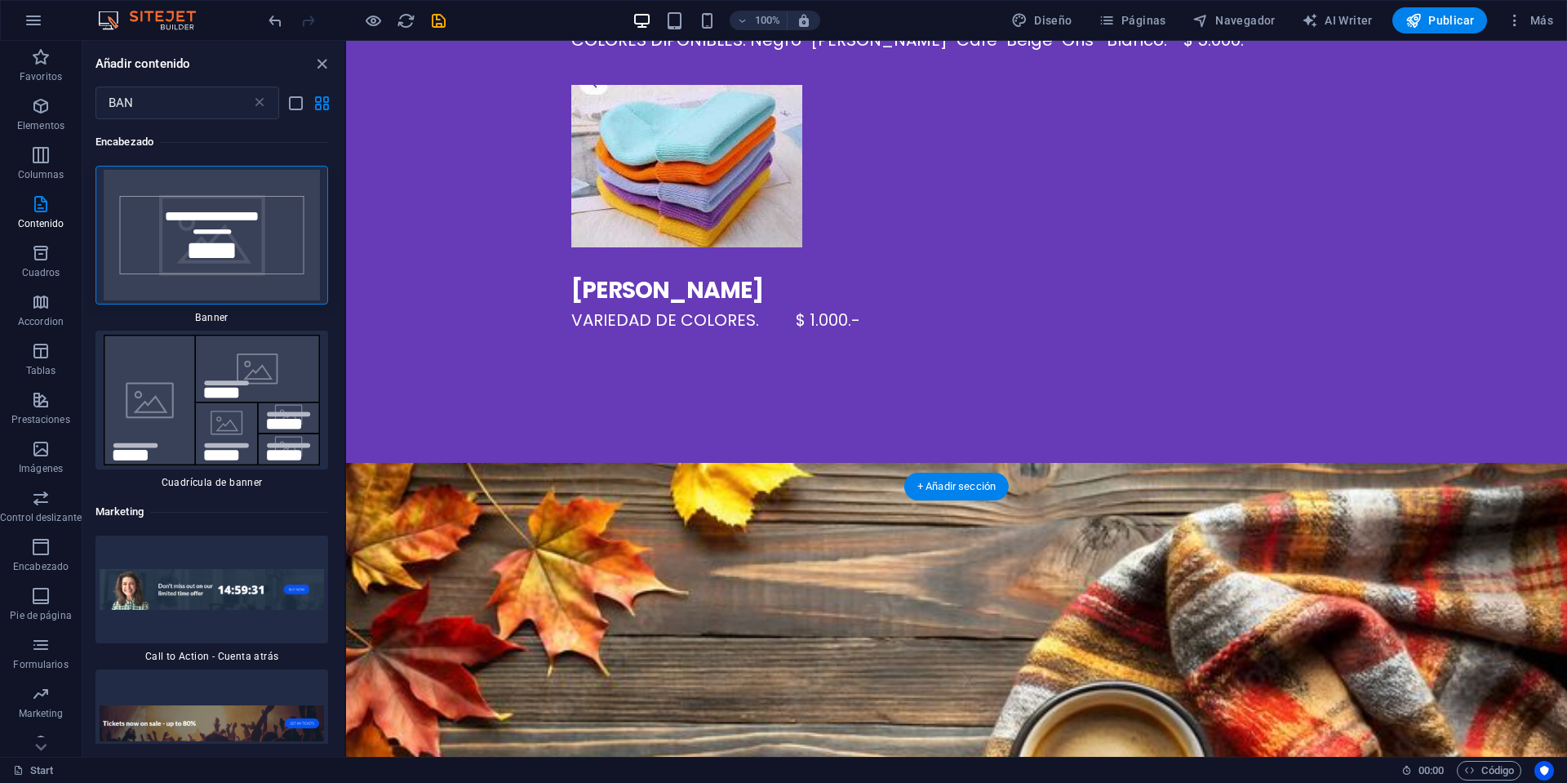
scroll to position [3055, 0]
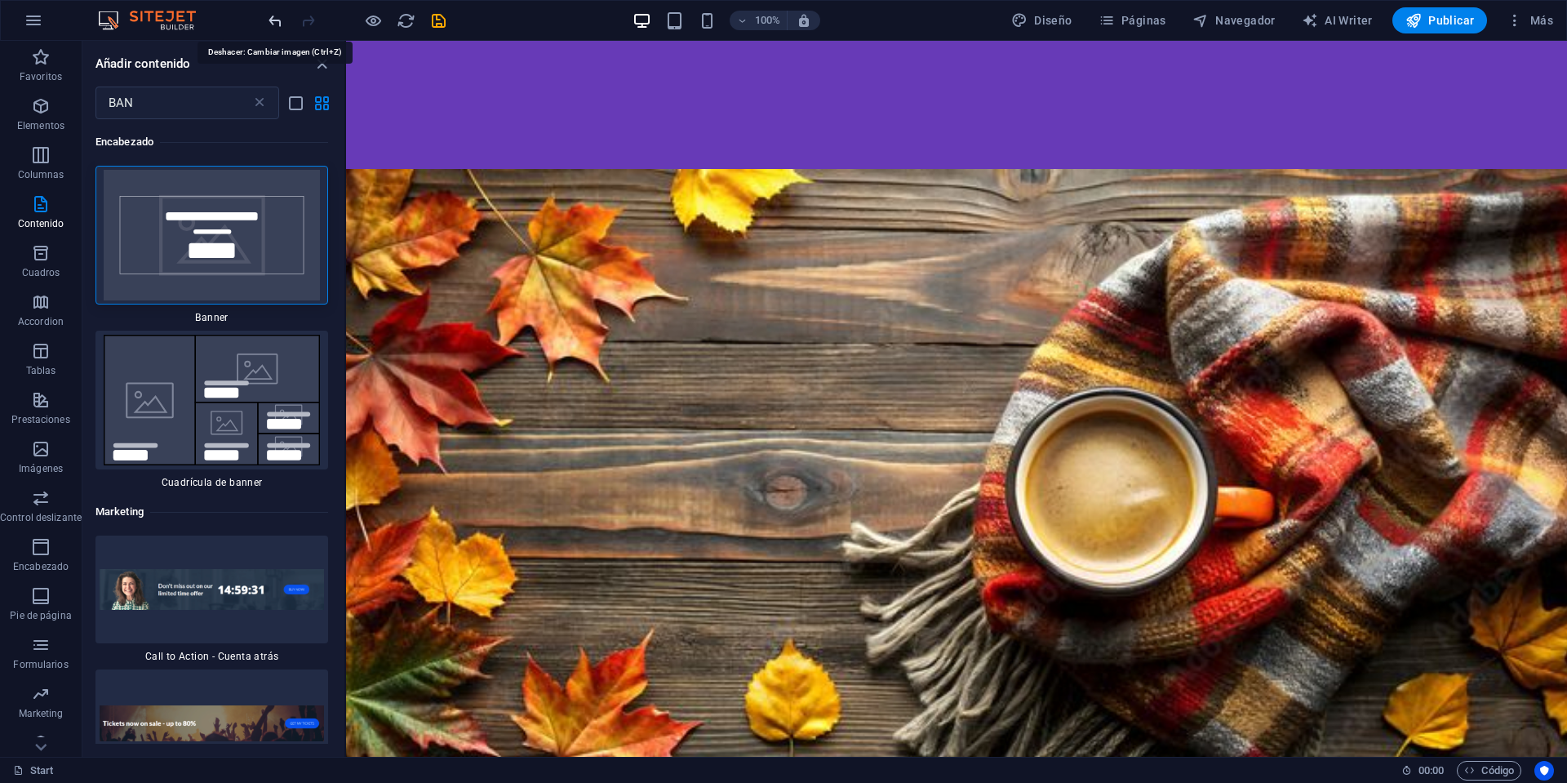
click at [278, 19] on icon "undo" at bounding box center [275, 20] width 19 height 19
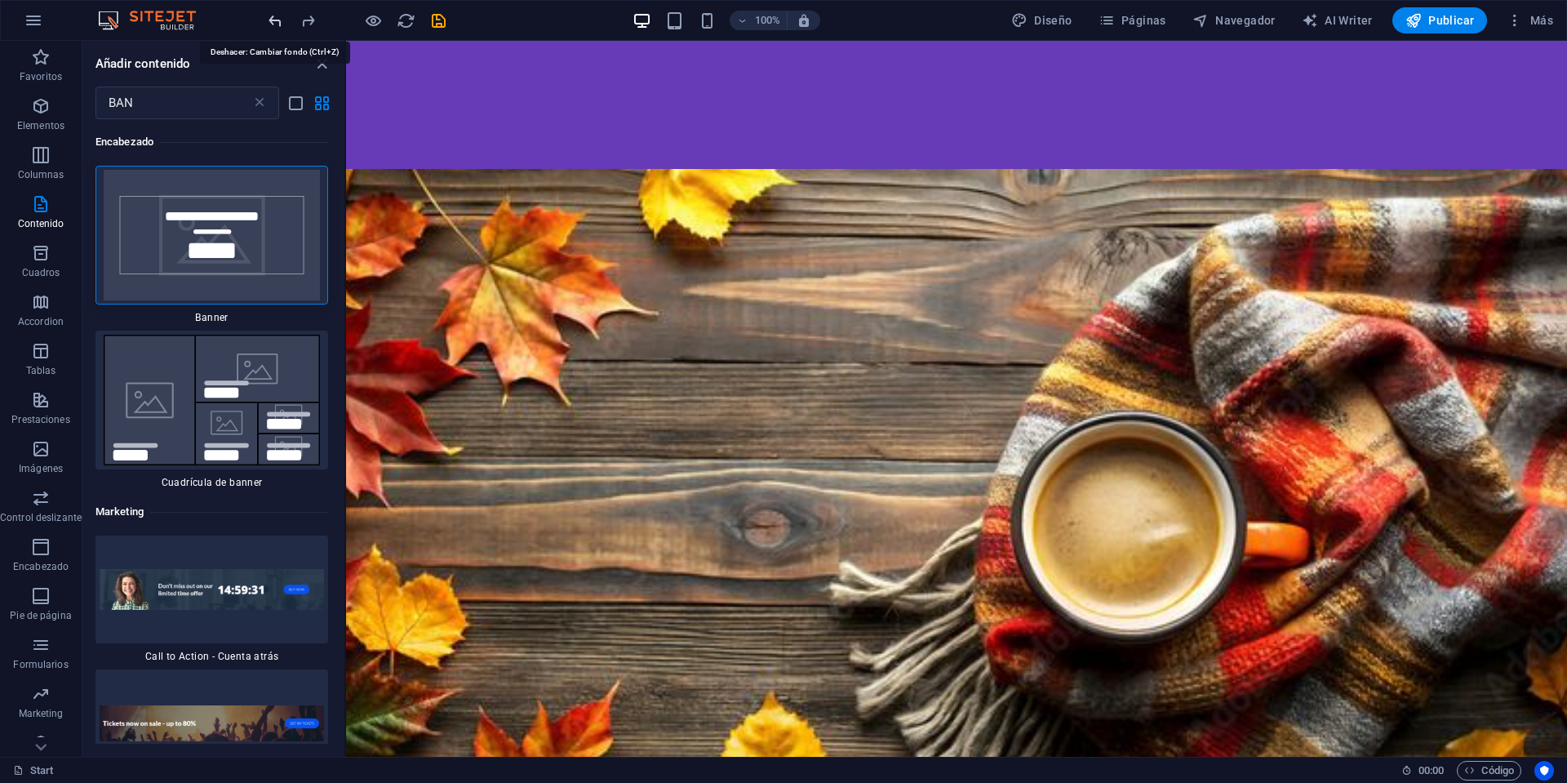
click at [278, 19] on icon "undo" at bounding box center [275, 20] width 19 height 19
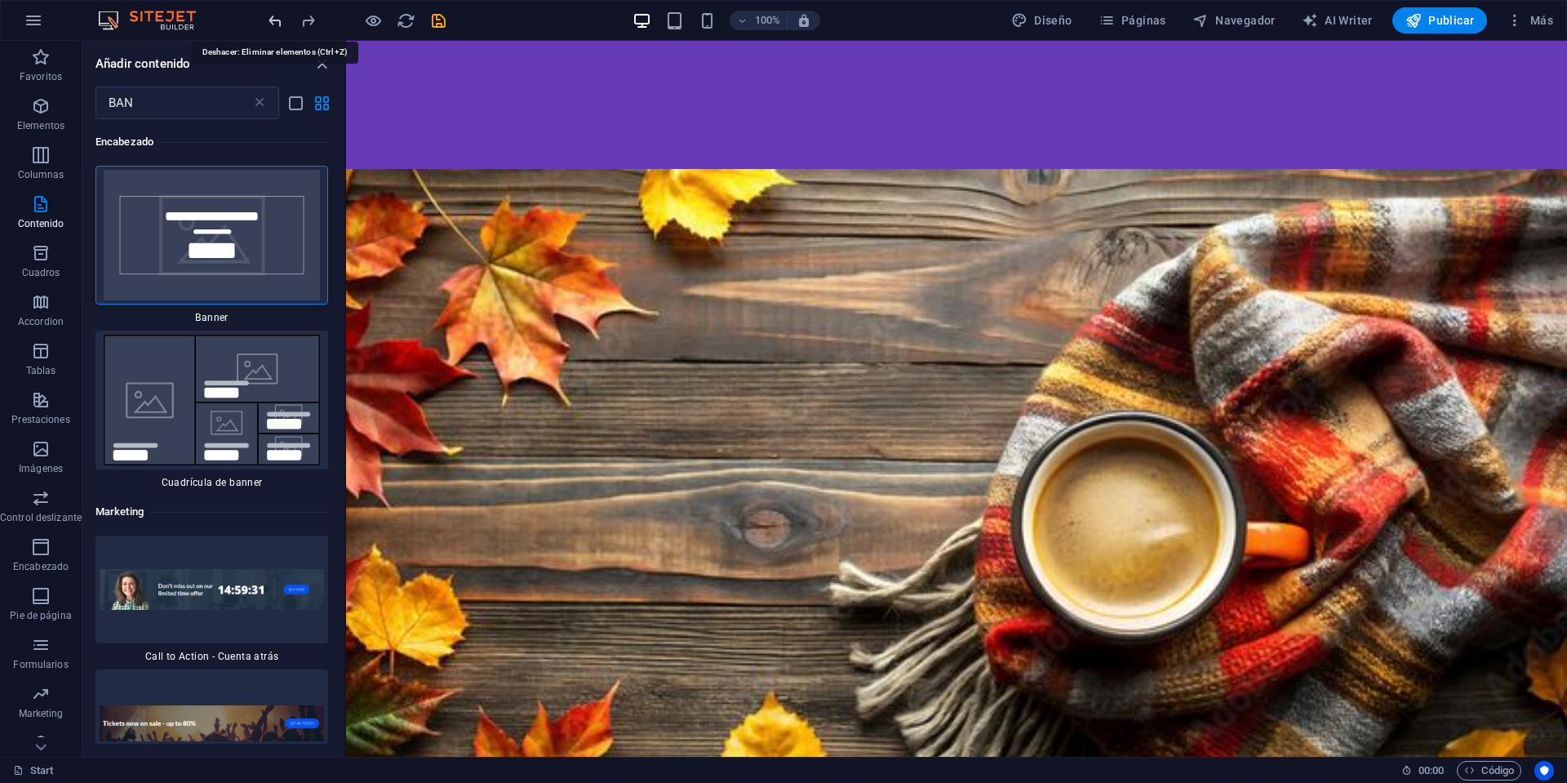
click at [278, 19] on icon "undo" at bounding box center [275, 20] width 19 height 19
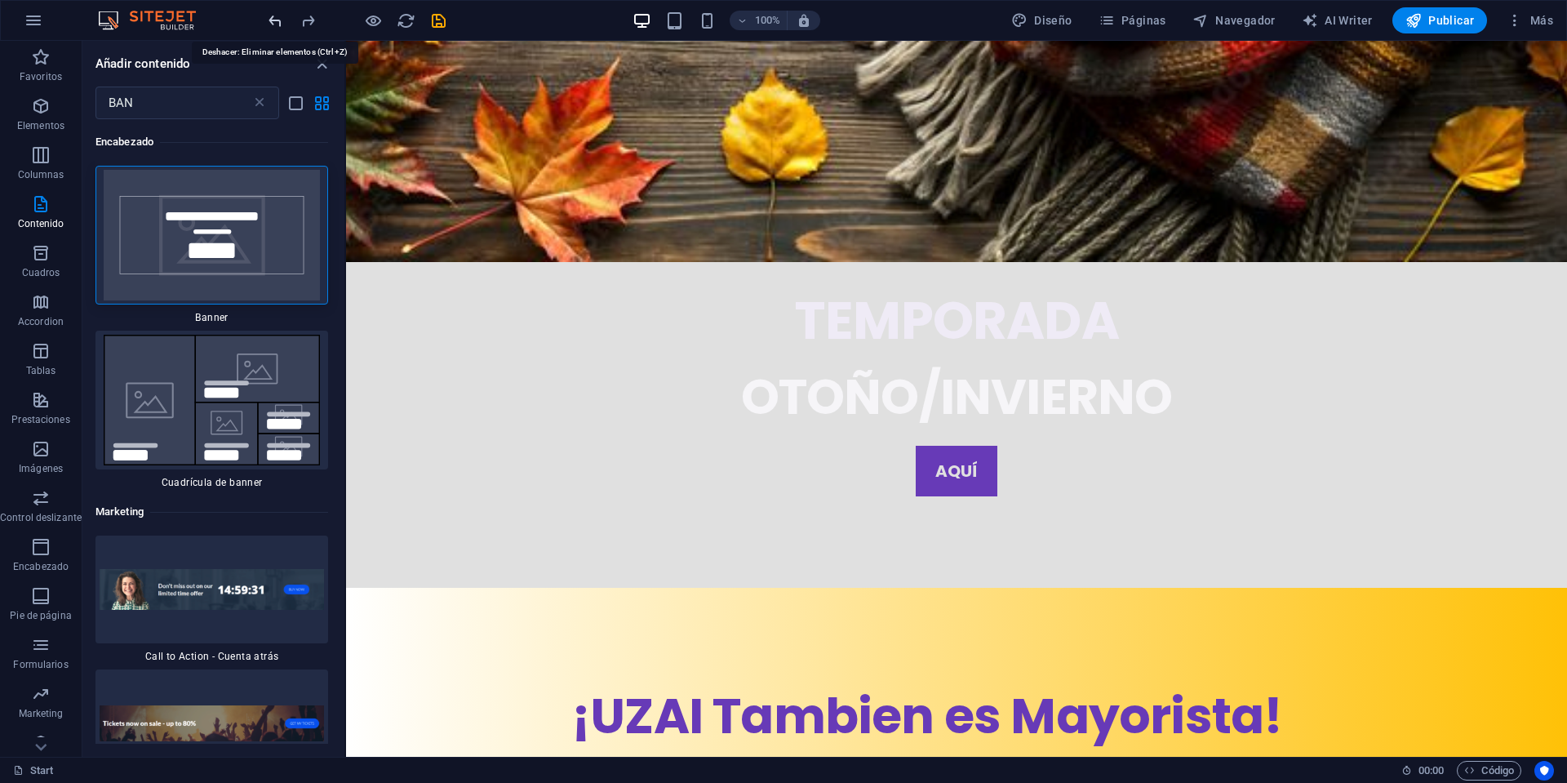
scroll to position [3952, 0]
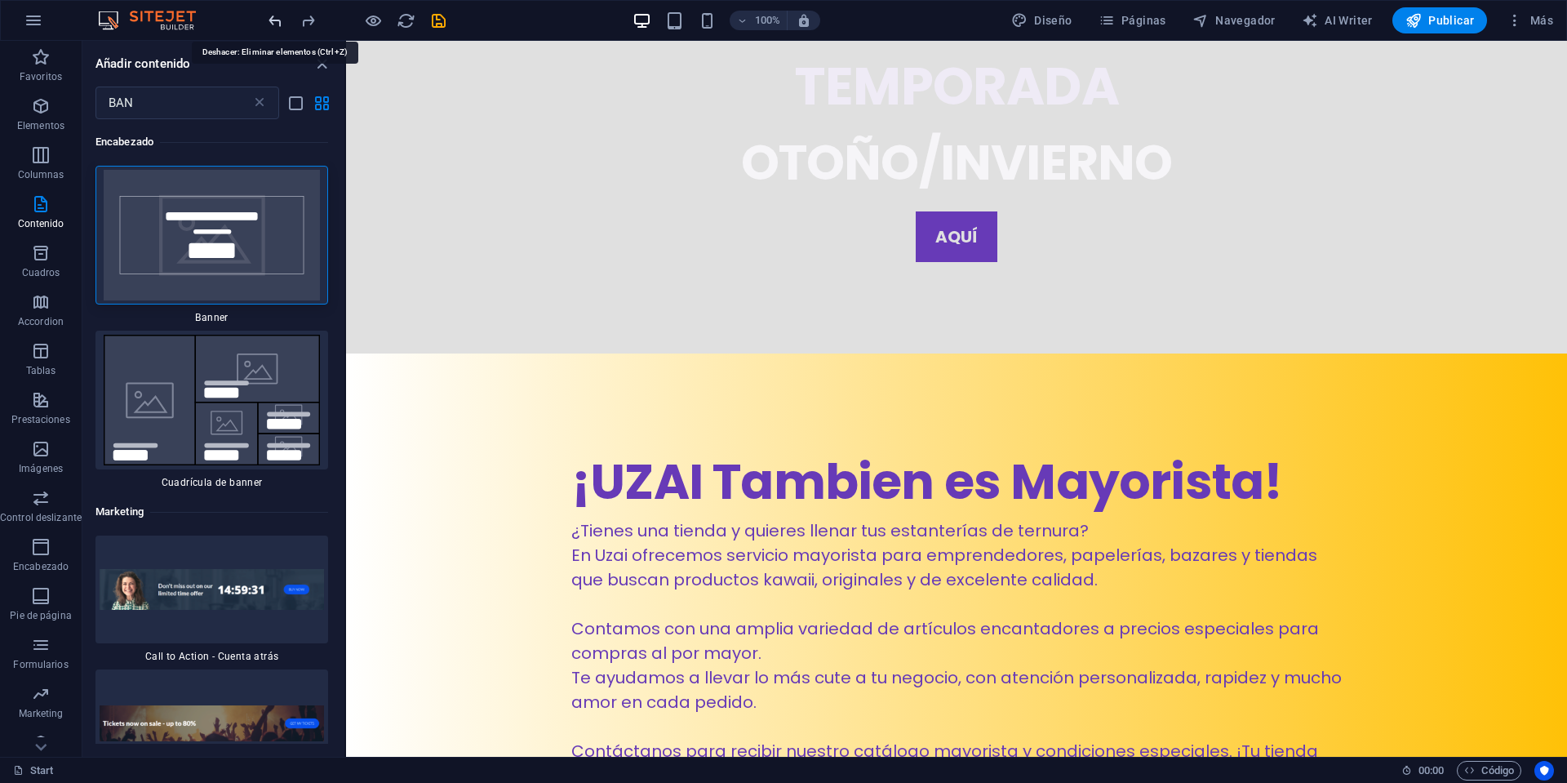
click at [277, 20] on icon "undo" at bounding box center [275, 20] width 19 height 19
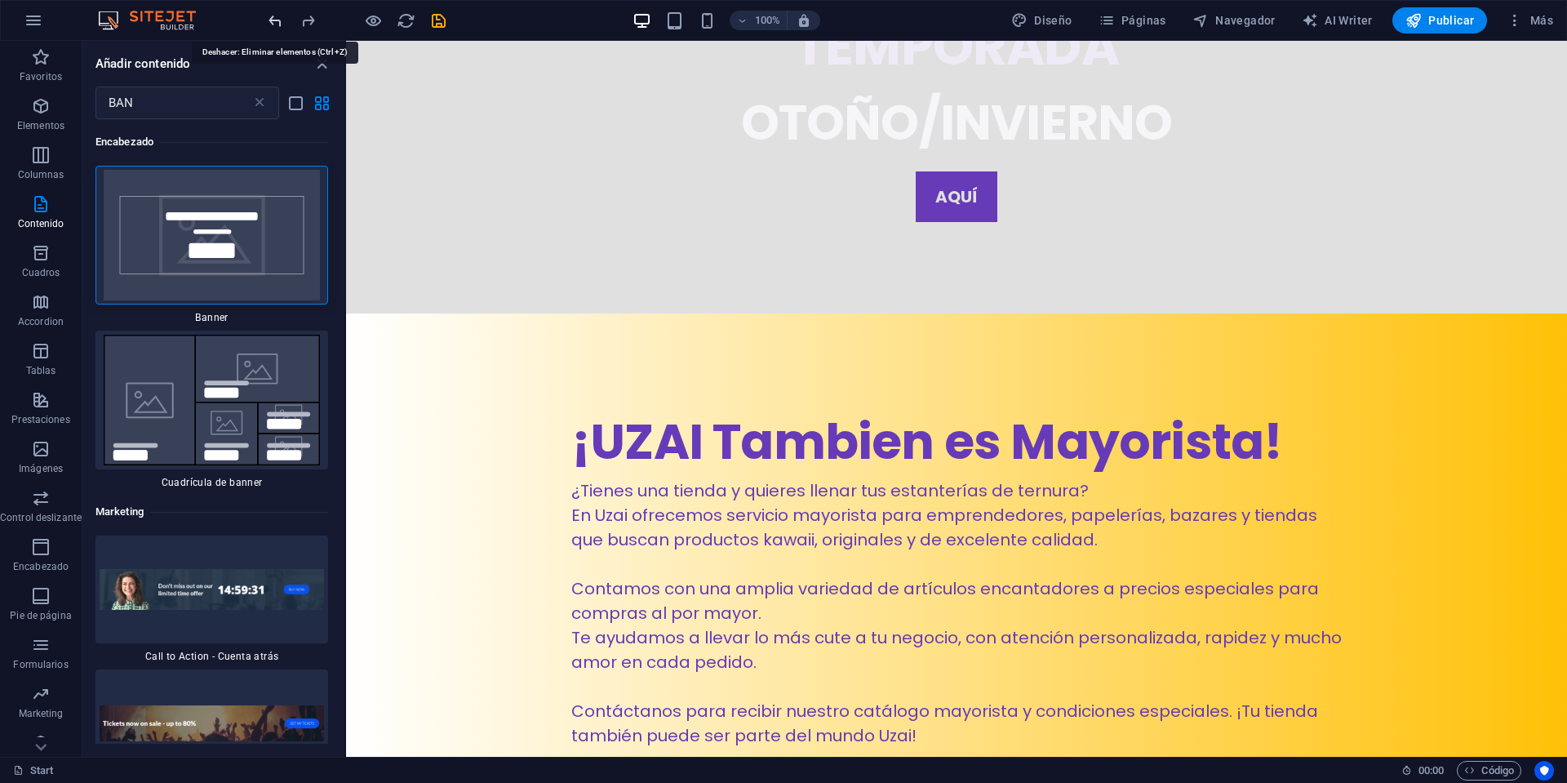
click at [281, 20] on icon "undo" at bounding box center [275, 20] width 19 height 19
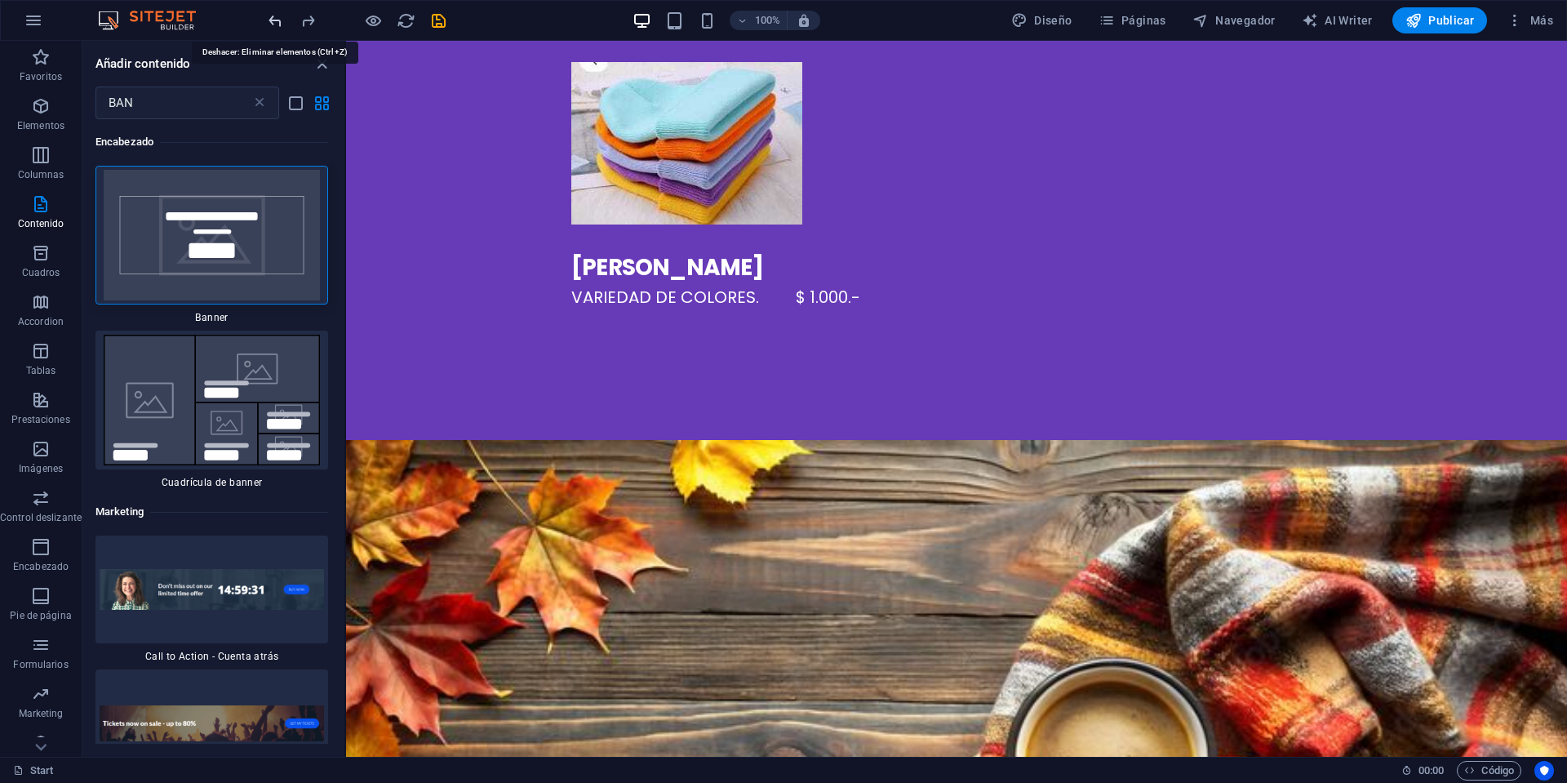
click at [281, 20] on icon "undo" at bounding box center [275, 20] width 19 height 19
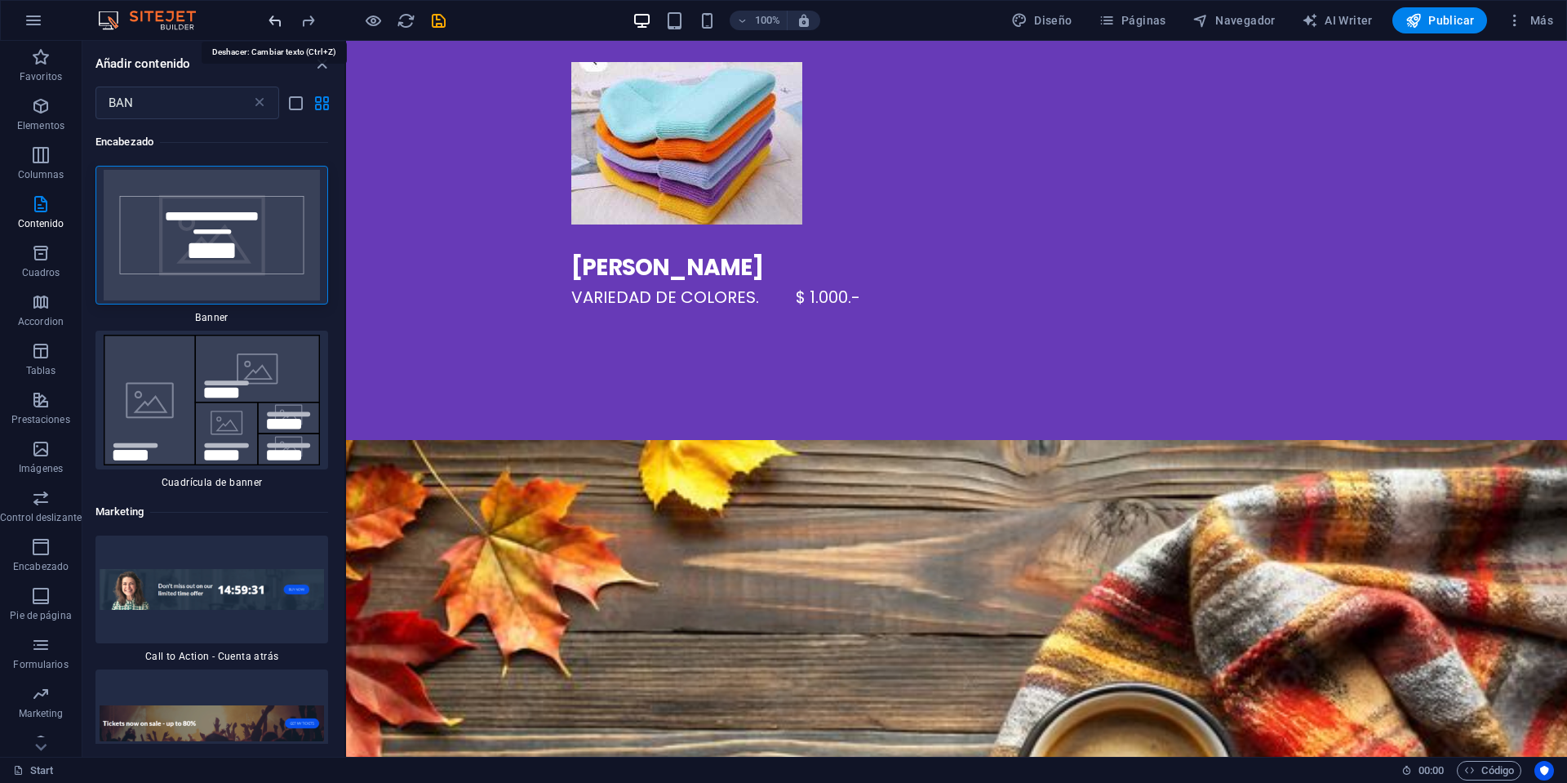
click at [281, 20] on icon "undo" at bounding box center [275, 20] width 19 height 19
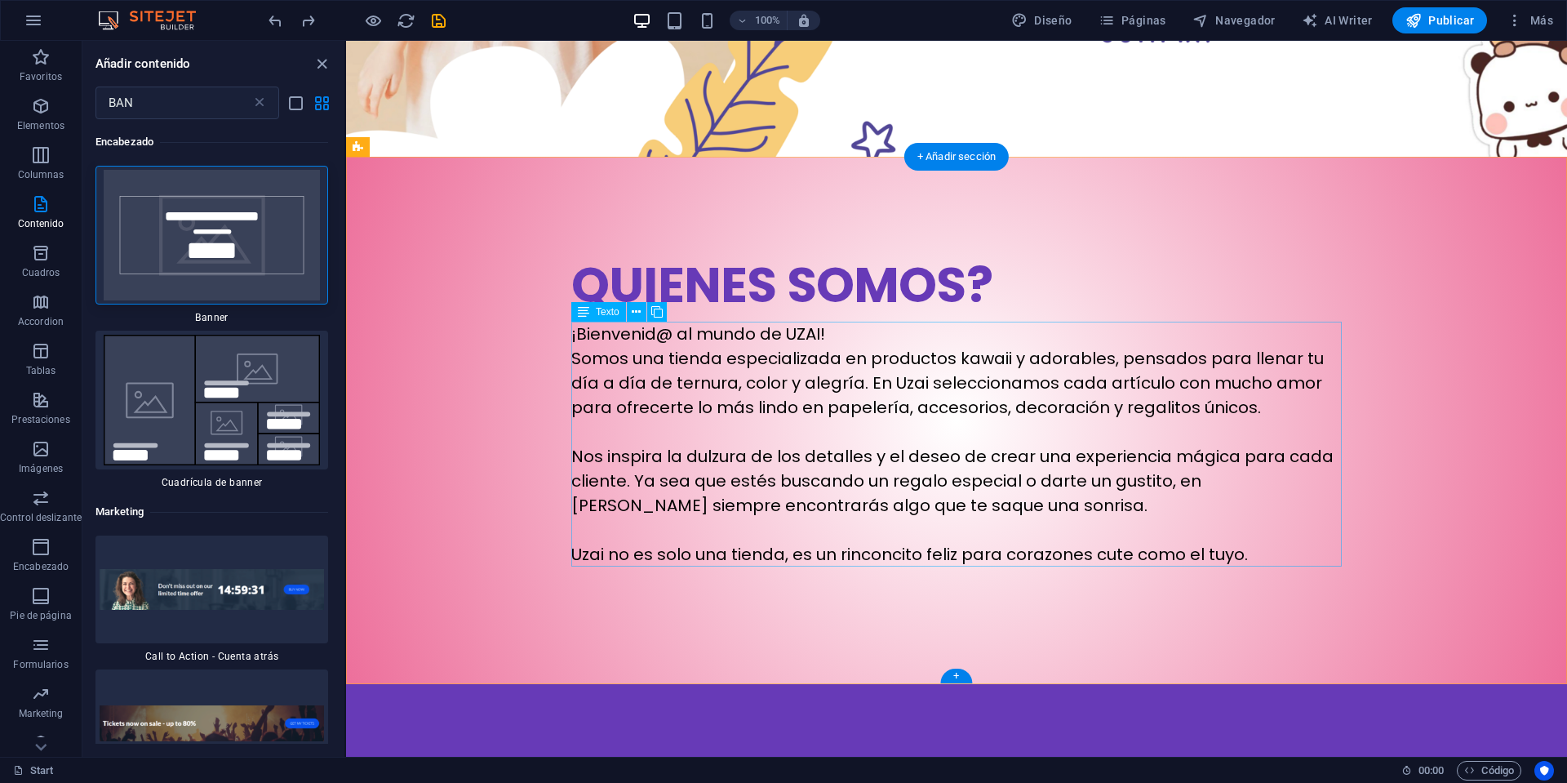
scroll to position [0, 0]
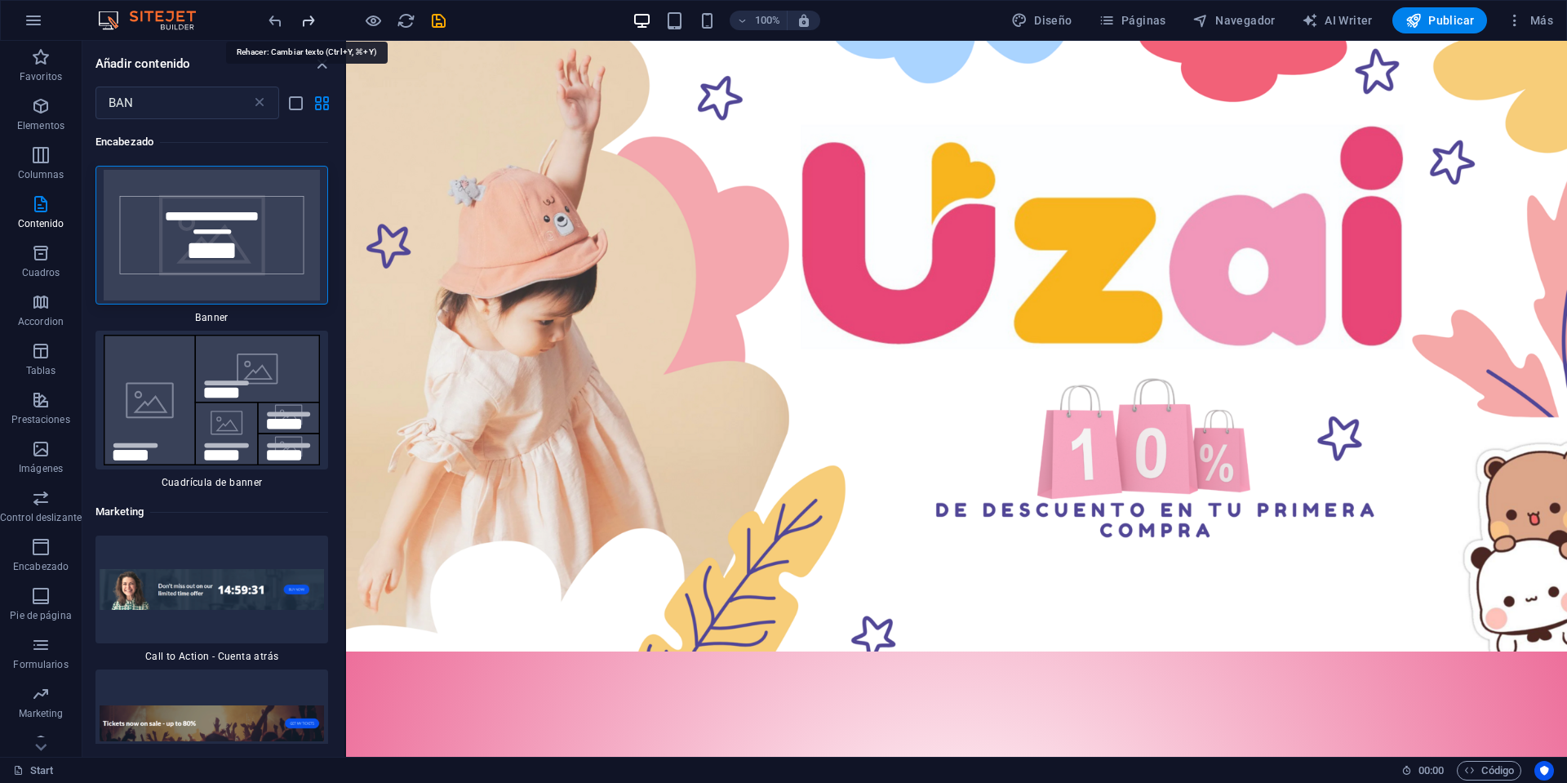
click at [307, 25] on icon "redo" at bounding box center [308, 20] width 19 height 19
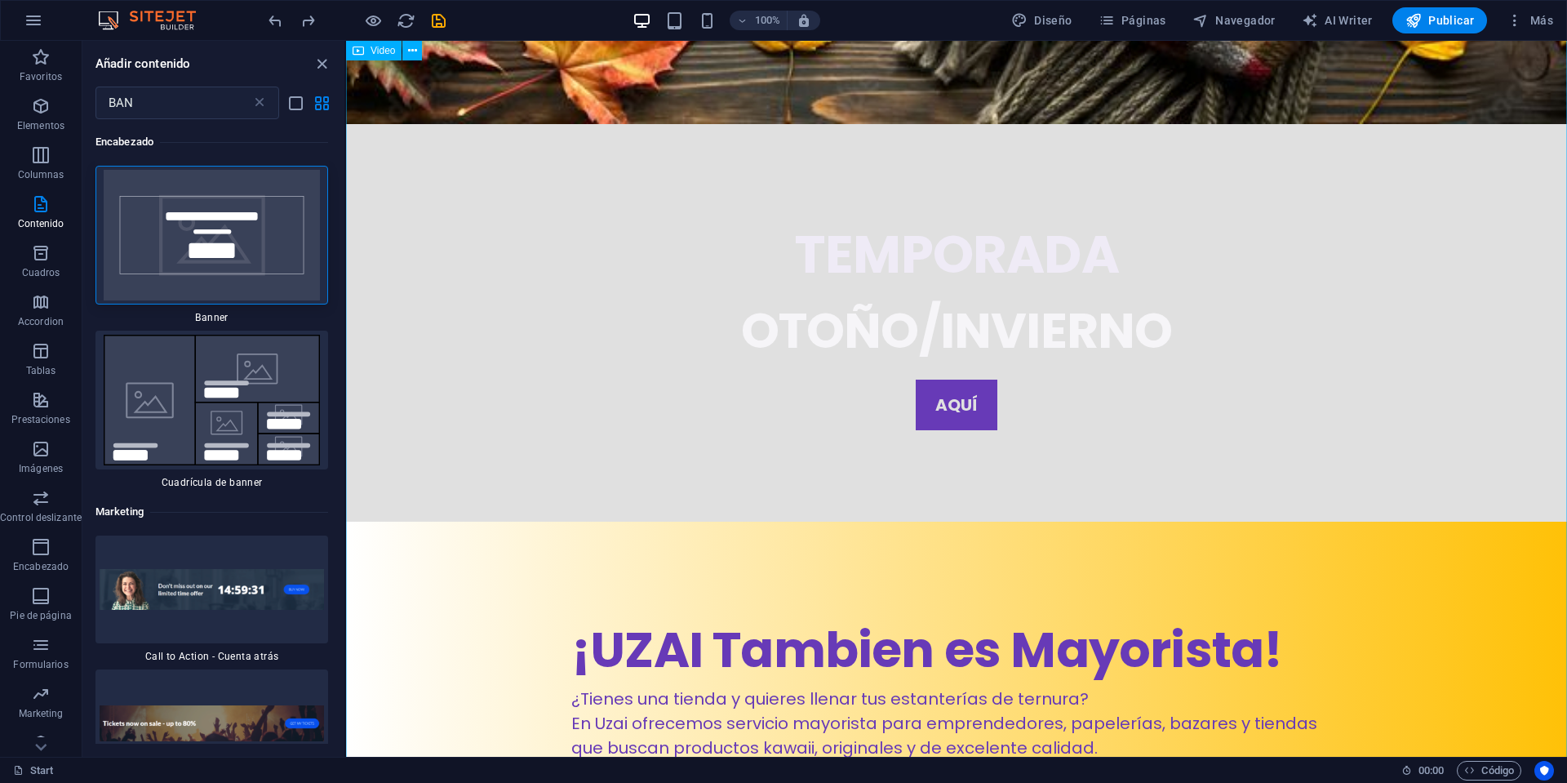
scroll to position [3734, 0]
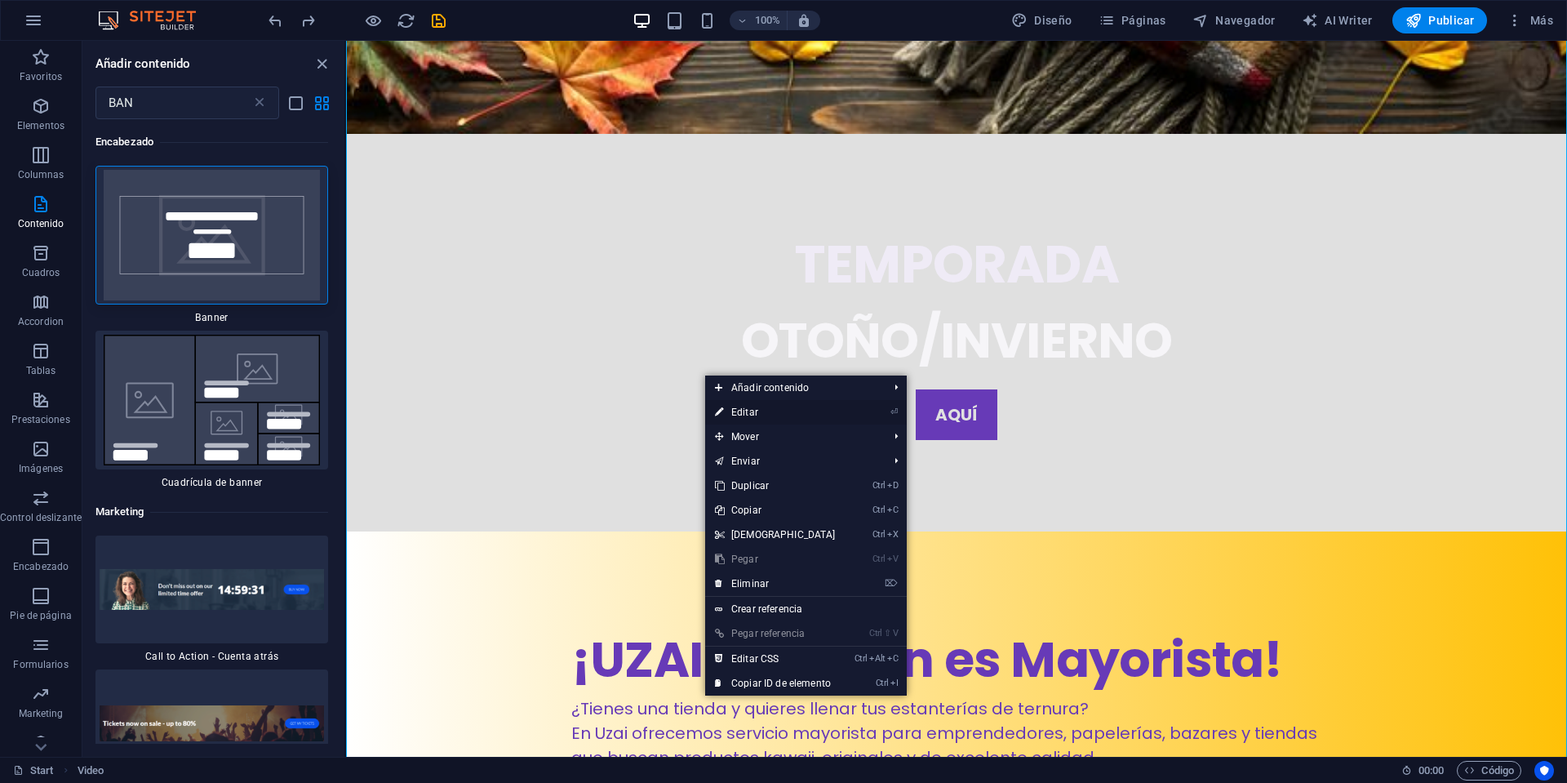
click at [772, 420] on link "⏎ Editar" at bounding box center [775, 412] width 140 height 24
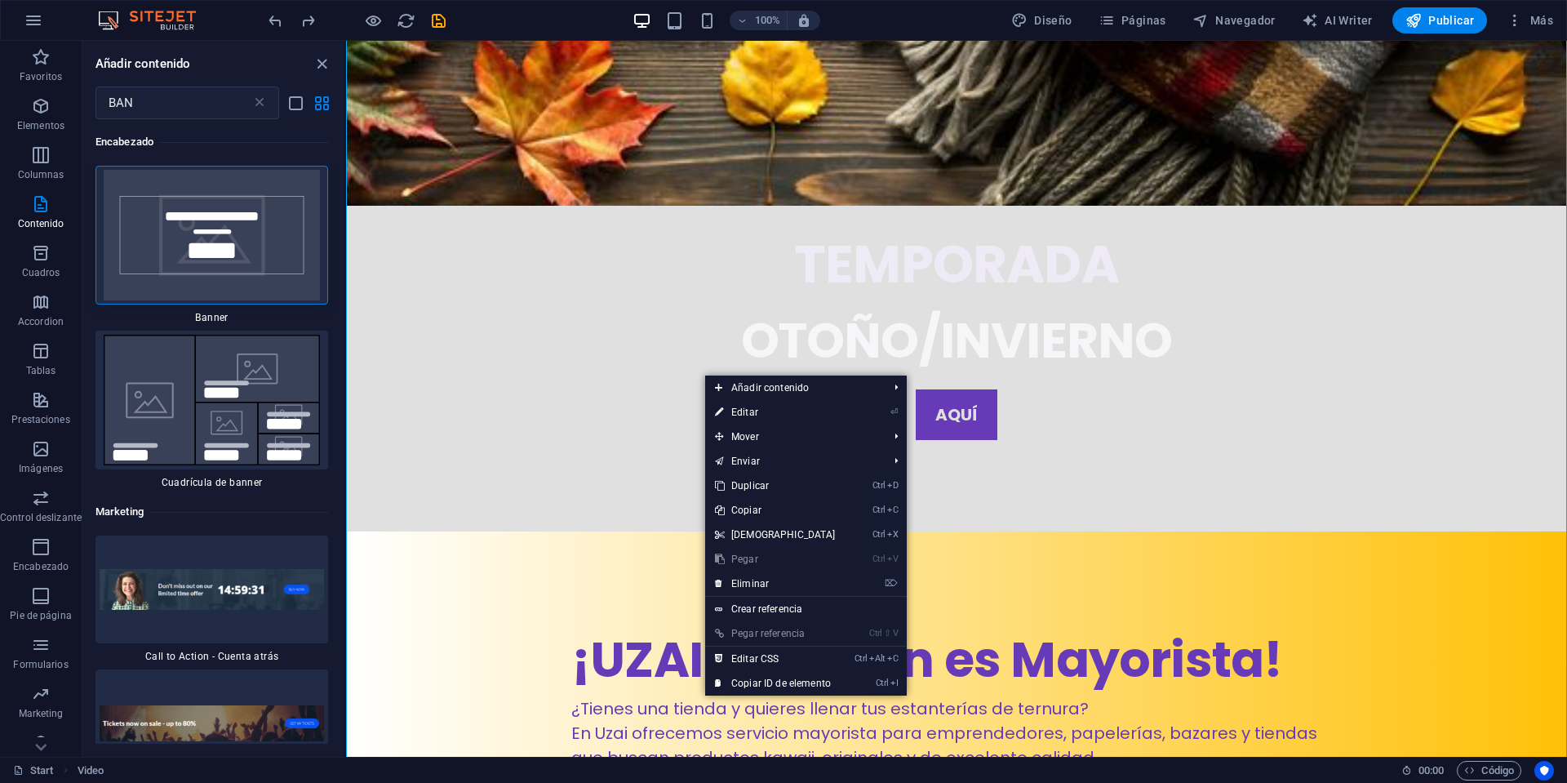
select select "%"
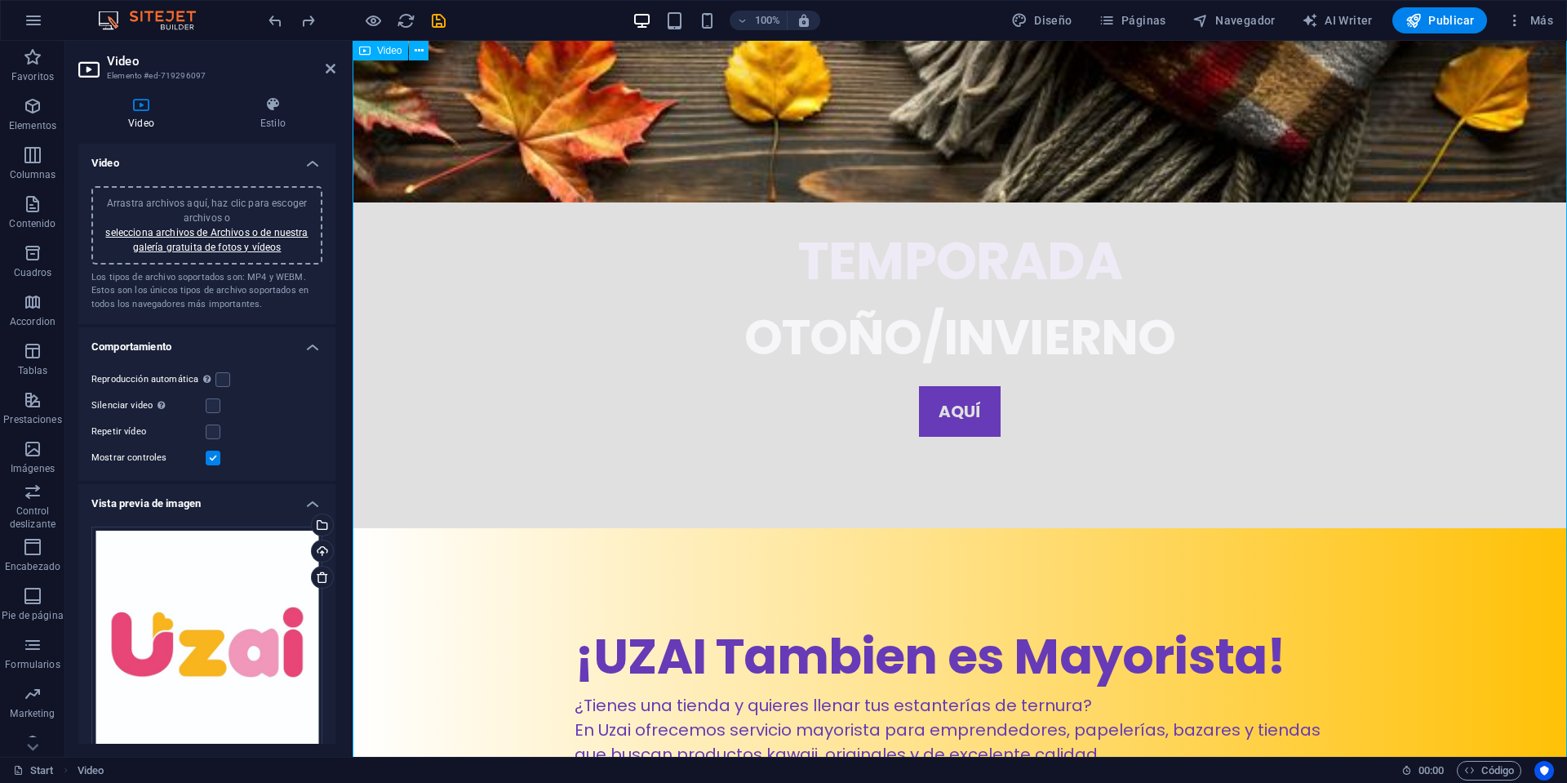
scroll to position [3730, 0]
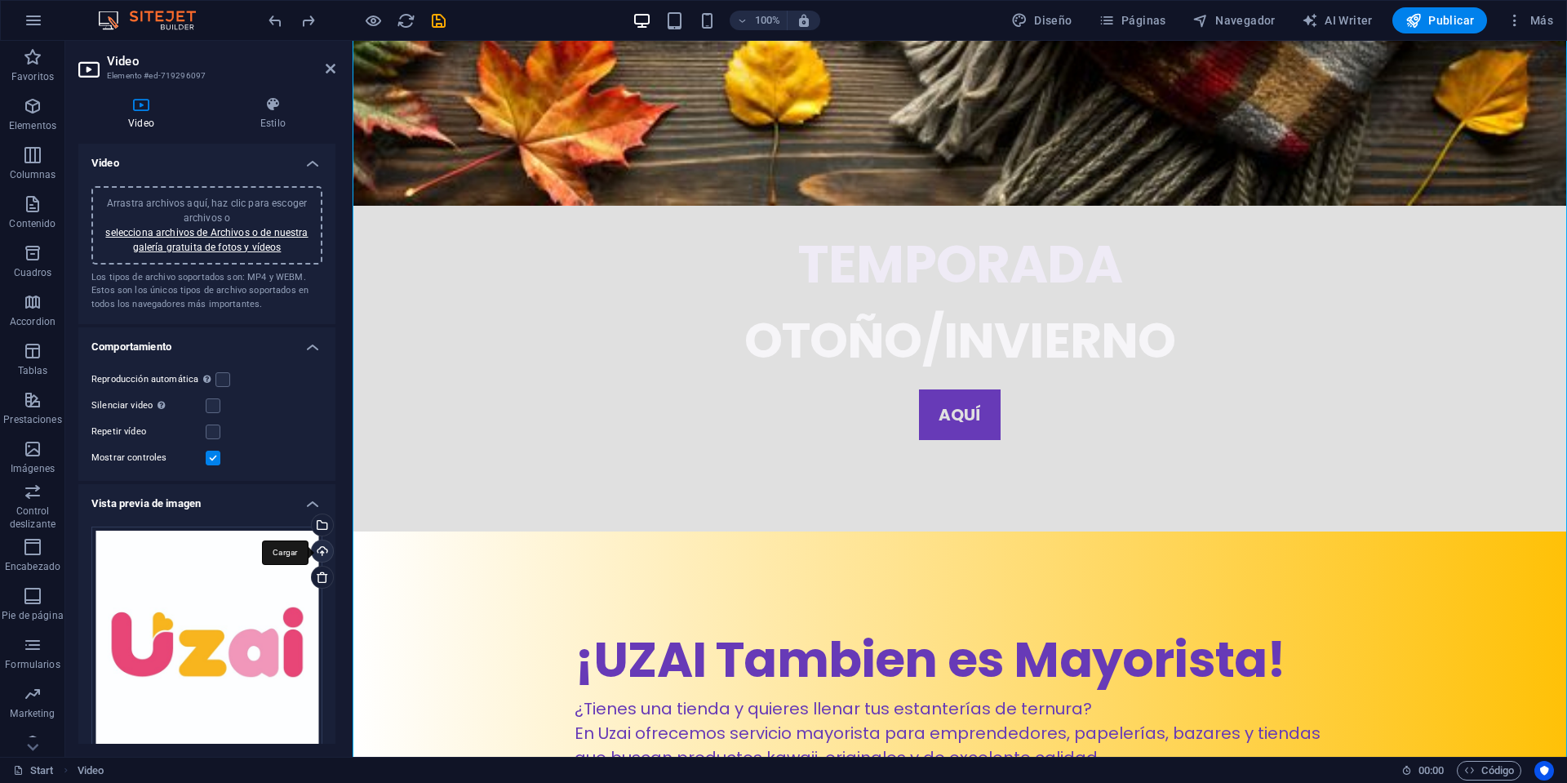
click at [313, 552] on div "Cargar" at bounding box center [320, 552] width 24 height 24
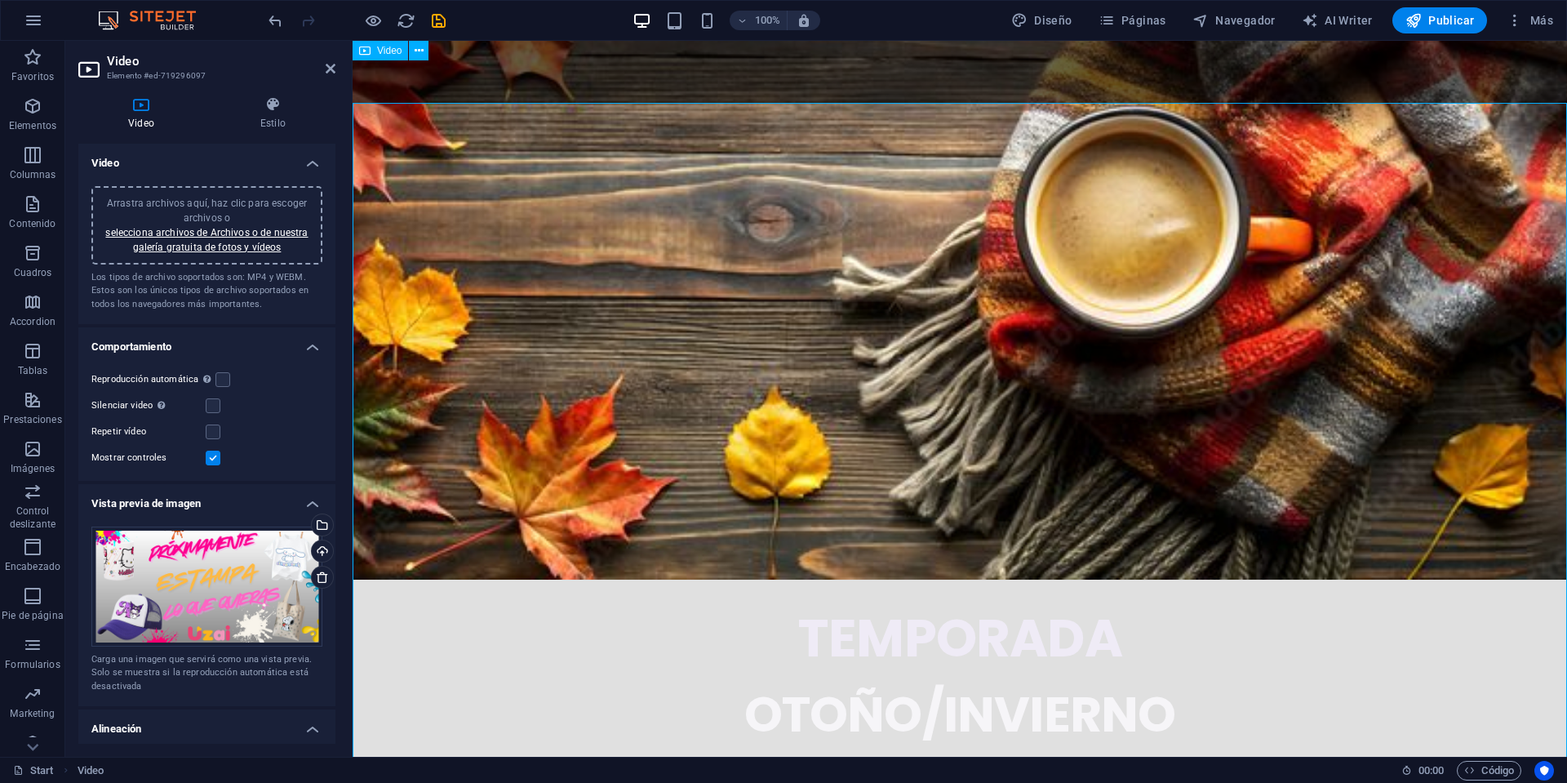
scroll to position [3305, 0]
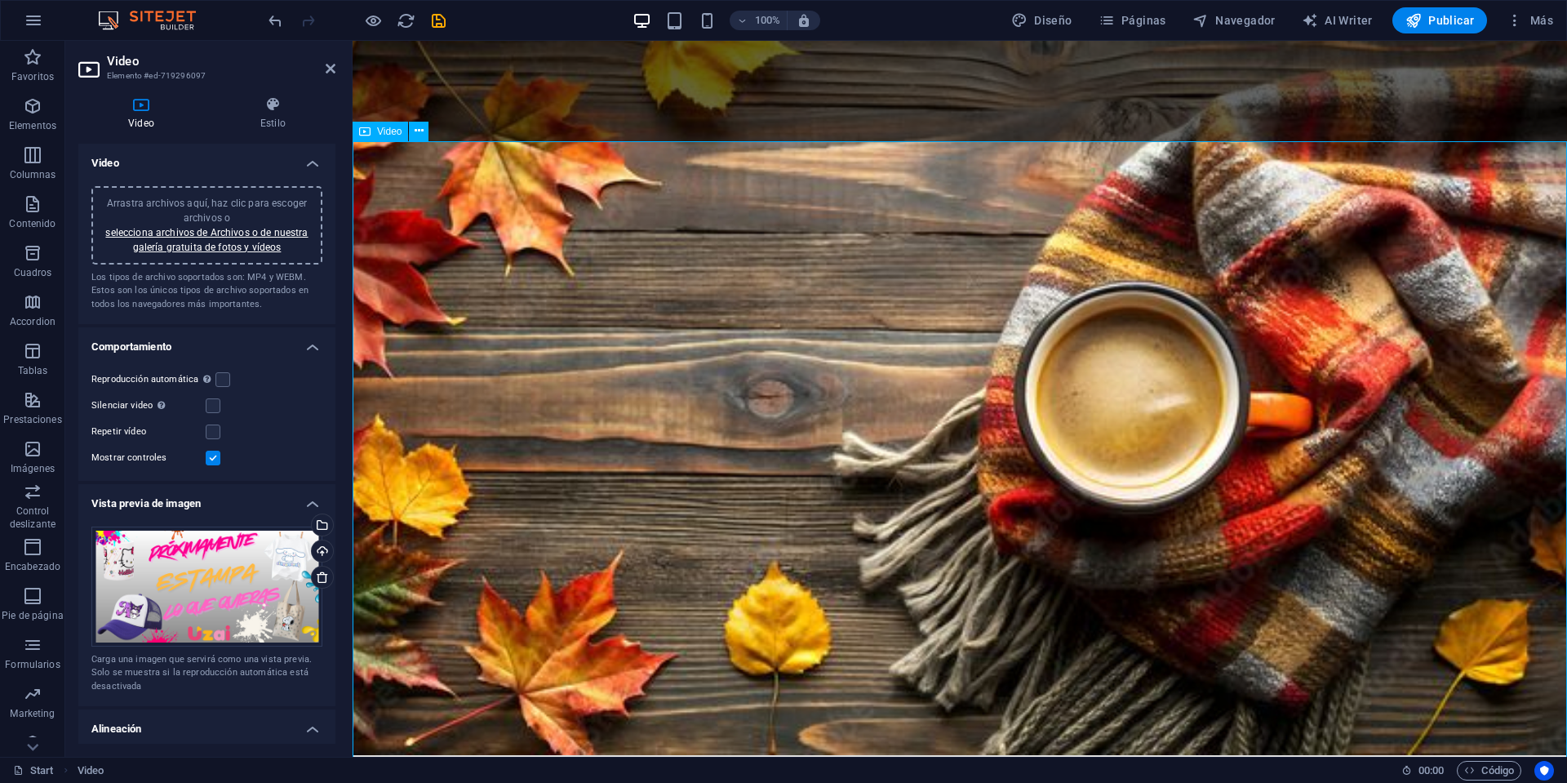
scroll to position [3051, 0]
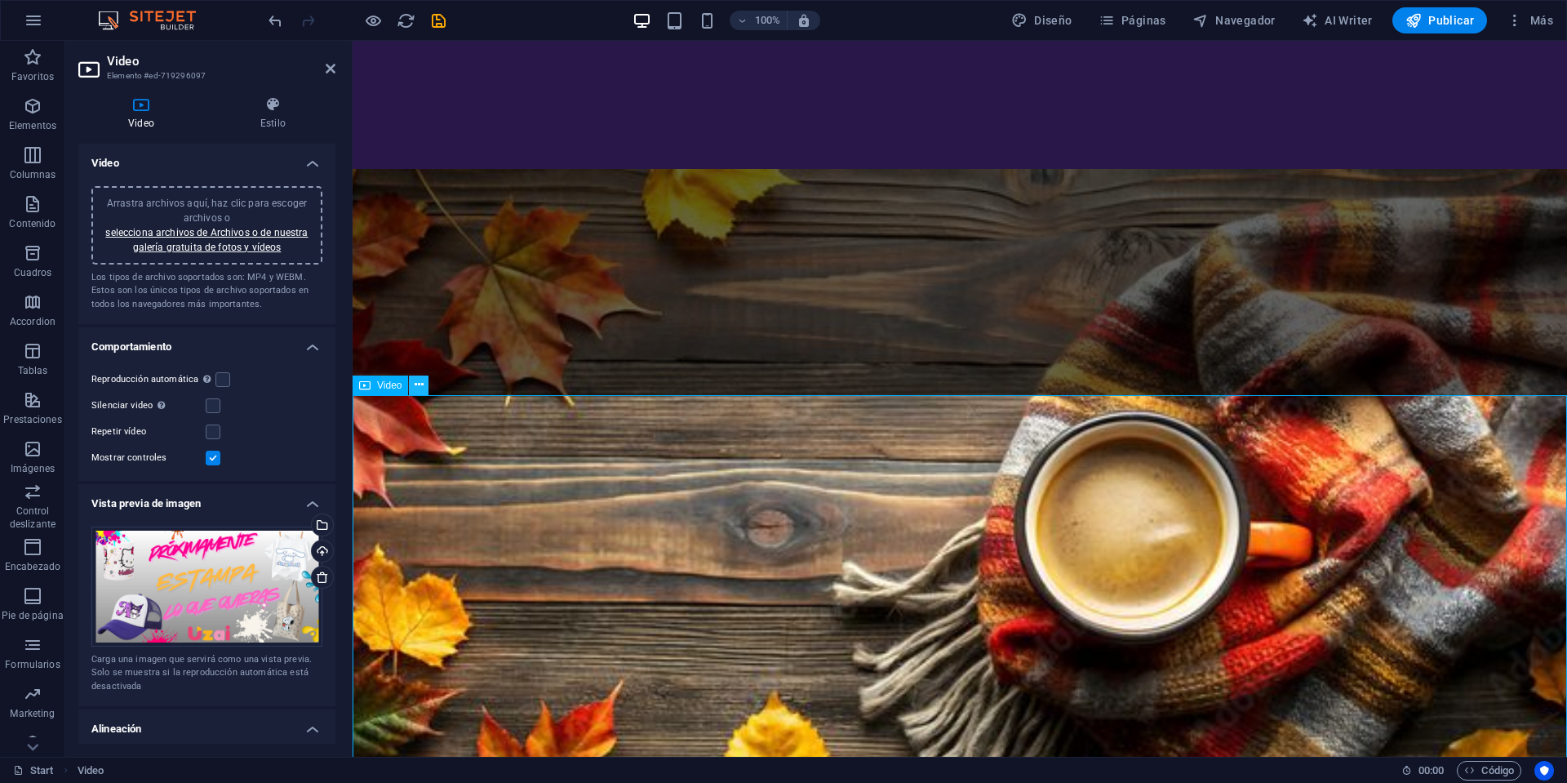
click at [425, 388] on button at bounding box center [419, 385] width 20 height 20
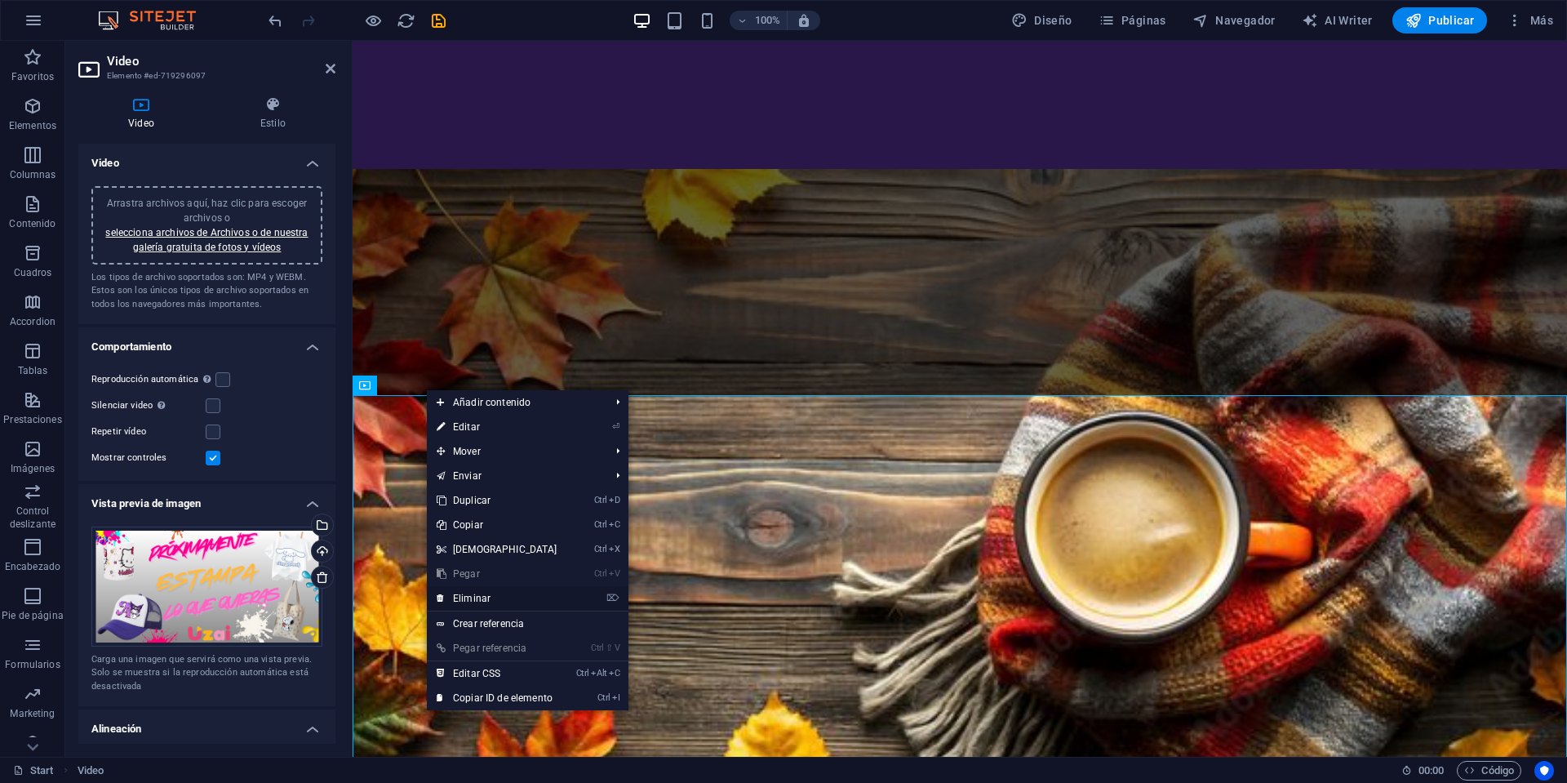
click at [496, 597] on link "⌦ Eliminar" at bounding box center [497, 598] width 140 height 24
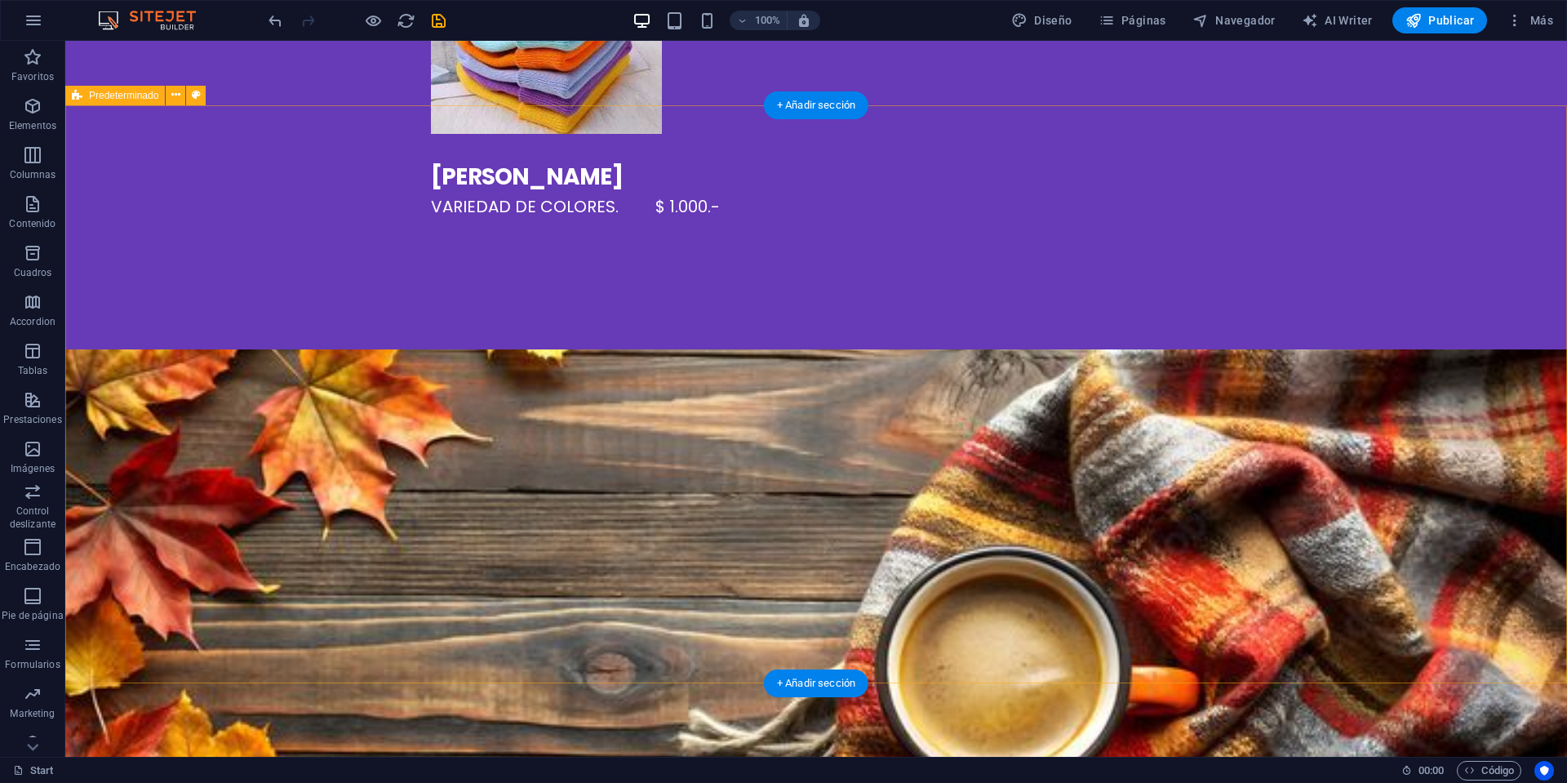
scroll to position [3023, 0]
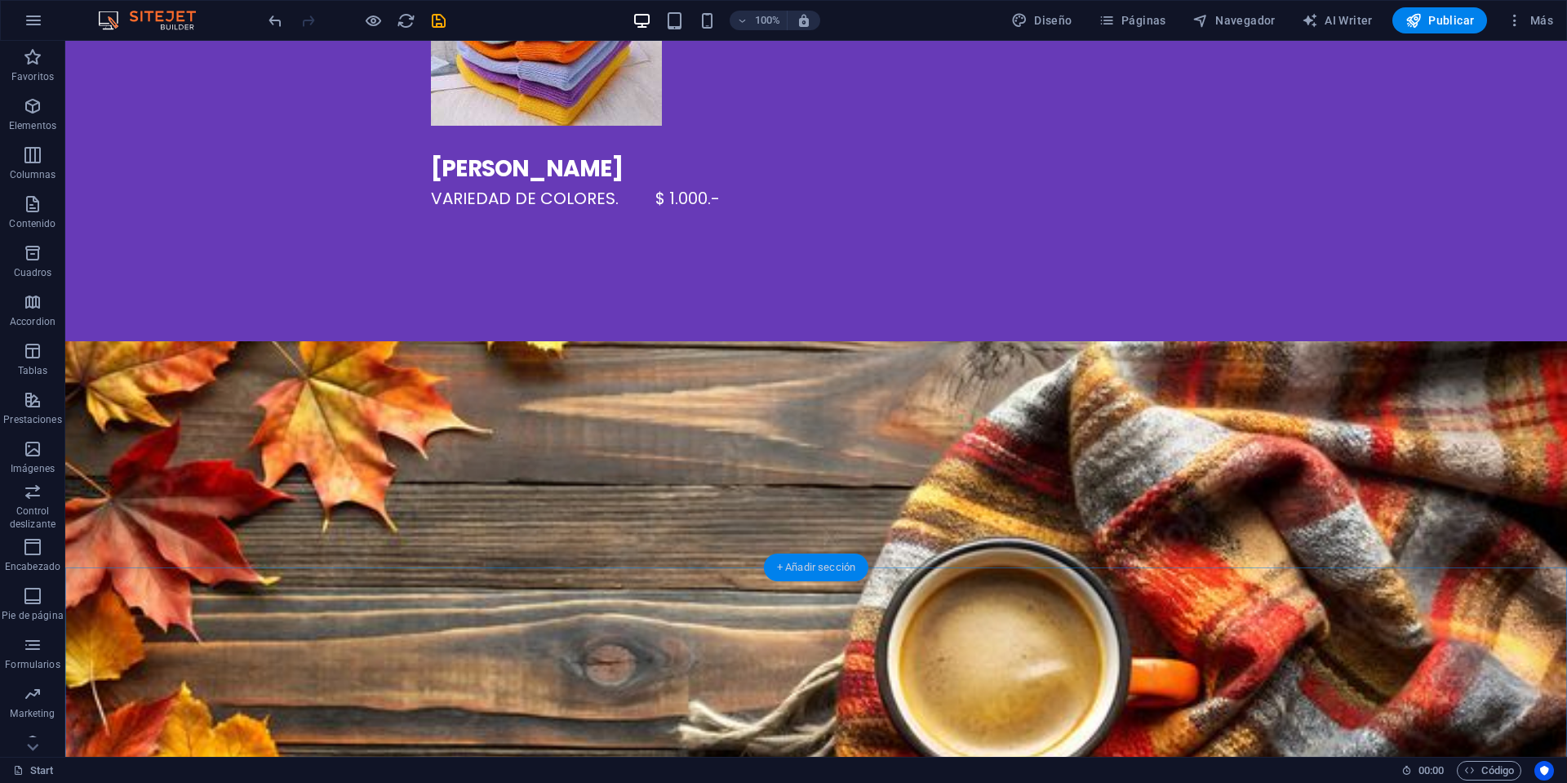
drag, startPoint x: 828, startPoint y: 572, endPoint x: 482, endPoint y: 532, distance: 348.3
click at [828, 572] on div "+ Añadir sección" at bounding box center [816, 567] width 104 height 28
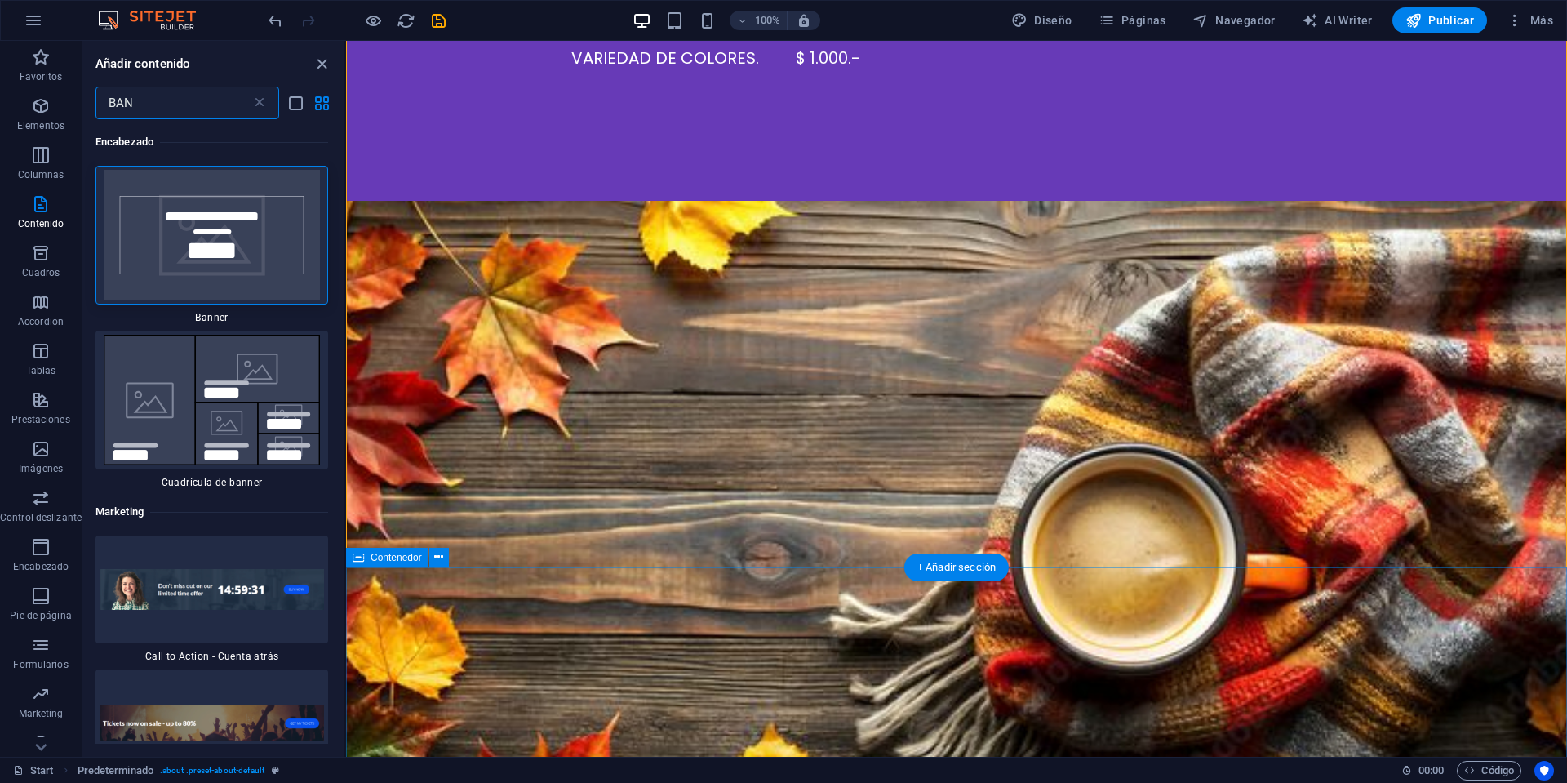
scroll to position [2882, 0]
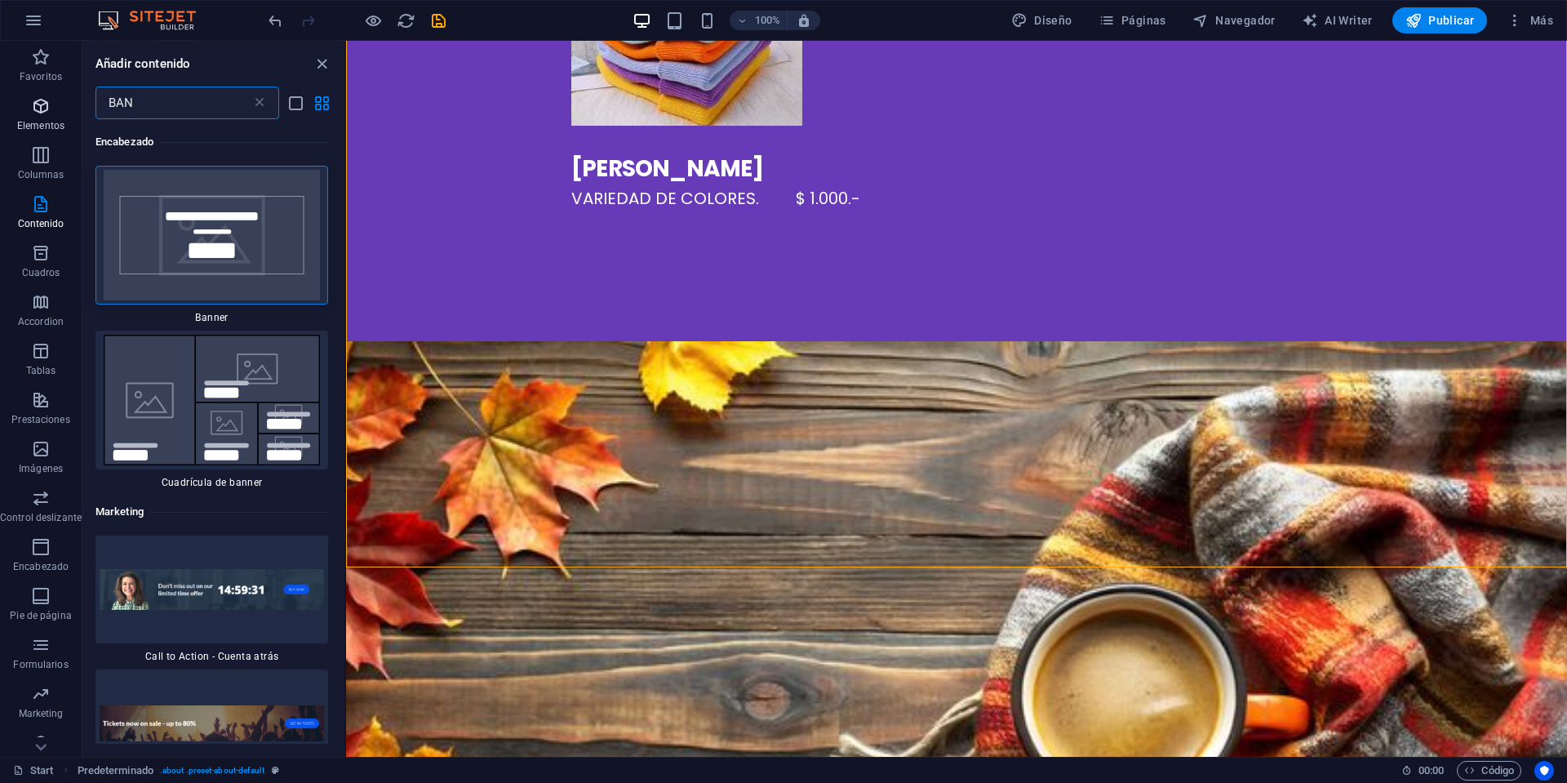
drag, startPoint x: 164, startPoint y: 104, endPoint x: 39, endPoint y: 109, distance: 125.0
click at [39, 109] on div "Favoritos Elementos Columnas Contenido Cuadros Accordion Tablas Prestaciones Im…" at bounding box center [173, 399] width 346 height 716
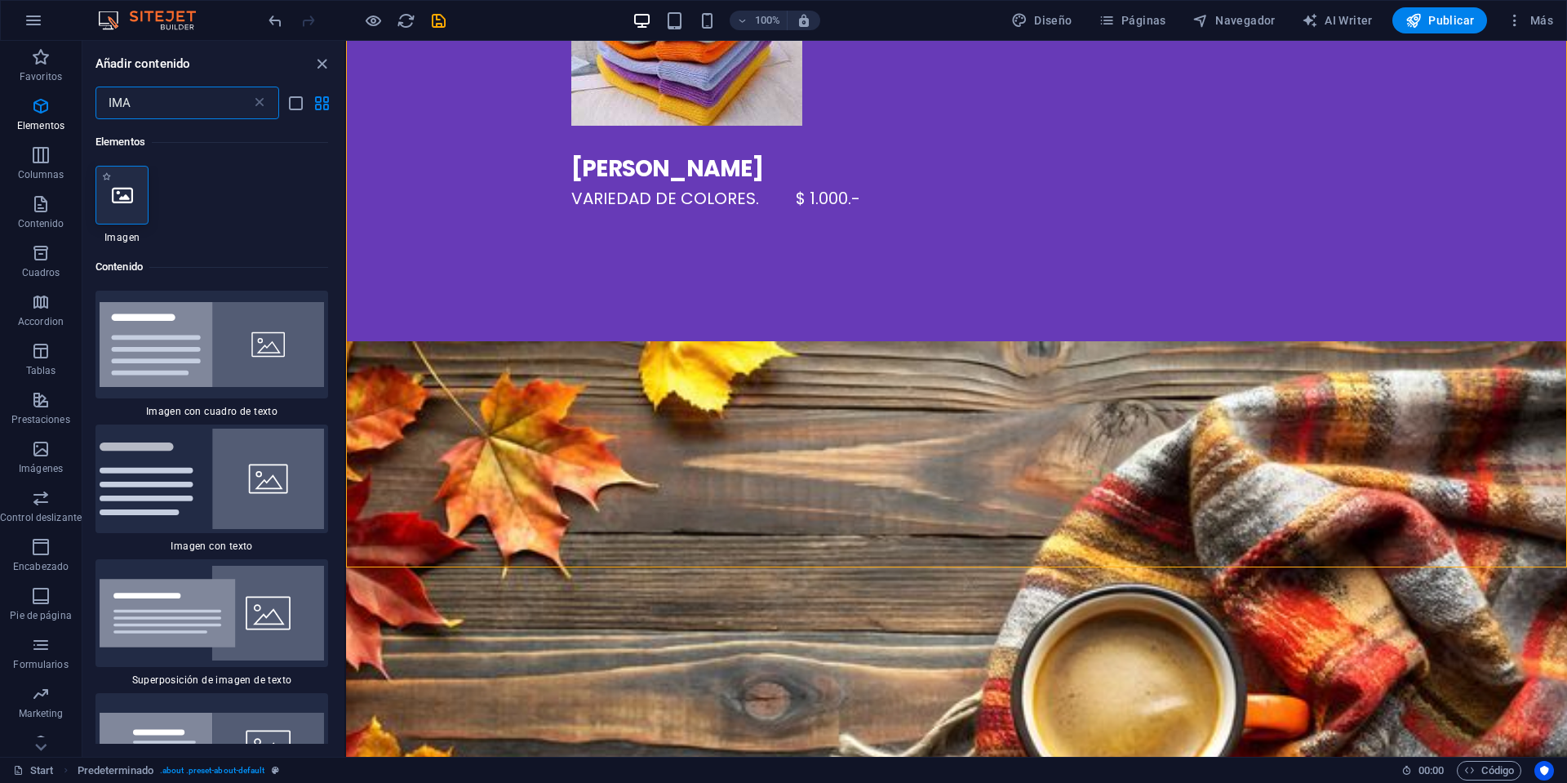
type input "IMA"
click at [142, 211] on div at bounding box center [121, 195] width 53 height 59
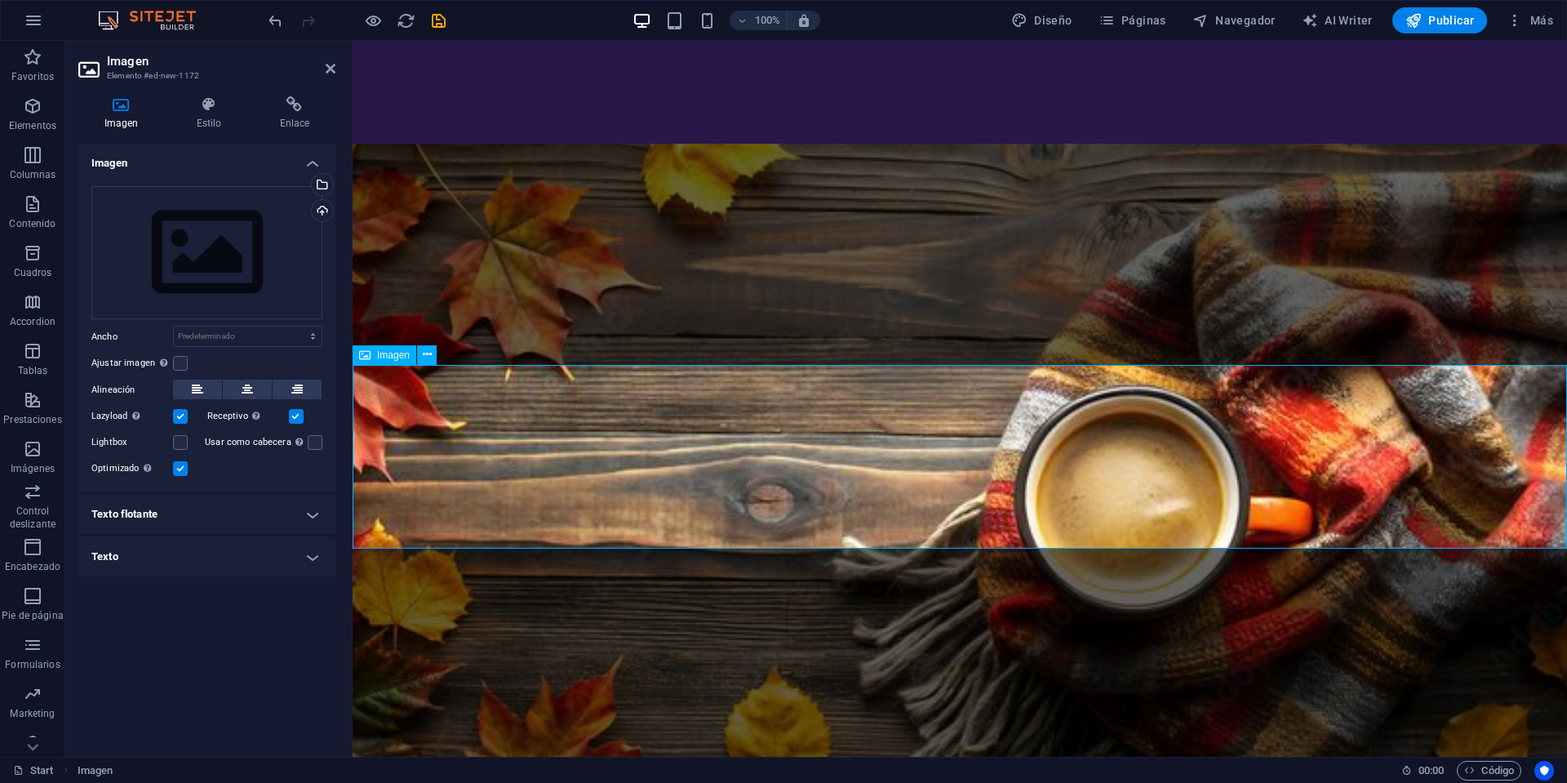
scroll to position [3082, 0]
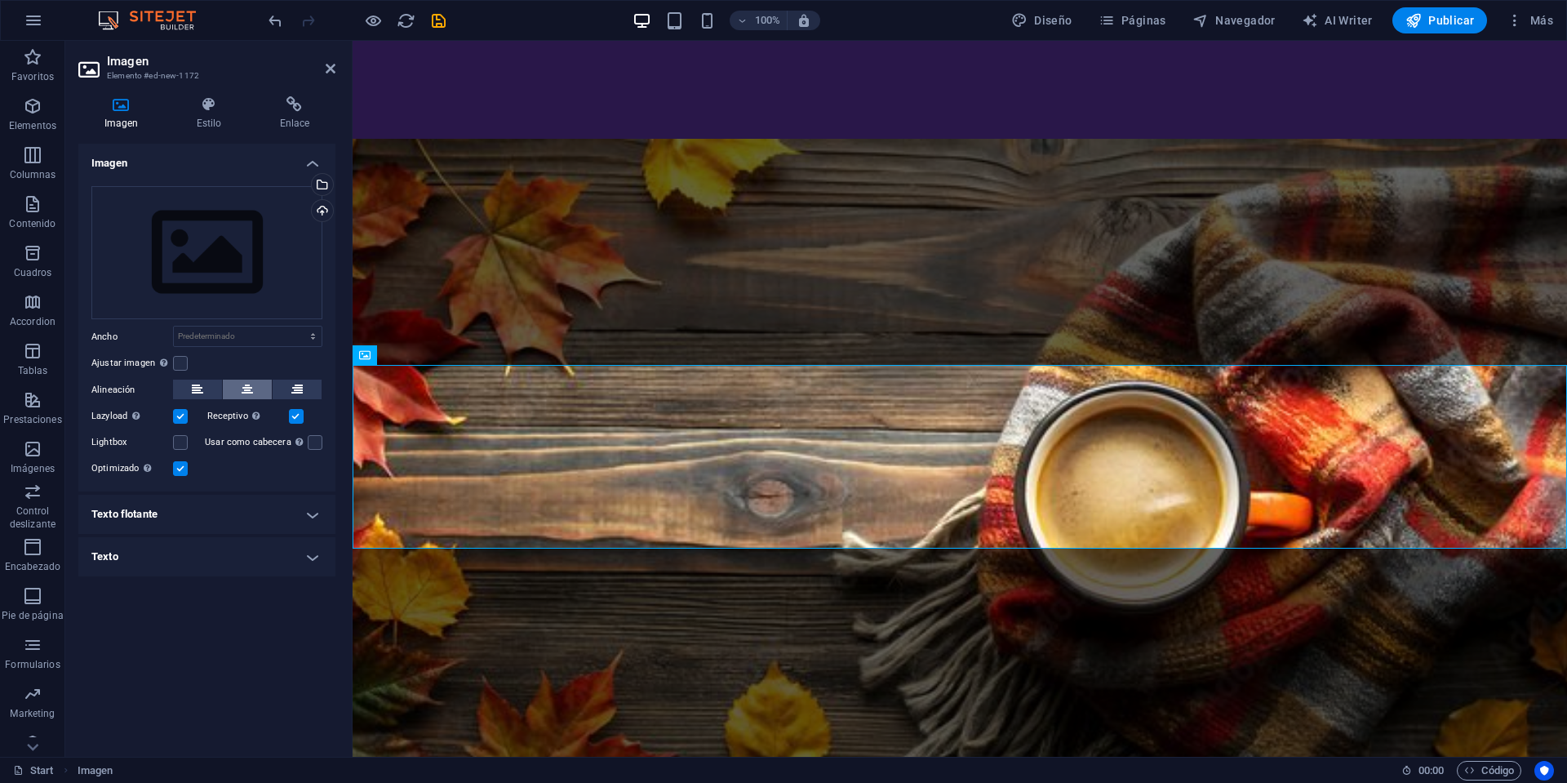
click at [237, 393] on button at bounding box center [247, 389] width 49 height 20
click at [318, 446] on div "Usar como cabecera La imagen se ajustará en una etiqueta de cabecera H1. Result…" at bounding box center [264, 443] width 118 height 20
click at [180, 446] on label at bounding box center [180, 442] width 15 height 15
click at [0, 0] on input "Lightbox" at bounding box center [0, 0] width 0 height 0
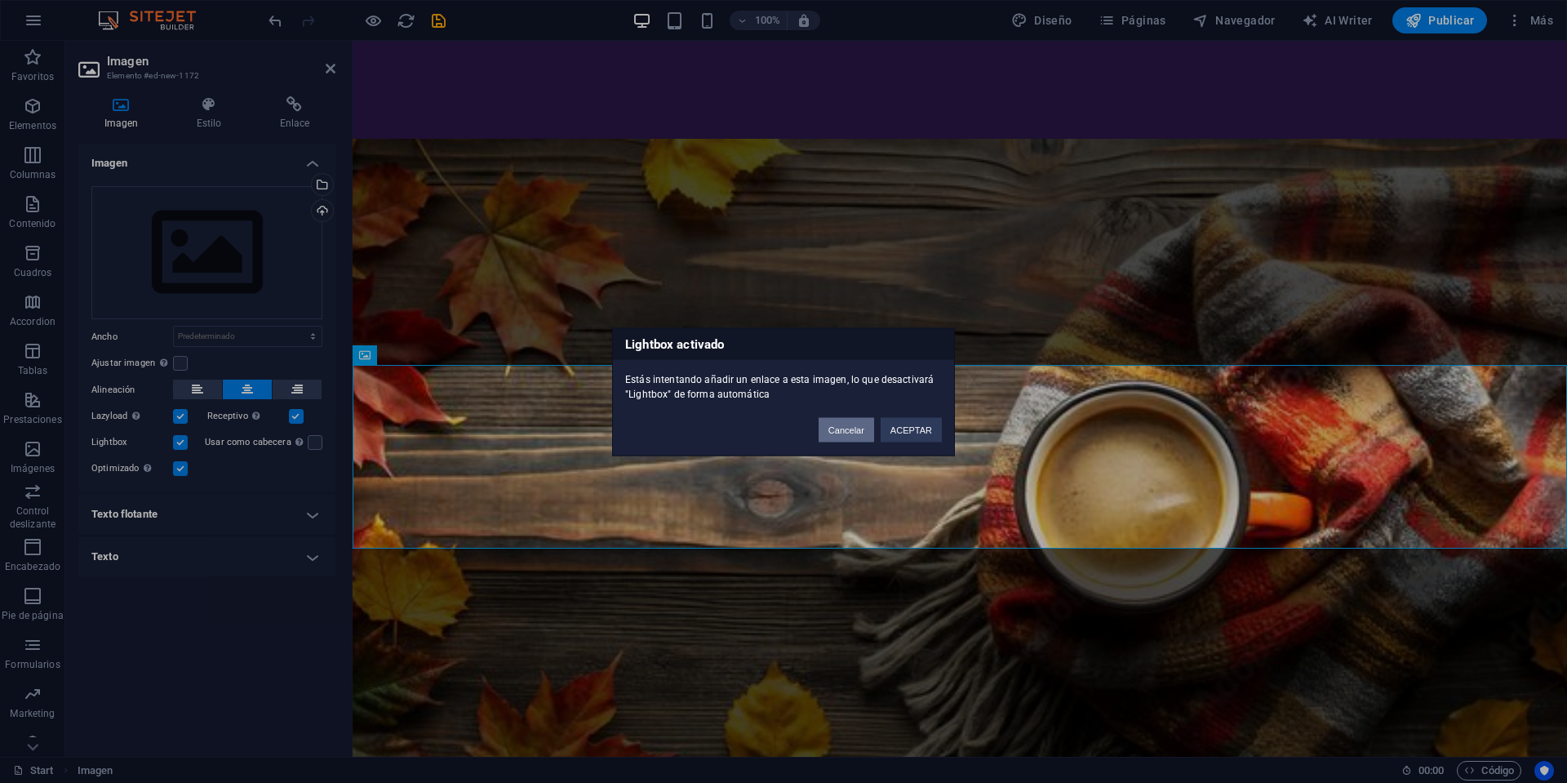
click at [858, 431] on button "Cancelar" at bounding box center [846, 429] width 55 height 24
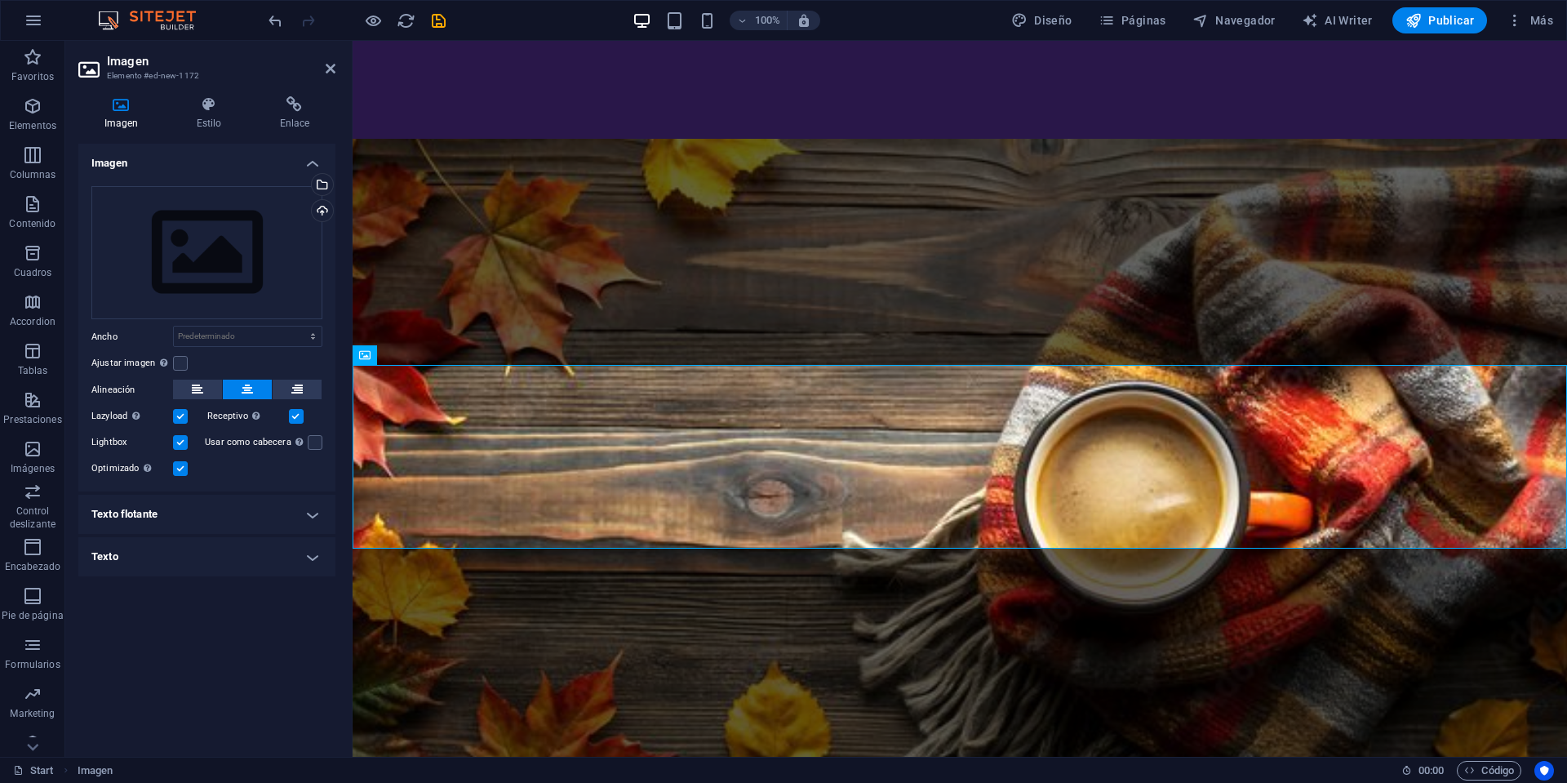
click at [184, 442] on label at bounding box center [180, 442] width 15 height 15
click at [0, 0] on input "Lightbox" at bounding box center [0, 0] width 0 height 0
click at [251, 391] on icon at bounding box center [247, 389] width 11 height 20
click at [317, 209] on div "Cargar" at bounding box center [320, 212] width 24 height 24
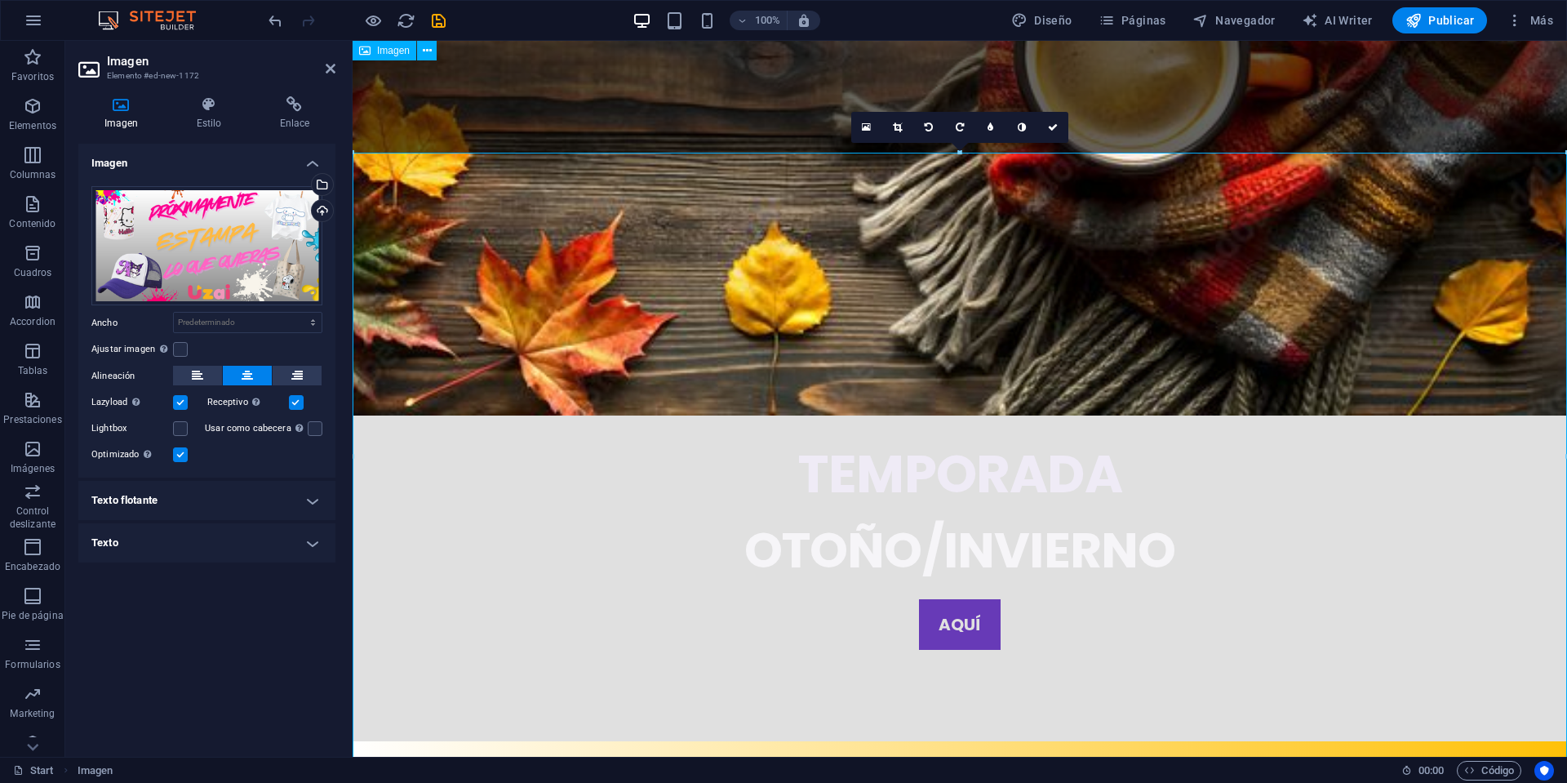
scroll to position [2981, 0]
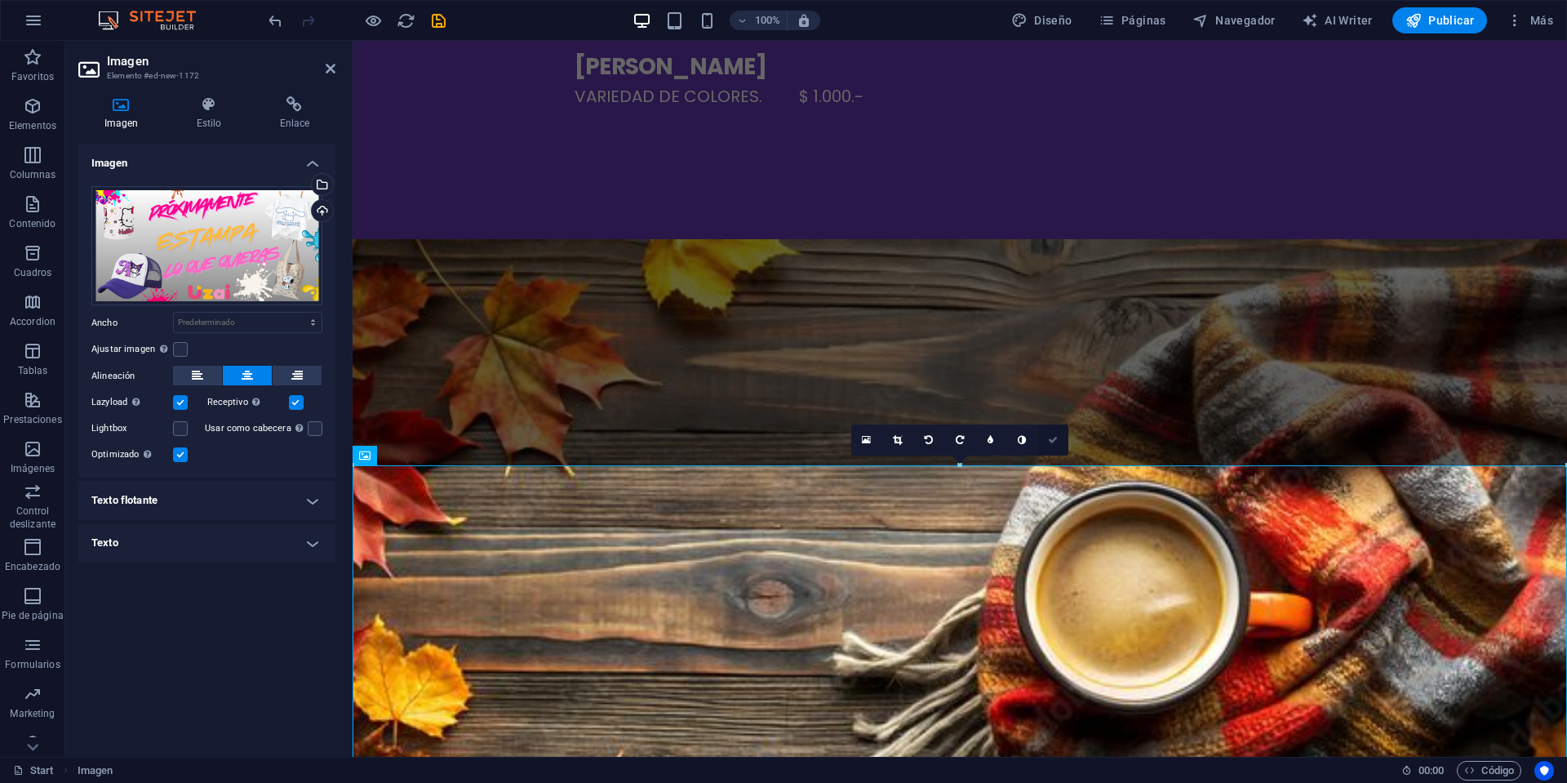
drag, startPoint x: 1053, startPoint y: 442, endPoint x: 988, endPoint y: 402, distance: 76.3
click at [1053, 442] on icon at bounding box center [1053, 440] width 10 height 10
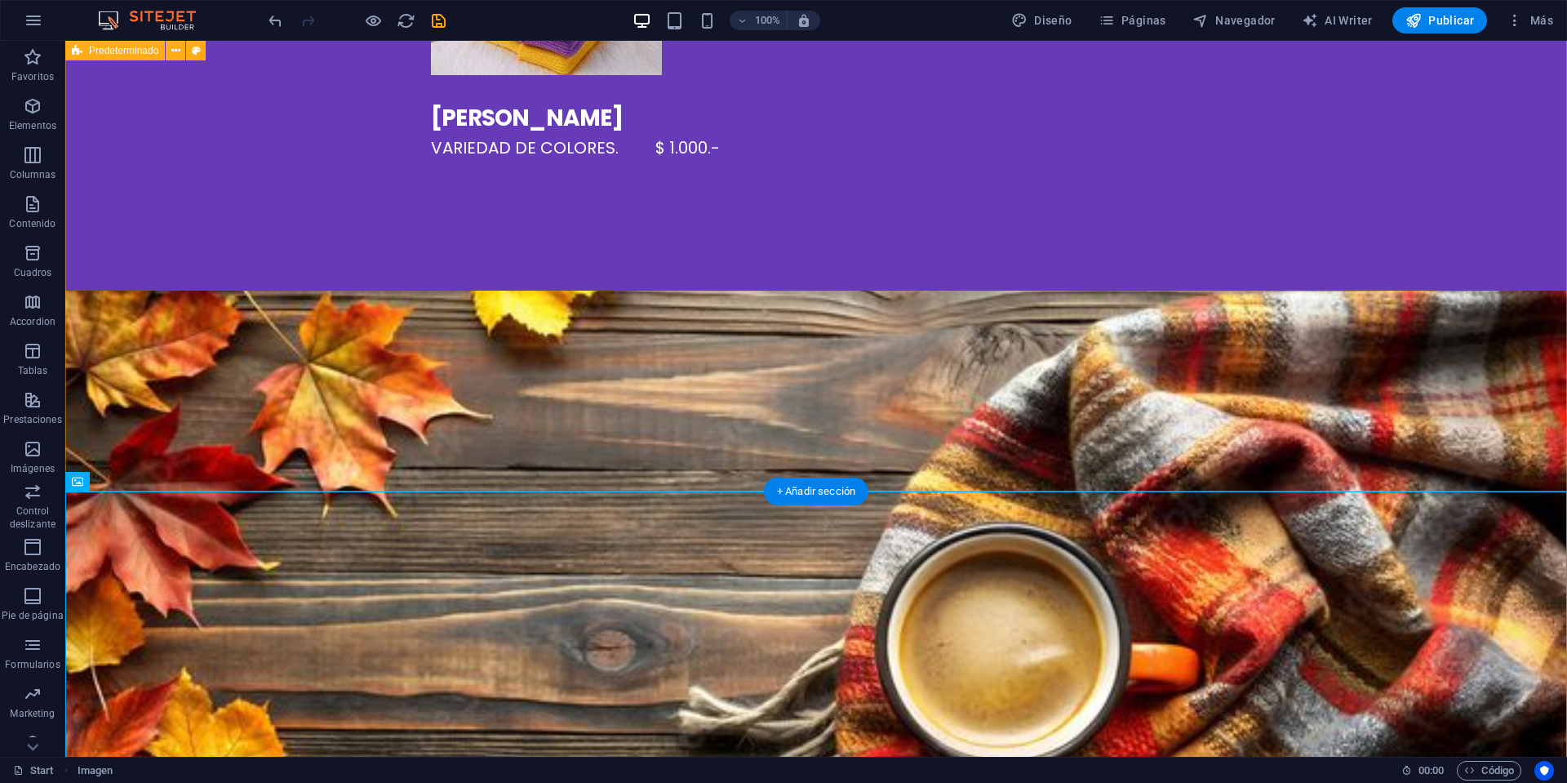
scroll to position [3070, 0]
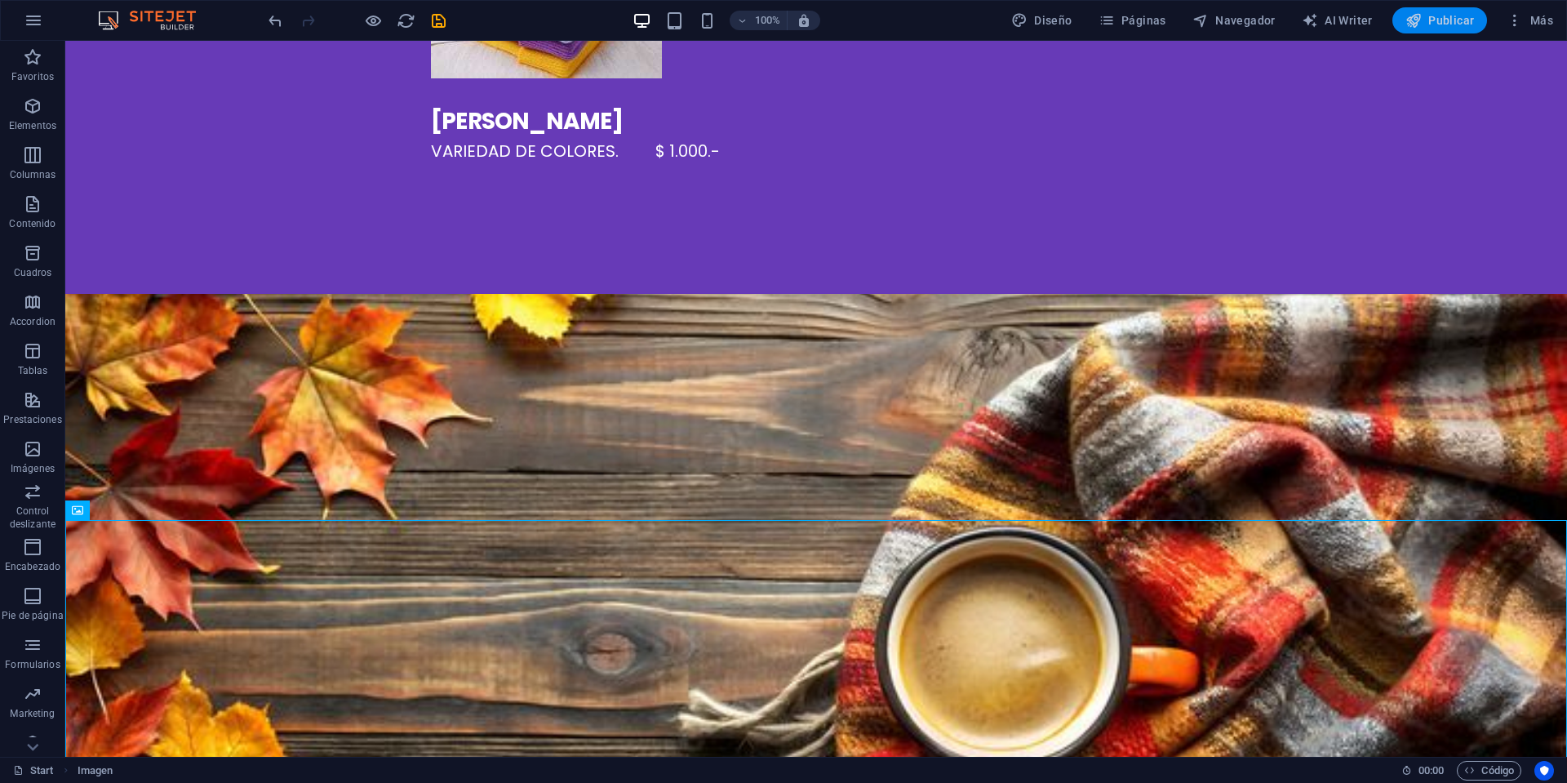
click at [1475, 24] on button "Publicar" at bounding box center [1439, 20] width 95 height 26
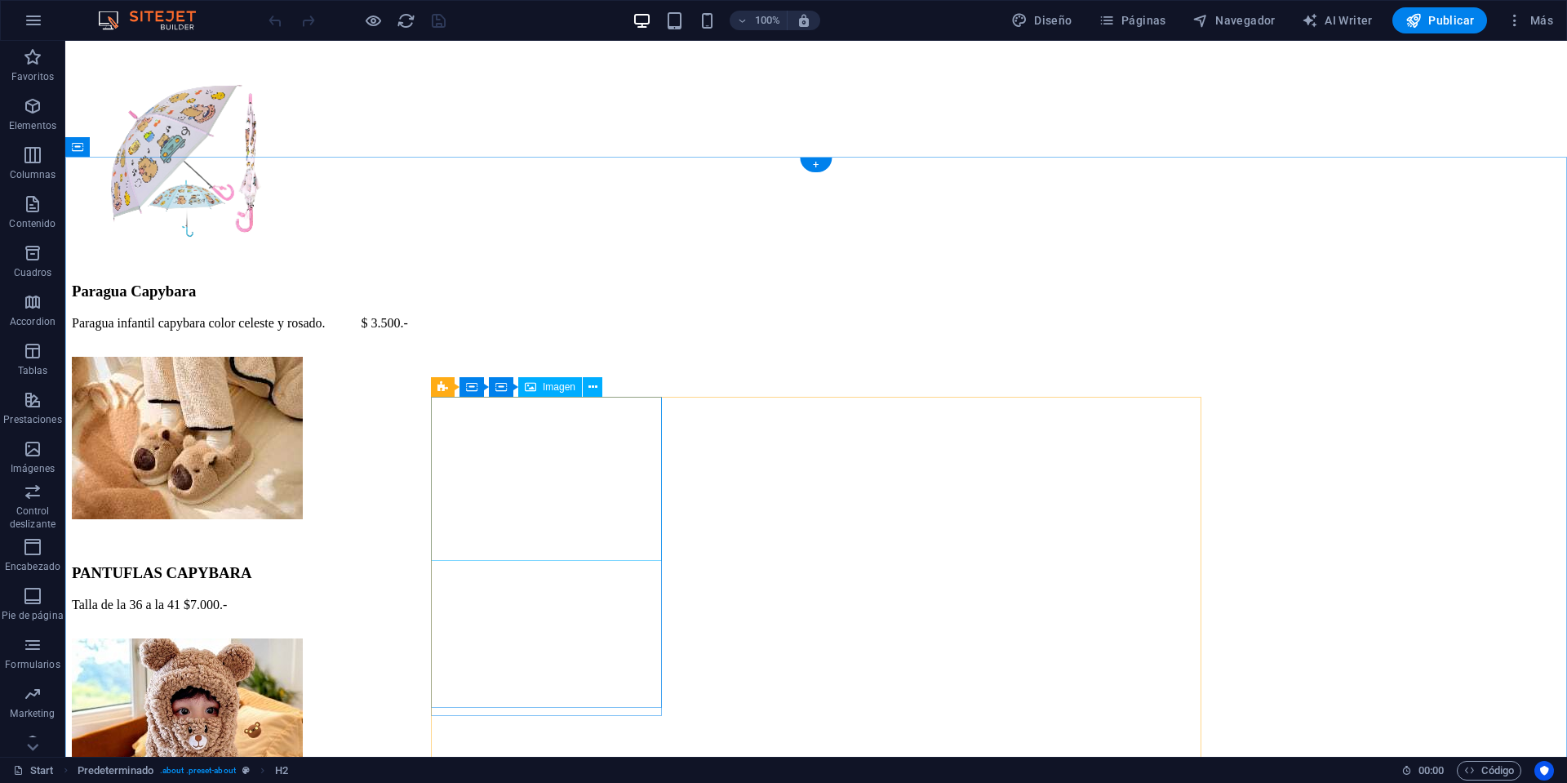
scroll to position [1276, 0]
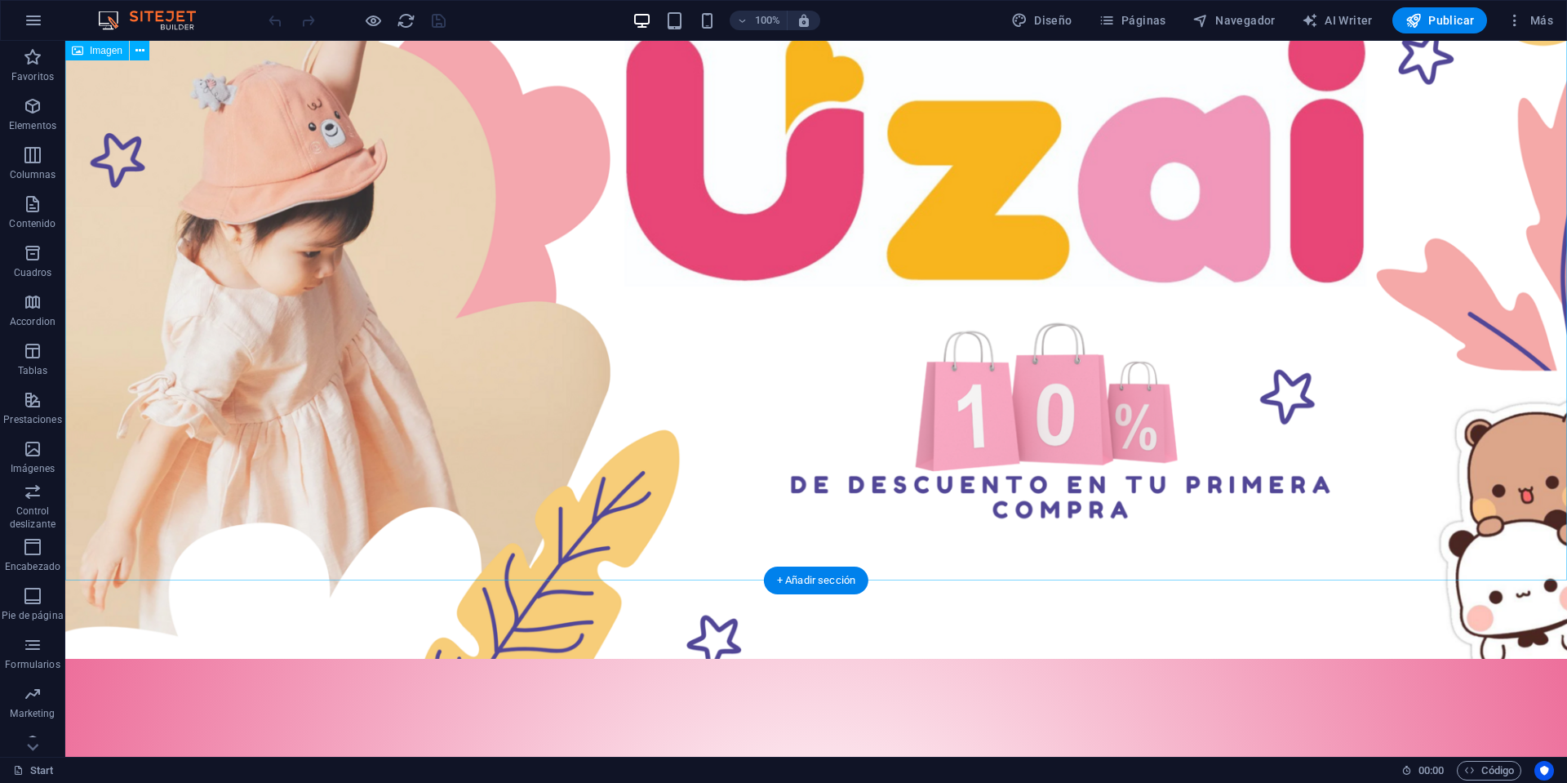
scroll to position [0, 0]
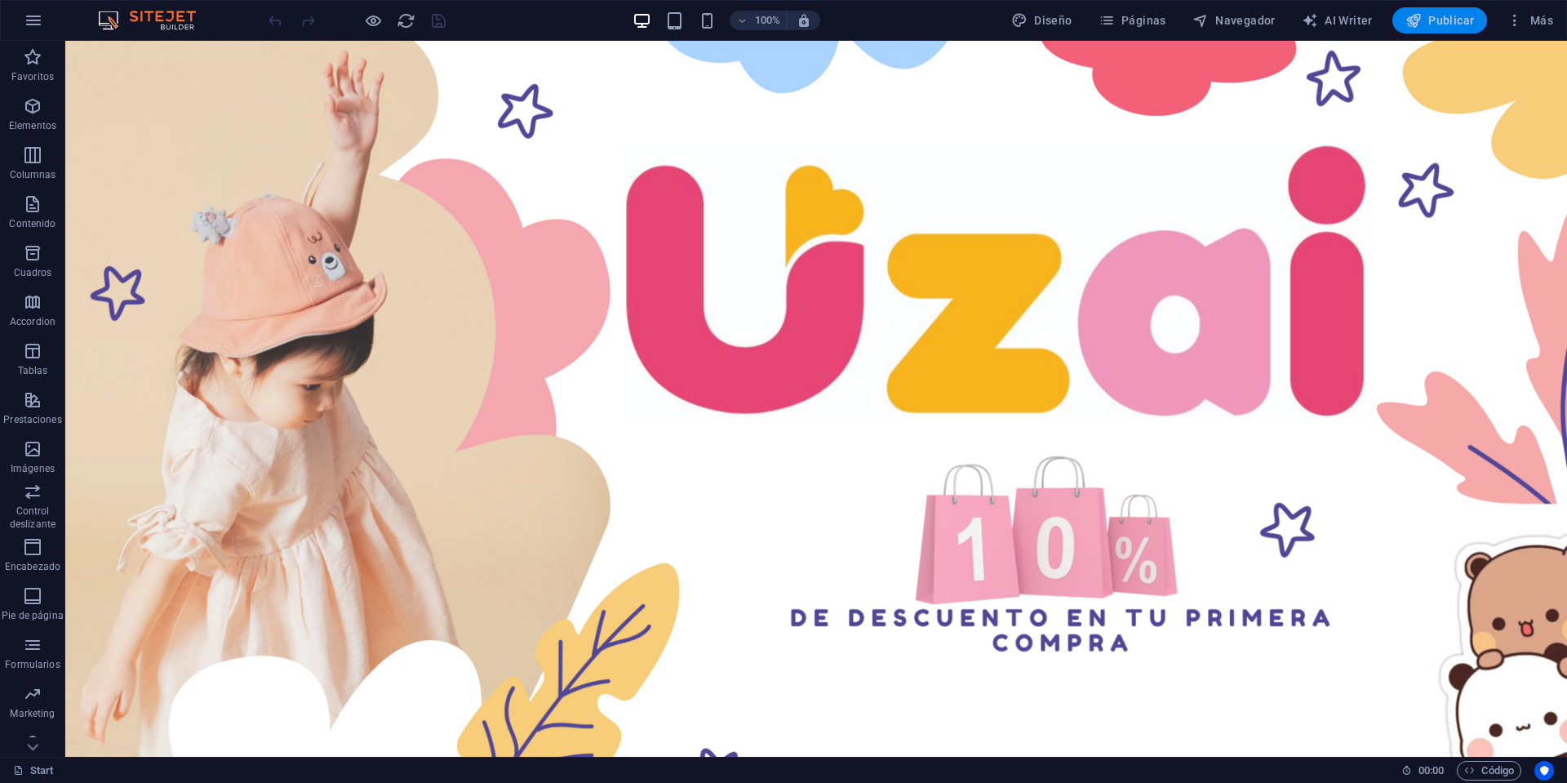
click at [1457, 14] on span "Publicar" at bounding box center [1439, 20] width 69 height 16
